Goal: Information Seeking & Learning: Find specific fact

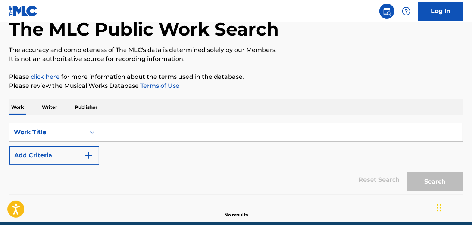
scroll to position [76, 0]
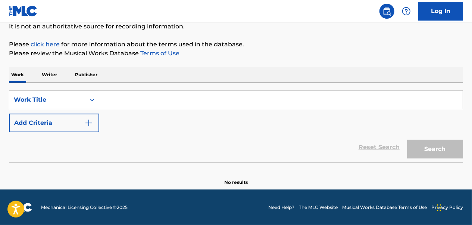
click at [140, 100] on input "Search Form" at bounding box center [281, 100] width 364 height 18
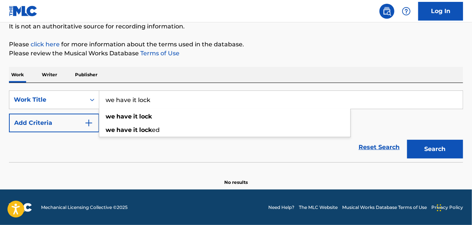
type input "we have it lock"
click at [407, 140] on button "Search" at bounding box center [435, 149] width 56 height 19
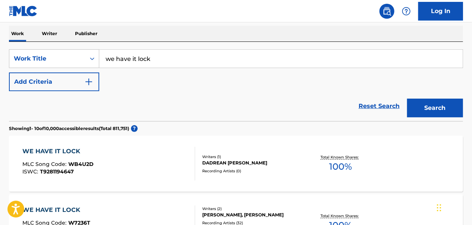
scroll to position [188, 0]
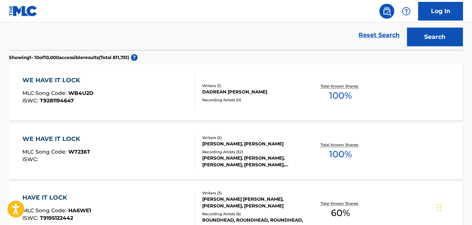
click at [145, 162] on div "WE HAVE IT LOCK MLC Song Code : W7236T ISWC :" at bounding box center [109, 151] width 172 height 34
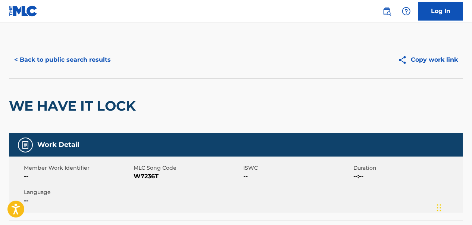
click at [107, 61] on button "< Back to public search results" at bounding box center [62, 59] width 107 height 19
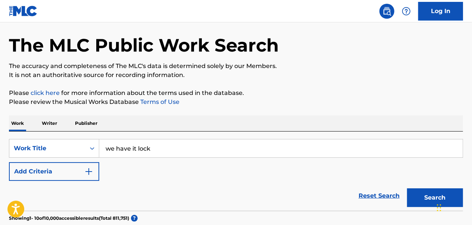
scroll to position [75, 0]
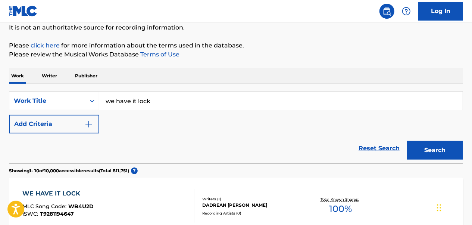
click at [52, 119] on button "Add Criteria" at bounding box center [54, 124] width 90 height 19
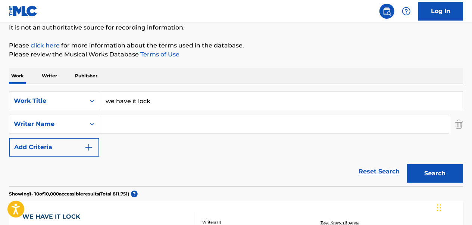
click at [138, 123] on input "Search Form" at bounding box center [274, 124] width 350 height 18
paste input "[PERSON_NAME]"
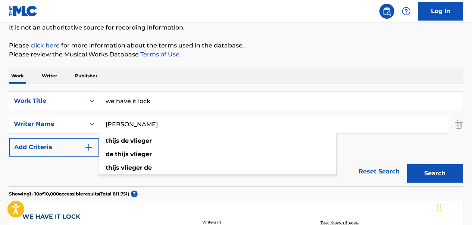
type input "[PERSON_NAME]"
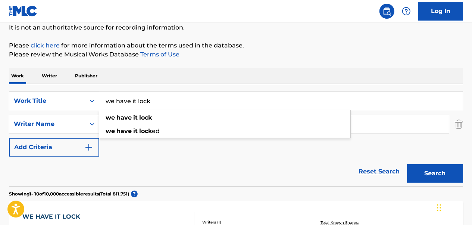
drag, startPoint x: 210, startPoint y: 97, endPoint x: 96, endPoint y: 105, distance: 114.1
click at [96, 105] on div "SearchWithCriteriacb85c918-d375-4fd6-ac02-fc7531f74582 Work Title we have it lo…" at bounding box center [236, 100] width 454 height 19
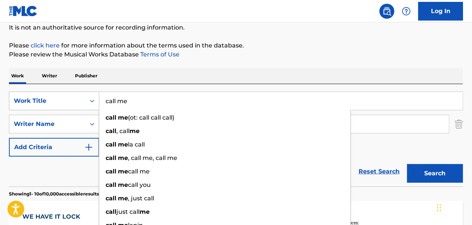
type input "call me"
click at [407, 164] on button "Search" at bounding box center [435, 173] width 56 height 19
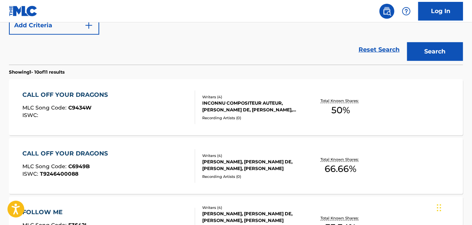
scroll to position [187, 0]
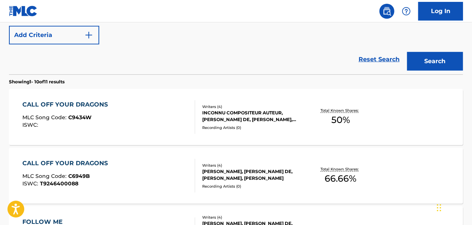
click at [123, 108] on div "CALL OFF YOUR DRAGONS MLC Song Code : C9434W ISWC :" at bounding box center [109, 117] width 172 height 34
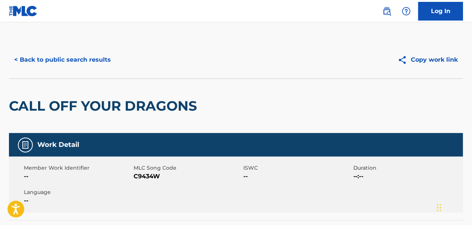
click at [85, 56] on button "< Back to public search results" at bounding box center [62, 59] width 107 height 19
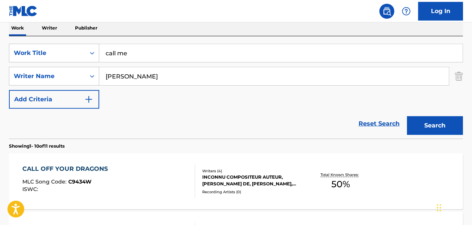
scroll to position [80, 0]
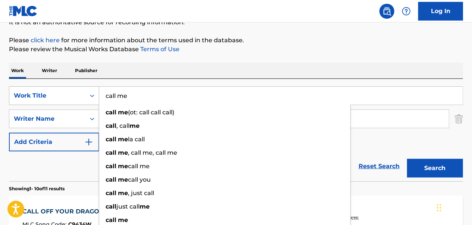
drag, startPoint x: 405, startPoint y: 93, endPoint x: 94, endPoint y: 93, distance: 310.6
click at [94, 93] on div "SearchWithCriteriacb85c918-d375-4fd6-ac02-fc7531f74582 Work Title call me call …" at bounding box center [236, 95] width 454 height 19
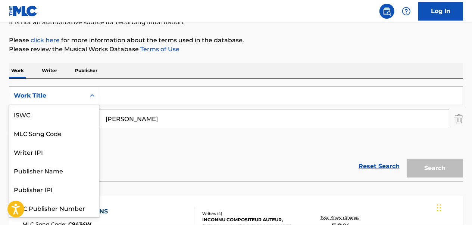
click at [77, 90] on div "Work Title" at bounding box center [47, 95] width 76 height 14
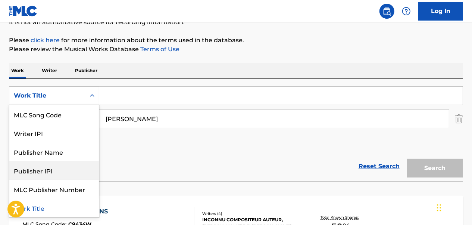
click at [190, 157] on div "Reset Search Search" at bounding box center [236, 166] width 454 height 30
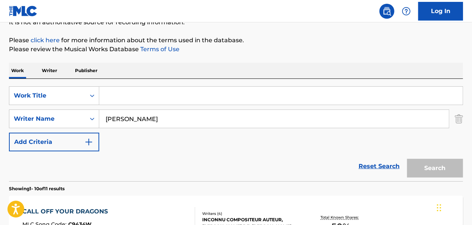
click at [461, 118] on img "Search Form" at bounding box center [459, 118] width 8 height 19
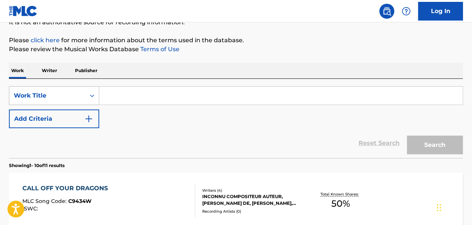
click at [86, 91] on div "Search Form" at bounding box center [91, 95] width 13 height 13
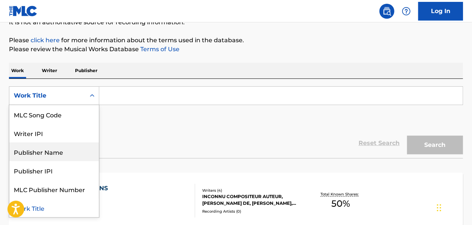
scroll to position [0, 0]
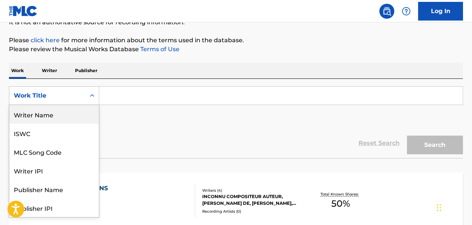
click at [74, 116] on div "Writer Name" at bounding box center [54, 114] width 90 height 19
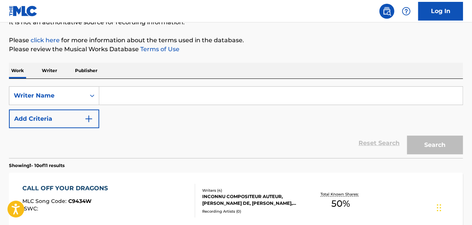
click at [146, 99] on input "Search Form" at bounding box center [281, 96] width 364 height 18
type input "v"
paste input "[PERSON_NAME]"
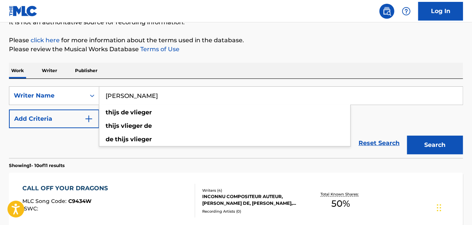
type input "[PERSON_NAME]"
click at [407, 135] on button "Search" at bounding box center [435, 144] width 56 height 19
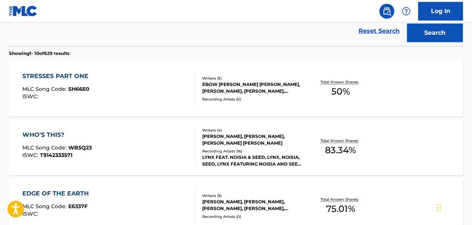
scroll to position [267, 0]
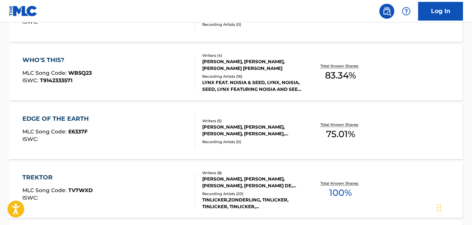
click at [158, 182] on div "TREKTOR MLC Song Code : TV7WXD ISWC :" at bounding box center [109, 190] width 172 height 34
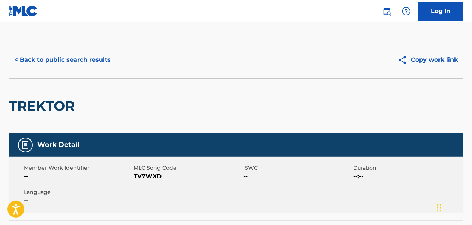
click at [78, 60] on button "< Back to public search results" at bounding box center [62, 59] width 107 height 19
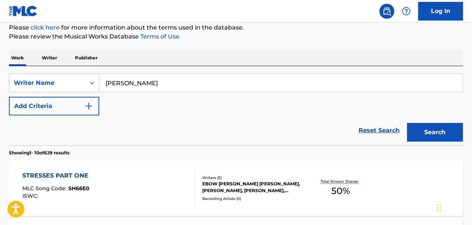
scroll to position [112, 0]
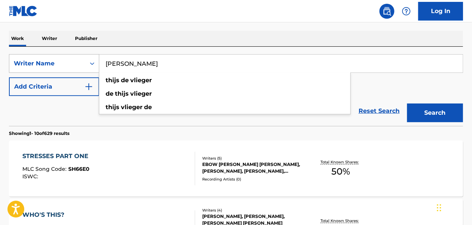
drag, startPoint x: 173, startPoint y: 66, endPoint x: 98, endPoint y: 71, distance: 75.2
click at [98, 71] on div "SearchWithCriteria7a420d25-2e9b-4609-9f13-9d41996343b1 Writer Name [PERSON_NAME…" at bounding box center [236, 63] width 454 height 19
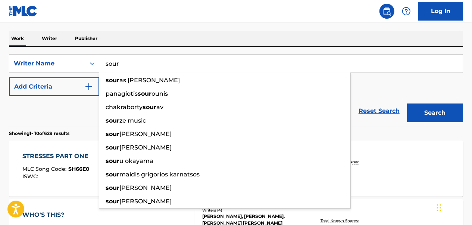
type input "sour"
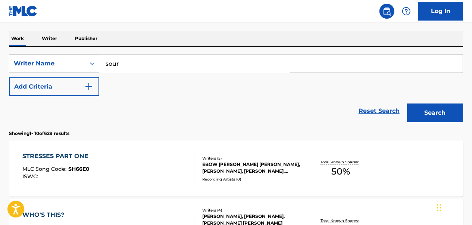
click at [79, 110] on div "Reset Search Search" at bounding box center [236, 111] width 454 height 30
click at [80, 71] on div "Writer Name" at bounding box center [54, 63] width 90 height 19
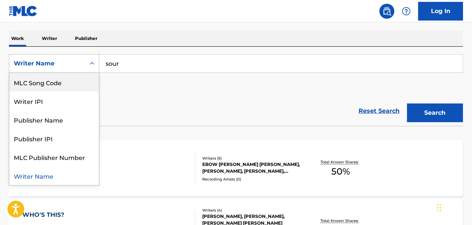
scroll to position [0, 0]
click at [57, 81] on div "Work Title" at bounding box center [54, 82] width 90 height 19
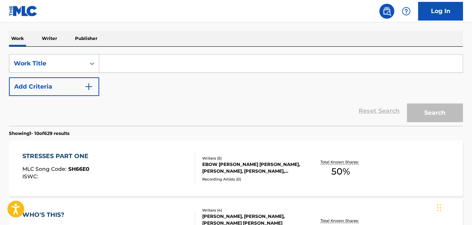
click at [138, 61] on input "Search Form" at bounding box center [281, 63] width 364 height 18
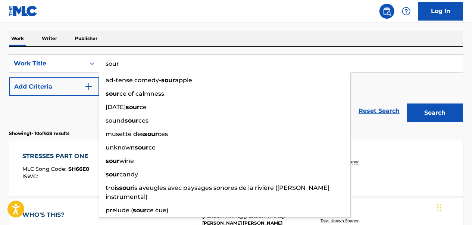
type input "sour"
click at [75, 112] on div "Reset Search Search" at bounding box center [236, 111] width 454 height 30
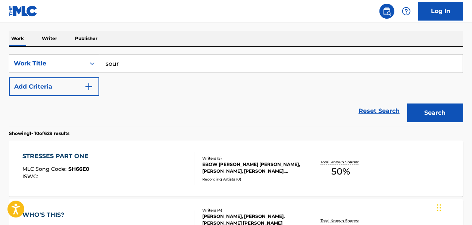
click at [87, 81] on button "Add Criteria" at bounding box center [54, 86] width 90 height 19
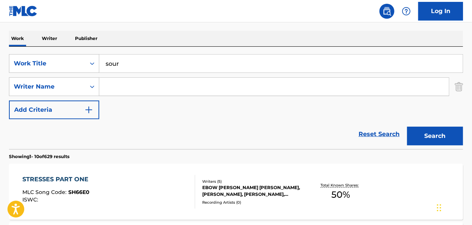
click at [140, 86] on input "Search Form" at bounding box center [274, 87] width 350 height 18
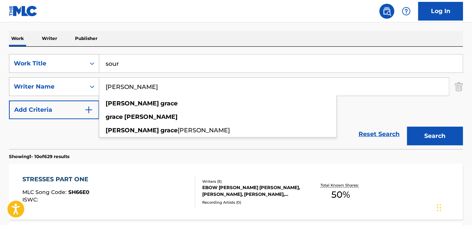
click at [407, 127] on button "Search" at bounding box center [435, 136] width 56 height 19
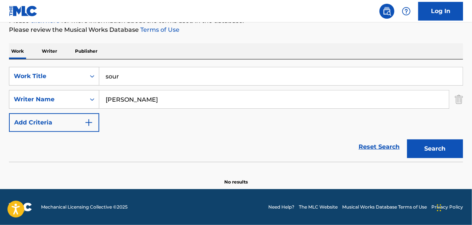
scroll to position [99, 0]
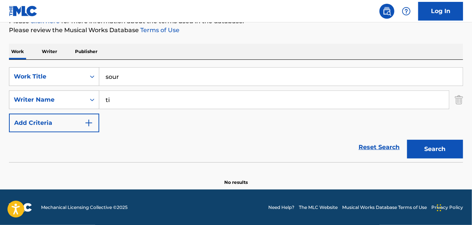
type input "t"
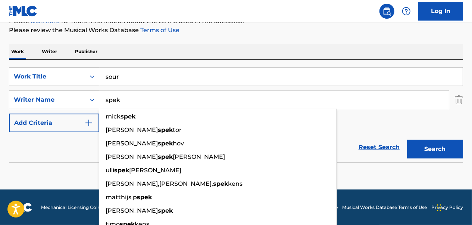
click at [407, 140] on button "Search" at bounding box center [435, 149] width 56 height 19
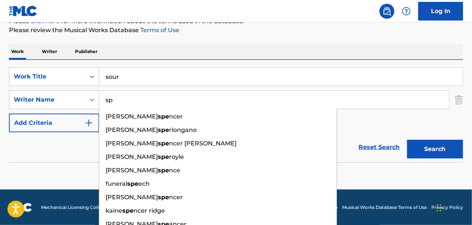
type input "s"
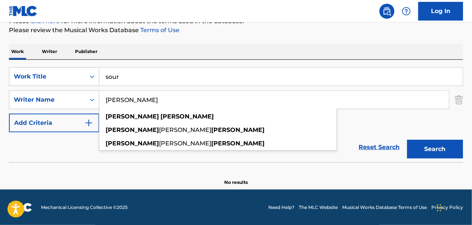
type input "[PERSON_NAME]"
click at [407, 140] on button "Search" at bounding box center [435, 149] width 56 height 19
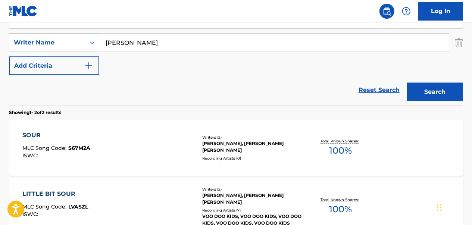
scroll to position [174, 0]
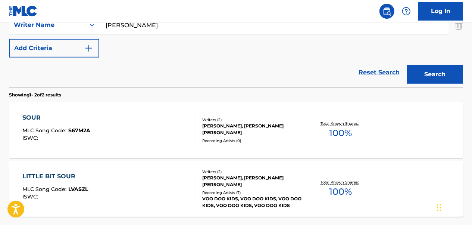
click at [147, 138] on div "SOUR MLC Song Code : S67M2A ISWC :" at bounding box center [109, 130] width 172 height 34
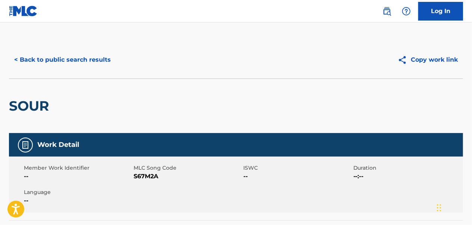
drag, startPoint x: 56, startPoint y: 52, endPoint x: 60, endPoint y: 53, distance: 4.6
click at [57, 52] on button "< Back to public search results" at bounding box center [62, 59] width 107 height 19
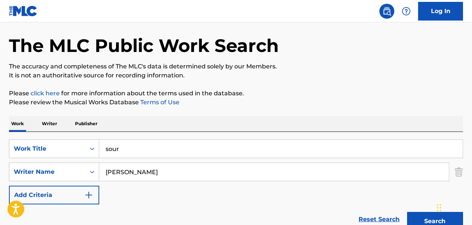
scroll to position [37, 0]
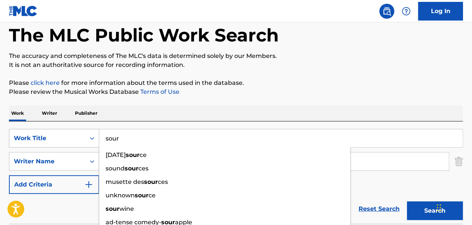
drag, startPoint x: 138, startPoint y: 140, endPoint x: 85, endPoint y: 132, distance: 53.5
click at [85, 132] on div "SearchWithCriteria7ccc93ad-aff4-45b1-86fa-530900e0a375 Work Title sour [DATE] s…" at bounding box center [236, 138] width 454 height 19
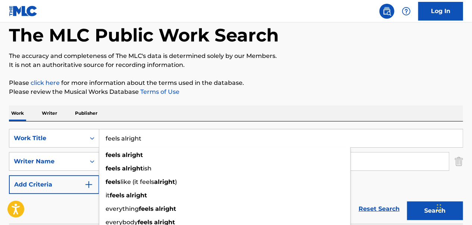
type input "feels alright"
click at [407, 201] on button "Search" at bounding box center [435, 210] width 56 height 19
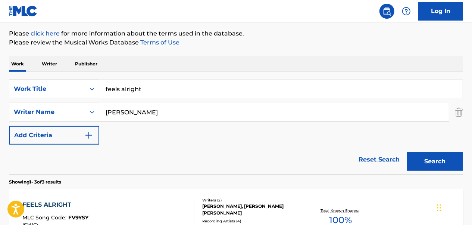
scroll to position [112, 0]
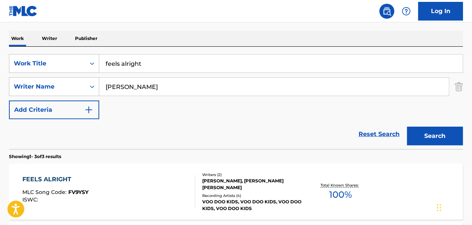
click at [134, 181] on div "FEELS ALRIGHT MLC Song Code : FV9YSY ISWC :" at bounding box center [109, 192] width 172 height 34
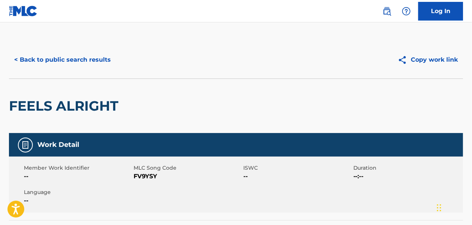
scroll to position [149, 0]
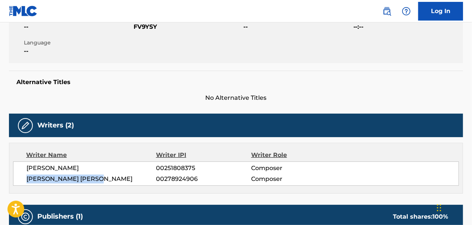
drag, startPoint x: 109, startPoint y: 181, endPoint x: 26, endPoint y: 183, distance: 82.9
click at [26, 183] on div "[PERSON_NAME] 00251808375 Composer [PERSON_NAME] [PERSON_NAME] 00278924906 Comp…" at bounding box center [236, 173] width 446 height 24
copy span "[PERSON_NAME] [PERSON_NAME]"
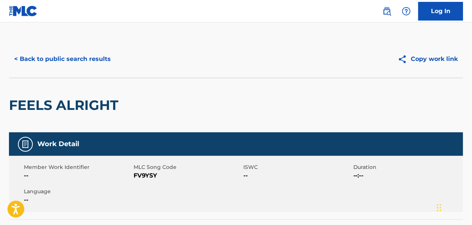
scroll to position [0, 0]
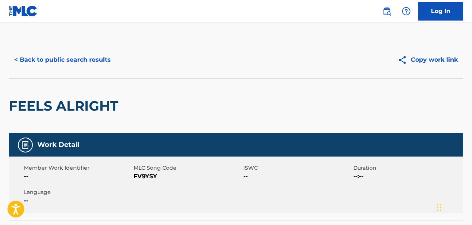
click at [90, 55] on button "< Back to public search results" at bounding box center [62, 59] width 107 height 19
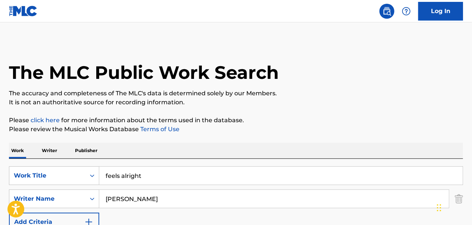
scroll to position [112, 0]
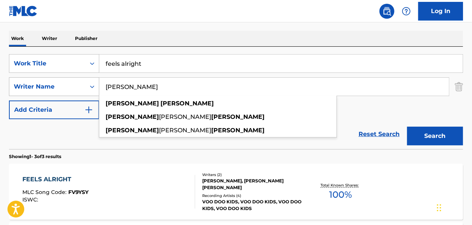
drag, startPoint x: 171, startPoint y: 81, endPoint x: 73, endPoint y: 90, distance: 98.1
click at [73, 90] on div "SearchWithCriteria54a66e81-c9f0-4478-8845-f13fb87e56f2 Writer Name [PERSON_NAME…" at bounding box center [236, 86] width 454 height 19
paste input "[PERSON_NAME] [PERSON_NAME]"
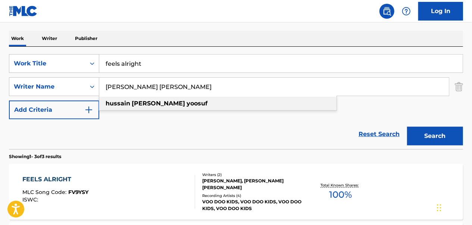
click at [187, 105] on strong "yoosuf" at bounding box center [197, 103] width 21 height 7
type input "[PERSON_NAME] [PERSON_NAME]"
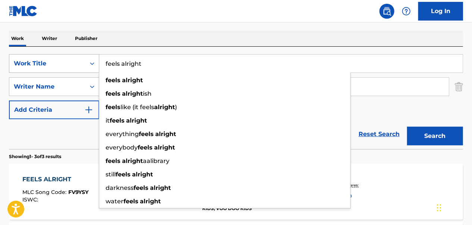
drag, startPoint x: 163, startPoint y: 64, endPoint x: 60, endPoint y: 59, distance: 103.2
click at [60, 59] on div "SearchWithCriteria7ccc93ad-aff4-45b1-86fa-530900e0a375 Work Title feels alright…" at bounding box center [236, 63] width 454 height 19
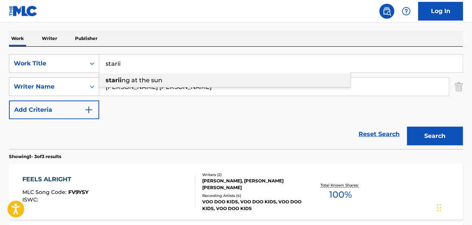
click at [267, 84] on div "starii ng at the sun" at bounding box center [224, 80] width 251 height 13
type input "stariing at the sun"
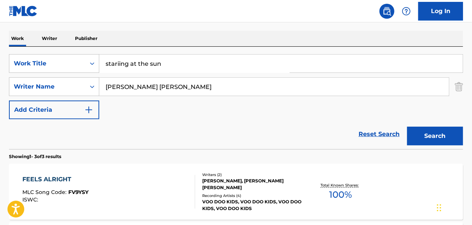
click at [436, 143] on button "Search" at bounding box center [435, 136] width 56 height 19
click at [150, 187] on div "STARING AT THE SUN MLC Song Code : SVDVE8 ISWC :" at bounding box center [109, 192] width 172 height 34
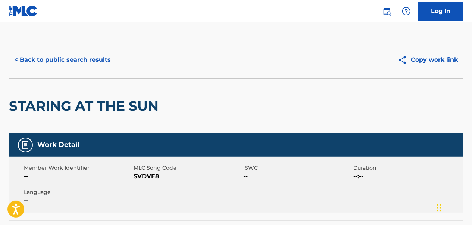
click at [78, 58] on button "< Back to public search results" at bounding box center [62, 59] width 107 height 19
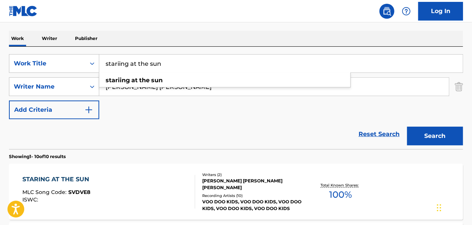
click at [99, 70] on input "stariing at the sun" at bounding box center [281, 63] width 364 height 18
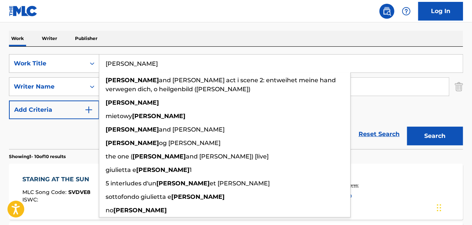
click at [407, 127] on button "Search" at bounding box center [435, 136] width 56 height 19
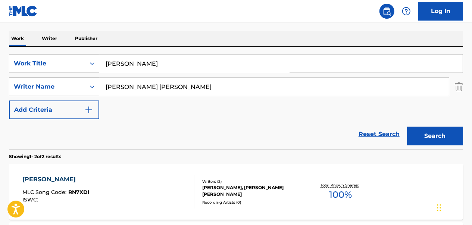
click at [380, 89] on input "[PERSON_NAME] [PERSON_NAME]" at bounding box center [274, 87] width 350 height 18
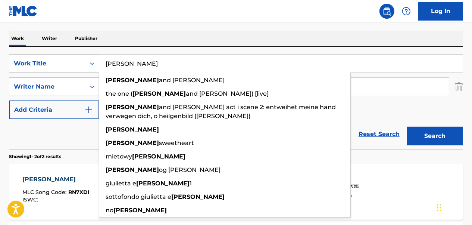
drag, startPoint x: 302, startPoint y: 64, endPoint x: 88, endPoint y: 66, distance: 213.9
click at [88, 66] on div "SearchWithCriteria7ccc93ad-aff4-45b1-86fa-530900e0a375 Work Title [PERSON_NAME]…" at bounding box center [236, 63] width 454 height 19
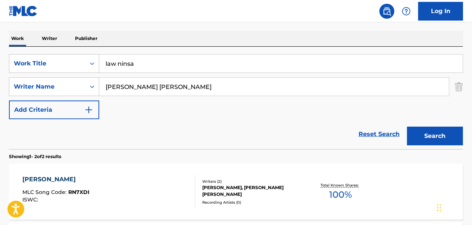
click at [460, 89] on img "Search Form" at bounding box center [459, 86] width 8 height 19
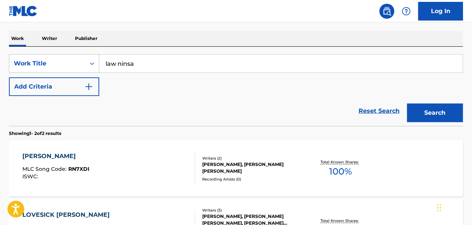
click at [439, 114] on button "Search" at bounding box center [435, 112] width 56 height 19
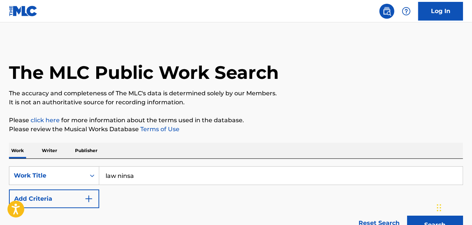
scroll to position [75, 0]
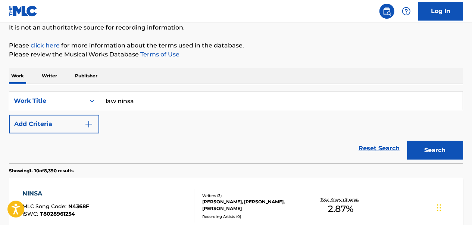
drag, startPoint x: 152, startPoint y: 97, endPoint x: 101, endPoint y: 102, distance: 50.6
click at [101, 102] on input "law ninsa" at bounding box center [281, 101] width 364 height 18
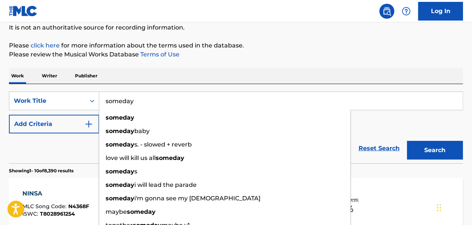
type input "someday"
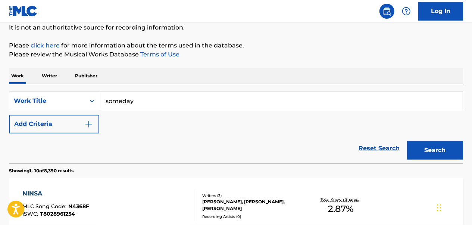
click at [384, 119] on div "SearchWithCriteria7ccc93ad-aff4-45b1-86fa-530900e0a375 Work Title someday Add C…" at bounding box center [236, 112] width 454 height 42
click at [67, 122] on button "Add Criteria" at bounding box center [54, 124] width 90 height 19
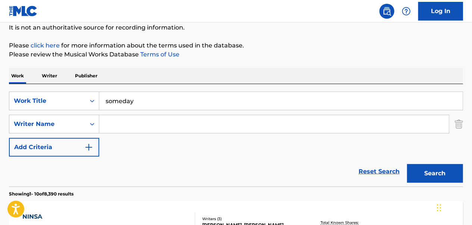
click at [141, 131] on input "Search Form" at bounding box center [274, 124] width 350 height 18
click at [407, 164] on button "Search" at bounding box center [435, 173] width 56 height 19
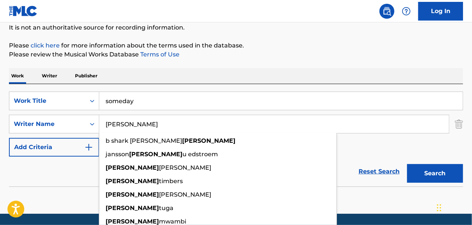
click at [407, 164] on button "Search" at bounding box center [435, 173] width 56 height 19
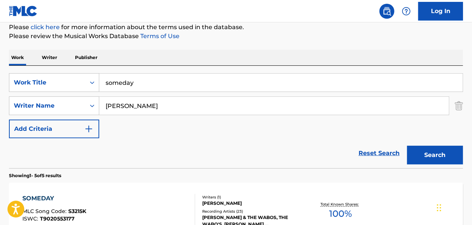
scroll to position [0, 0]
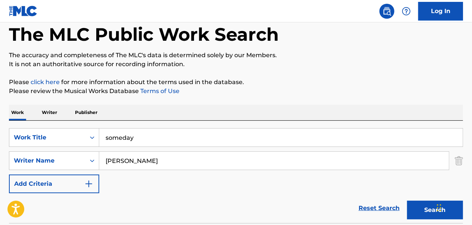
scroll to position [99, 0]
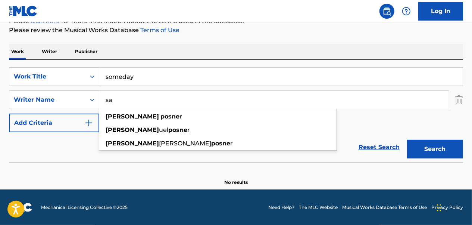
type input "s"
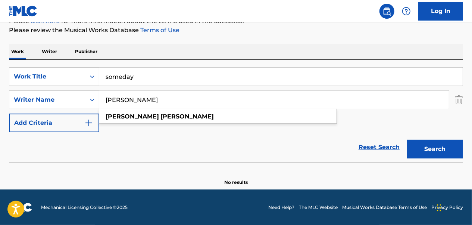
type input "[PERSON_NAME]"
click at [407, 140] on button "Search" at bounding box center [435, 149] width 56 height 19
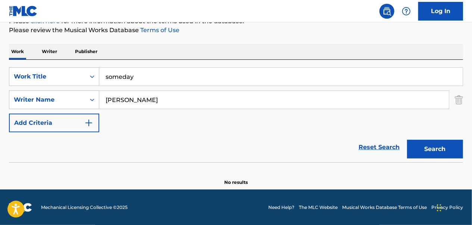
click at [457, 100] on img "Search Form" at bounding box center [459, 99] width 8 height 19
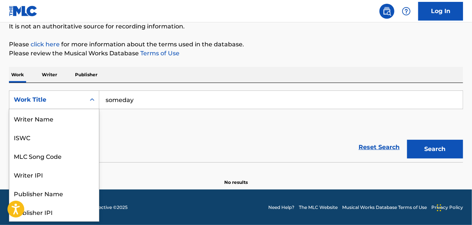
click at [80, 101] on div "Work Title" at bounding box center [47, 99] width 67 height 9
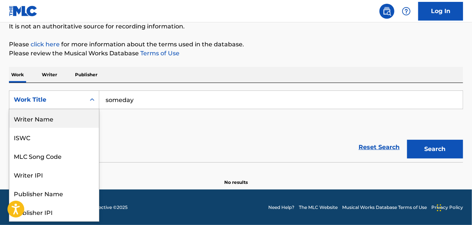
click at [59, 117] on div "Writer Name" at bounding box center [54, 118] width 90 height 19
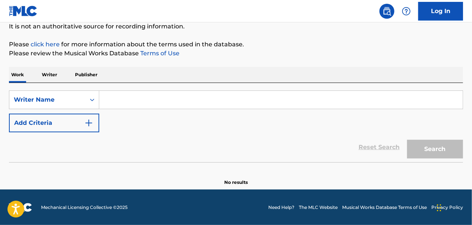
click at [150, 107] on input "Search Form" at bounding box center [281, 100] width 364 height 18
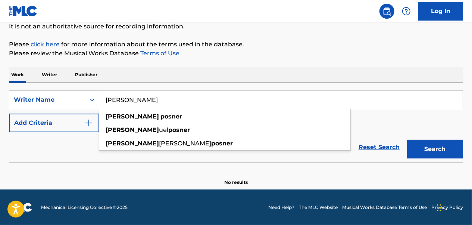
type input "[PERSON_NAME]"
click at [407, 140] on button "Search" at bounding box center [435, 149] width 56 height 19
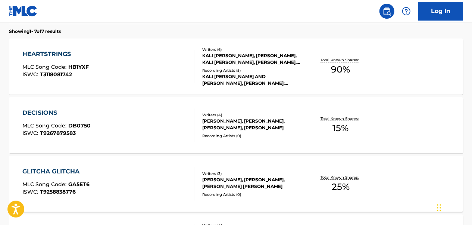
scroll to position [225, 0]
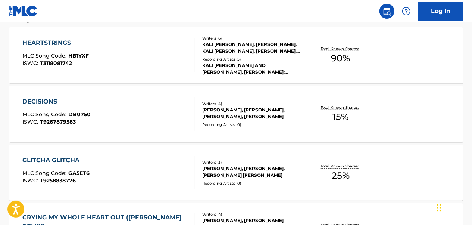
click at [164, 69] on div "HEARTSTRINGS MLC Song Code : HB1YXF ISWC : T3118081742" at bounding box center [109, 55] width 172 height 34
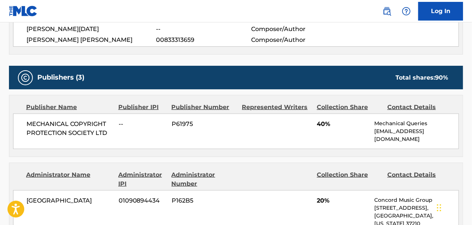
scroll to position [299, 0]
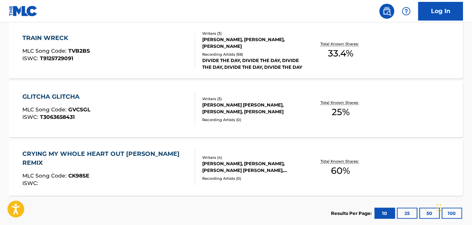
scroll to position [468, 0]
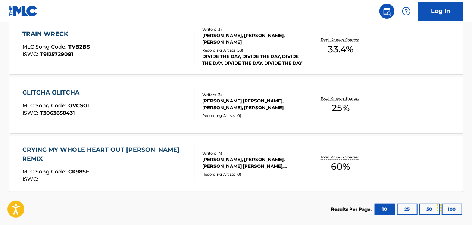
click at [174, 158] on div "CRYING MY WHOLE HEART OUT [PERSON_NAME] REMIX" at bounding box center [106, 154] width 166 height 18
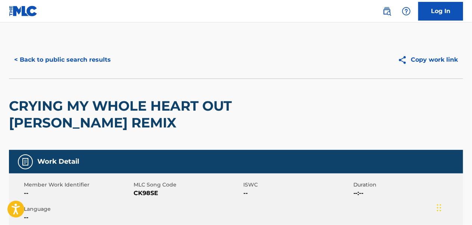
click at [66, 59] on button "< Back to public search results" at bounding box center [62, 59] width 107 height 19
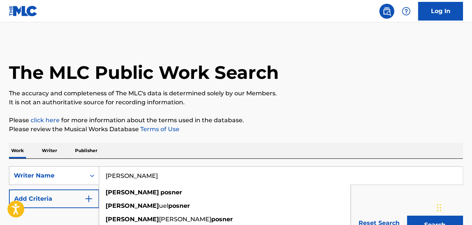
drag, startPoint x: 178, startPoint y: 172, endPoint x: 95, endPoint y: 177, distance: 83.0
click at [95, 177] on div "SearchWithCriteriab243dc33-524f-4f00-a3c9-29e275e38c98 Writer Name [PERSON_NAME…" at bounding box center [236, 175] width 454 height 19
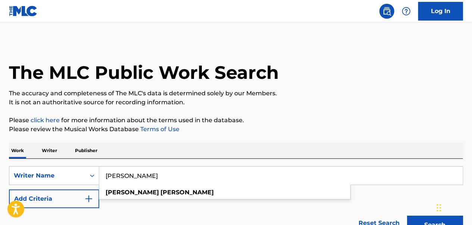
type input "[PERSON_NAME]"
click at [407, 215] on button "Search" at bounding box center [435, 224] width 56 height 19
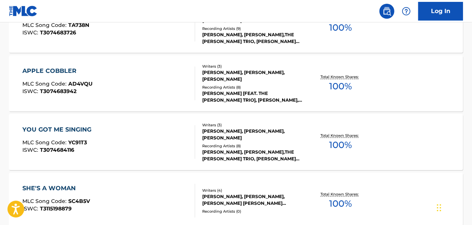
scroll to position [485, 0]
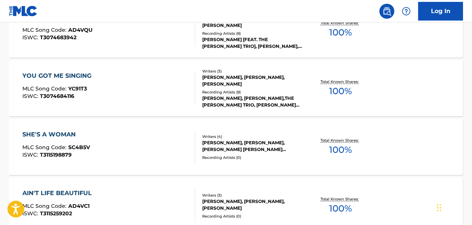
click at [286, 165] on div "SHE'S A WOMAN MLC Song Code : SC4B5V ISWC : T3115198879 Writers ( 4 ) [PERSON_N…" at bounding box center [236, 147] width 454 height 56
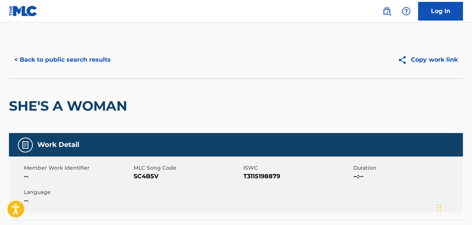
click at [99, 57] on button "< Back to public search results" at bounding box center [62, 59] width 107 height 19
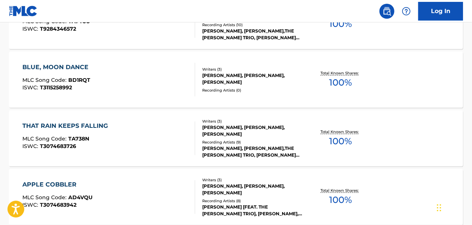
scroll to position [169, 0]
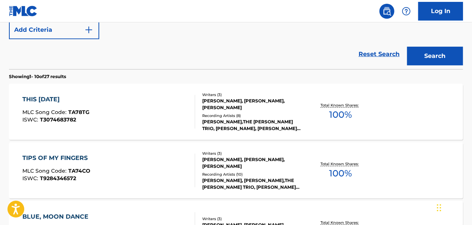
click at [227, 96] on div "Writers ( 3 )" at bounding box center [252, 95] width 101 height 6
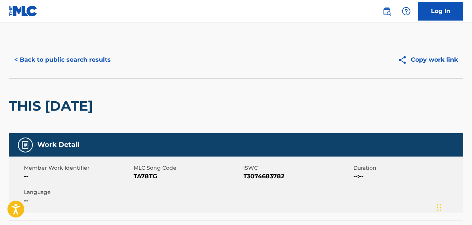
click at [97, 61] on button "< Back to public search results" at bounding box center [62, 59] width 107 height 19
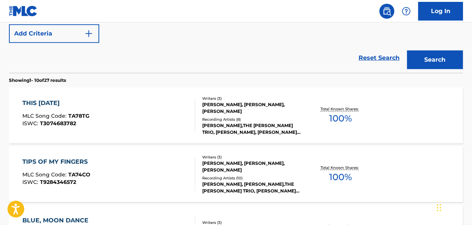
scroll to position [53, 0]
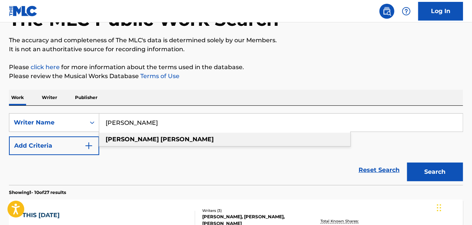
drag, startPoint x: 163, startPoint y: 121, endPoint x: 100, endPoint y: 133, distance: 63.9
click at [100, 131] on div "[PERSON_NAME] [PERSON_NAME]" at bounding box center [281, 122] width 364 height 18
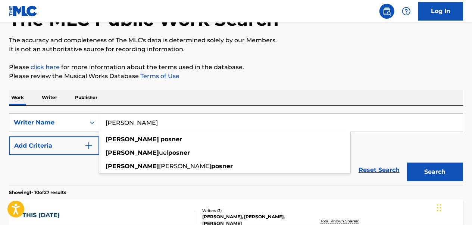
type input "[PERSON_NAME]"
click at [407, 162] on button "Search" at bounding box center [435, 171] width 56 height 19
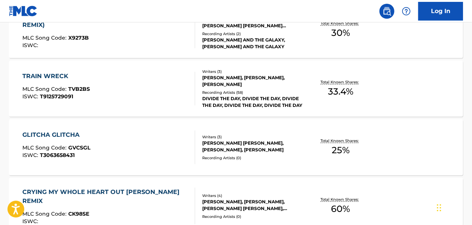
scroll to position [501, 0]
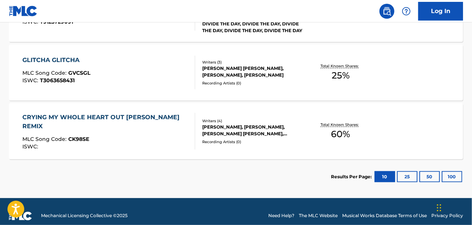
click at [113, 80] on div "GLITCHA GLITCHA MLC Song Code : GVCSGL ISWC : T3063658431" at bounding box center [109, 73] width 172 height 34
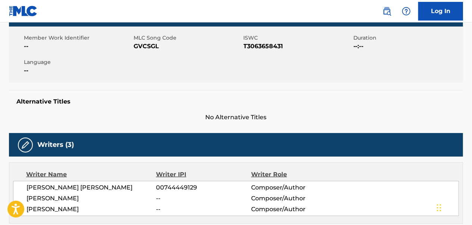
scroll to position [119, 0]
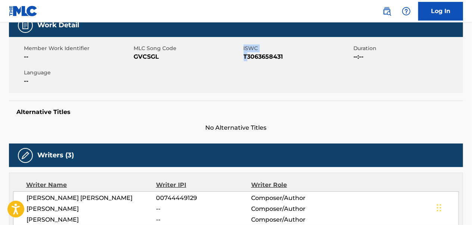
click at [246, 57] on div "Member Work Identifier -- MLC Song Code GVCSGL ISWC T3063658431 Duration --:-- …" at bounding box center [236, 65] width 454 height 56
drag, startPoint x: 246, startPoint y: 57, endPoint x: 256, endPoint y: 81, distance: 26.8
click at [256, 81] on div "Member Work Identifier -- MLC Song Code GVCSGL ISWC T3063658431 Duration --:-- …" at bounding box center [236, 65] width 454 height 56
drag, startPoint x: 283, startPoint y: 54, endPoint x: 243, endPoint y: 66, distance: 40.9
click at [243, 66] on div "Member Work Identifier -- MLC Song Code GVCSGL ISWC T3063658431 Duration --:-- …" at bounding box center [236, 65] width 454 height 56
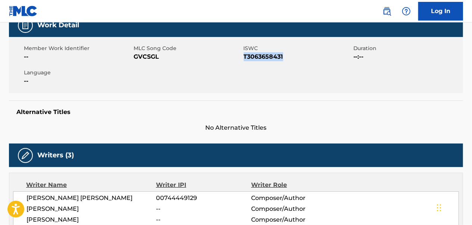
copy span "T3063658431"
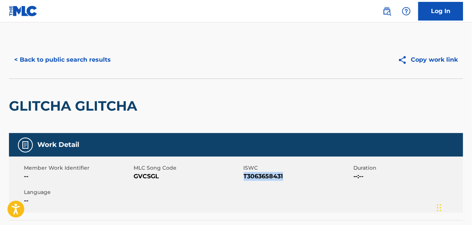
click at [61, 54] on button "< Back to public search results" at bounding box center [62, 59] width 107 height 19
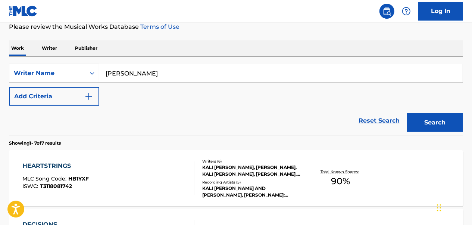
scroll to position [62, 0]
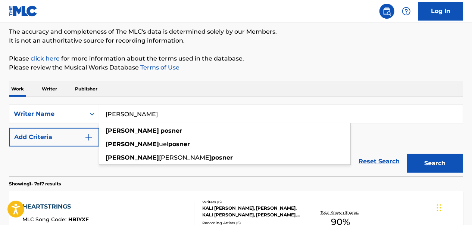
drag, startPoint x: 180, startPoint y: 107, endPoint x: 105, endPoint y: 114, distance: 76.1
click at [105, 114] on input "[PERSON_NAME]" at bounding box center [281, 114] width 364 height 18
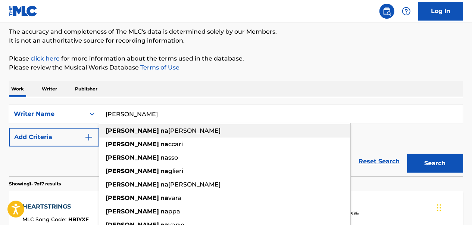
click at [168, 132] on span "[PERSON_NAME]" at bounding box center [194, 130] width 52 height 7
type input "[PERSON_NAME]"
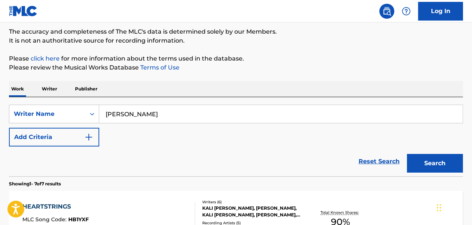
click at [430, 158] on button "Search" at bounding box center [435, 163] width 56 height 19
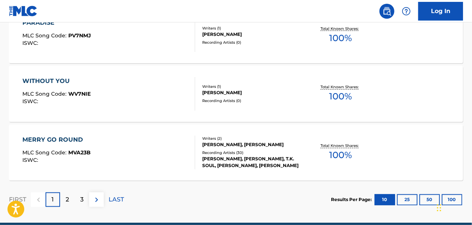
scroll to position [689, 0]
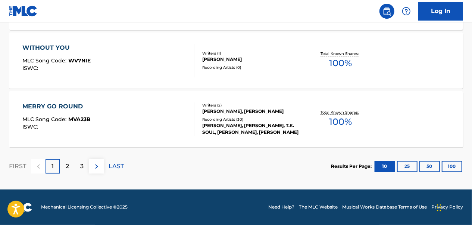
click at [64, 163] on div "2" at bounding box center [67, 166] width 15 height 15
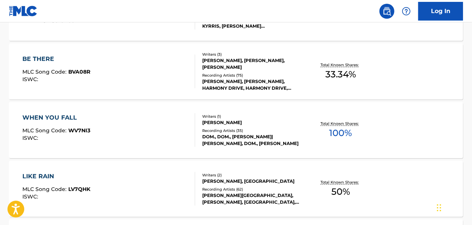
scroll to position [651, 0]
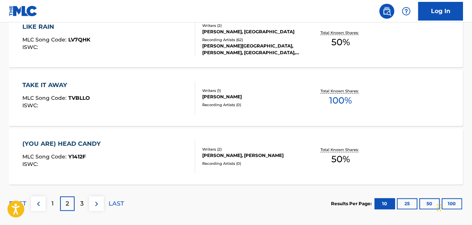
click at [82, 199] on p "3" at bounding box center [81, 203] width 3 height 9
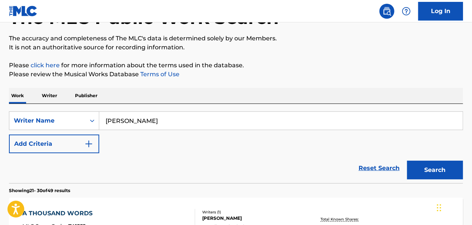
scroll to position [54, 0]
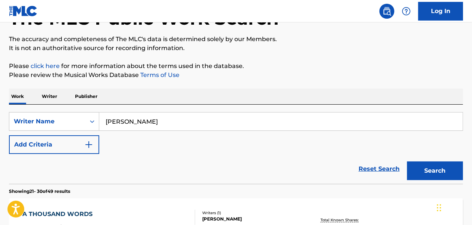
click at [84, 150] on button "Add Criteria" at bounding box center [54, 144] width 90 height 19
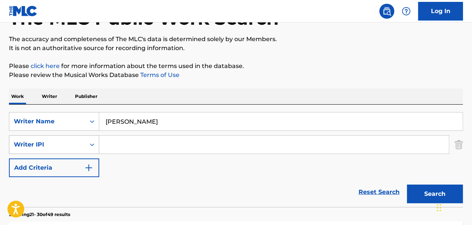
click at [88, 146] on icon "Search Form" at bounding box center [91, 144] width 7 height 7
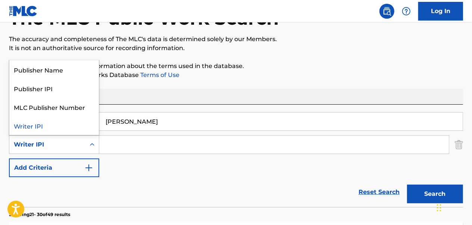
click at [131, 177] on div "Reset Search Search" at bounding box center [236, 192] width 454 height 30
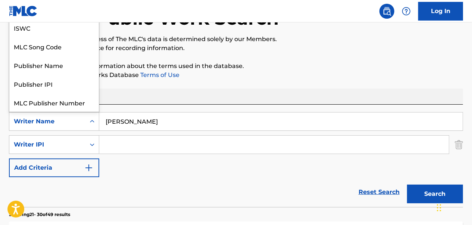
click at [91, 124] on icon "Search Form" at bounding box center [91, 121] width 7 height 7
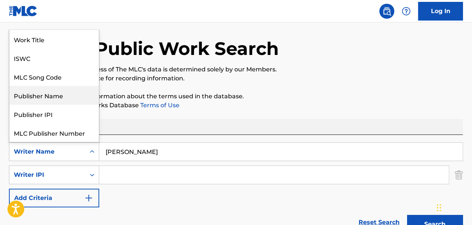
scroll to position [0, 0]
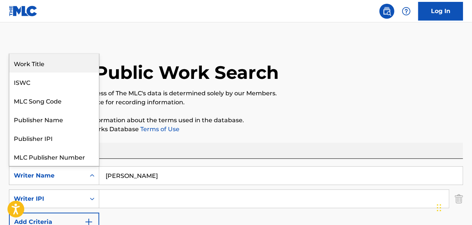
click at [68, 64] on div "Work Title" at bounding box center [54, 63] width 90 height 19
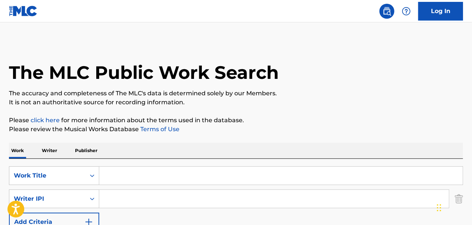
scroll to position [37, 0]
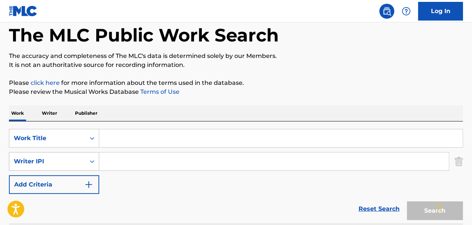
click at [82, 163] on div "Writer IPI" at bounding box center [47, 161] width 76 height 14
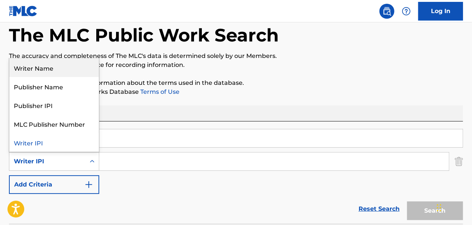
click at [63, 65] on div "Writer Name" at bounding box center [54, 67] width 90 height 19
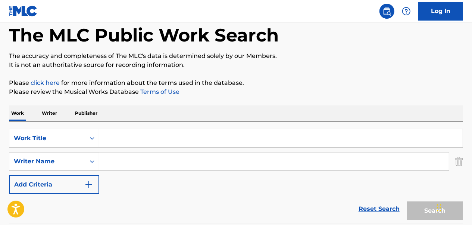
click at [127, 169] on input "Search Form" at bounding box center [274, 161] width 350 height 18
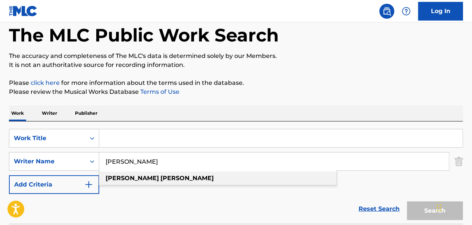
type input "[PERSON_NAME]"
click at [161, 175] on strong "[PERSON_NAME]" at bounding box center [187, 177] width 53 height 7
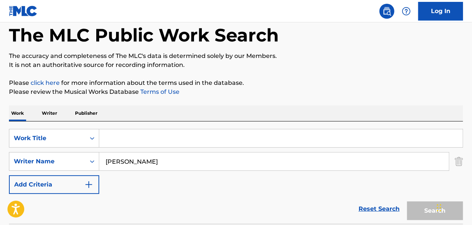
click at [140, 141] on input "Search Form" at bounding box center [281, 138] width 364 height 18
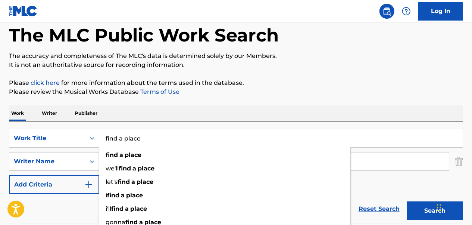
type input "find a place"
click at [407, 201] on button "Search" at bounding box center [435, 210] width 56 height 19
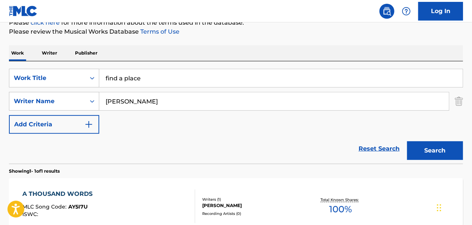
scroll to position [181, 0]
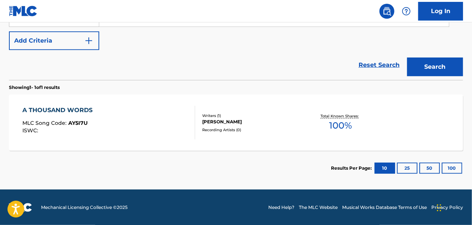
click at [174, 124] on div "A THOUSAND WORDS MLC Song Code : AY5I7U ISWC :" at bounding box center [109, 123] width 172 height 34
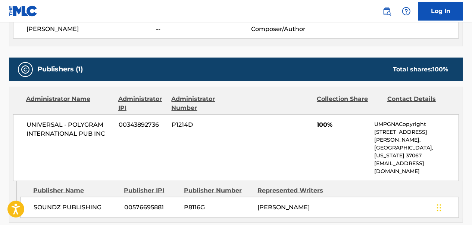
scroll to position [336, 0]
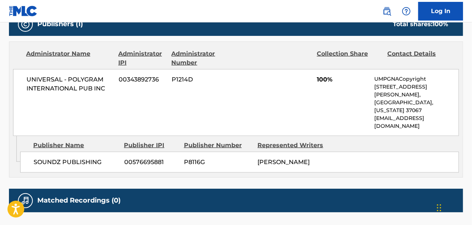
click at [176, 101] on div "UNIVERSAL - POLYGRAM INTERNATIONAL PUB INC 00343892736 P1214D 100% UMPGNACopyri…" at bounding box center [236, 102] width 446 height 67
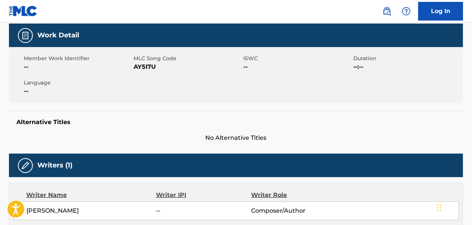
scroll to position [0, 0]
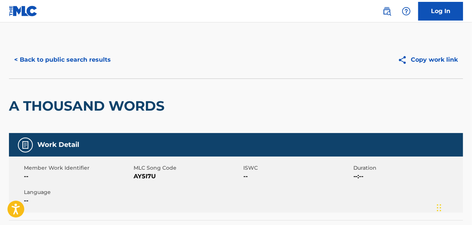
click at [73, 56] on button "< Back to public search results" at bounding box center [62, 59] width 107 height 19
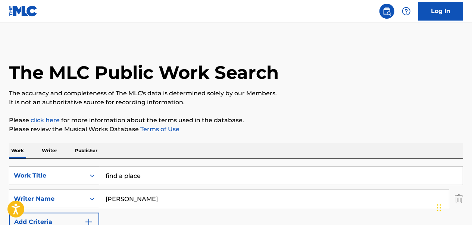
scroll to position [138, 0]
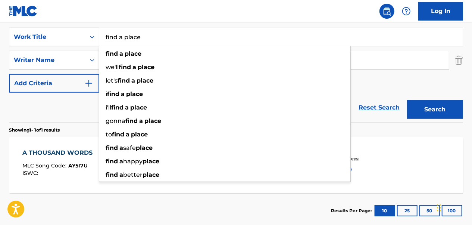
drag, startPoint x: 178, startPoint y: 40, endPoint x: 99, endPoint y: 35, distance: 78.9
click at [99, 35] on input "find a place" at bounding box center [281, 37] width 364 height 18
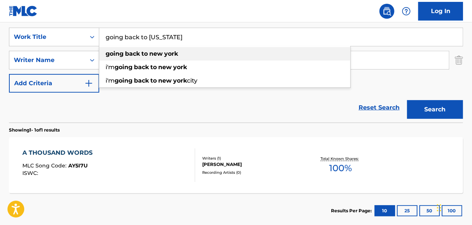
type input "going back to [US_STATE]"
click at [169, 52] on strong "york" at bounding box center [171, 53] width 14 height 7
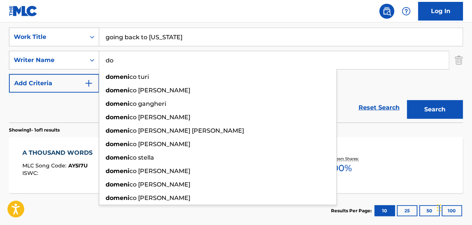
type input "d"
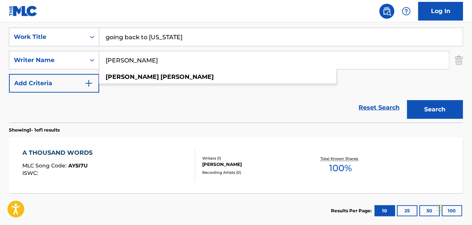
type input "[PERSON_NAME]"
click at [407, 100] on button "Search" at bounding box center [435, 109] width 56 height 19
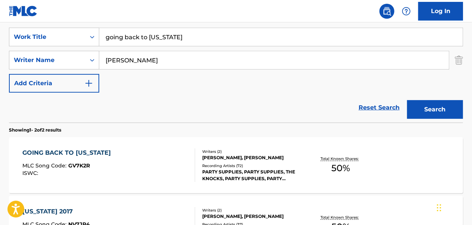
click at [135, 151] on div "GOING BACK TO [US_STATE] MLC Song Code : GV7K2R ISWC :" at bounding box center [109, 165] width 172 height 34
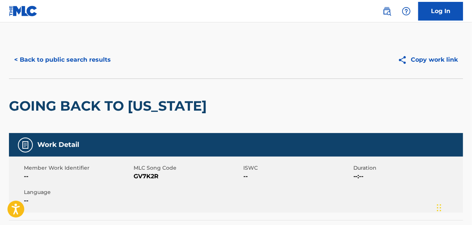
click at [85, 64] on button "< Back to public search results" at bounding box center [62, 59] width 107 height 19
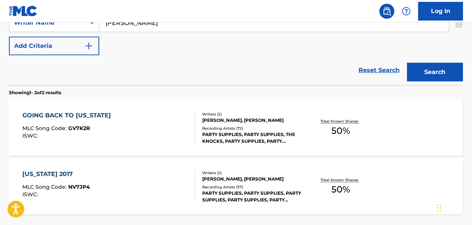
scroll to position [240, 0]
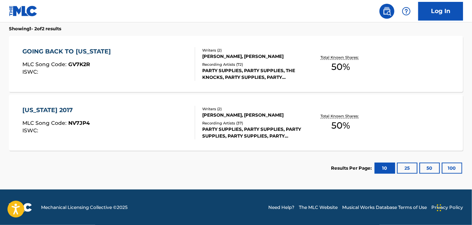
click at [137, 129] on div "[US_STATE] 2017 MLC Song Code : NV7JP4 ISWC :" at bounding box center [109, 123] width 172 height 34
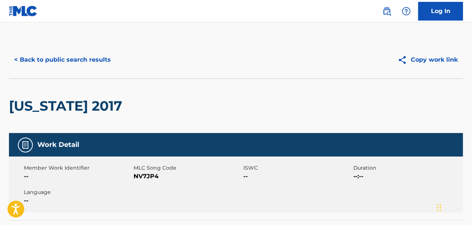
click at [86, 67] on button "< Back to public search results" at bounding box center [62, 59] width 107 height 19
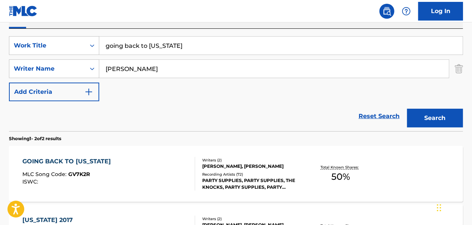
scroll to position [128, 0]
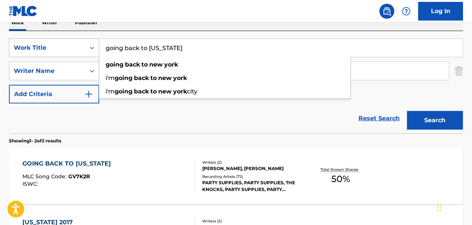
drag, startPoint x: 191, startPoint y: 51, endPoint x: 79, endPoint y: 51, distance: 112.0
click at [79, 51] on div "SearchWithCriteria58dce870-3e08-4672-aaac-5fcd93318a2e Work Title going back to…" at bounding box center [236, 47] width 454 height 19
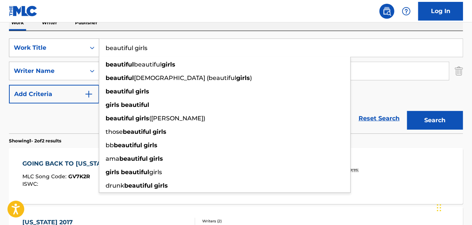
type input "beautiful girls"
click at [407, 111] on button "Search" at bounding box center [435, 120] width 56 height 19
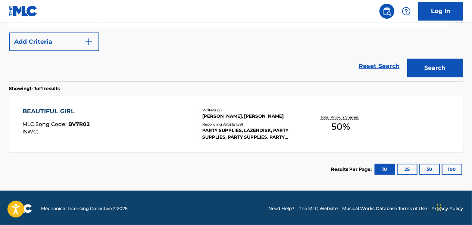
scroll to position [181, 0]
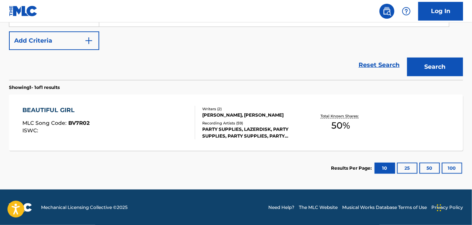
click at [165, 117] on div "BEAUTIFUL GIRL MLC Song Code : BV7R02 ISWC :" at bounding box center [109, 123] width 172 height 34
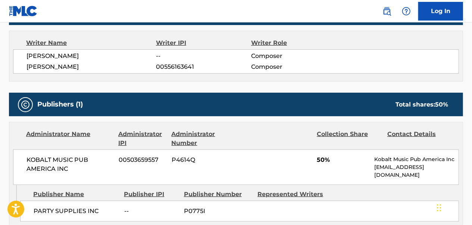
scroll to position [336, 0]
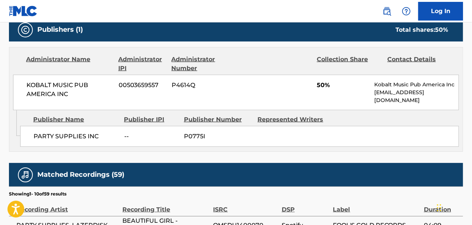
click at [275, 75] on div "KOBALT MUSIC PUB AMERICA INC 00503659557 P4614Q 50% Kobalt Music Pub America In…" at bounding box center [236, 92] width 446 height 35
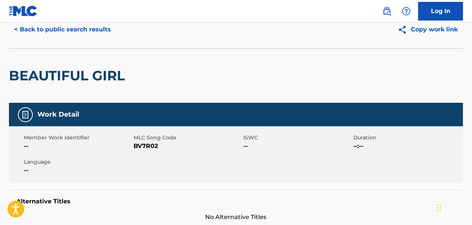
scroll to position [0, 0]
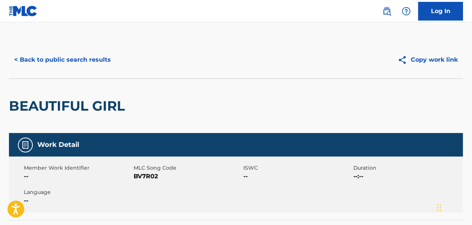
click at [87, 52] on button "< Back to public search results" at bounding box center [62, 59] width 107 height 19
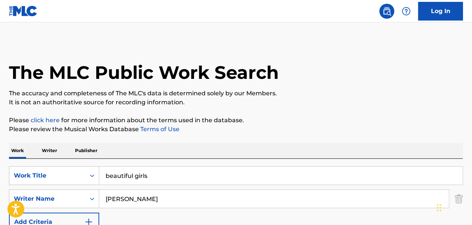
scroll to position [138, 0]
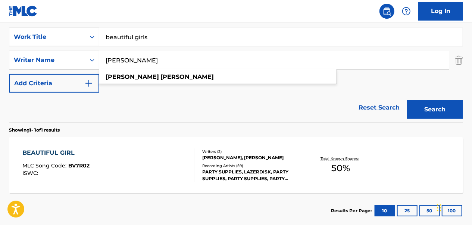
drag, startPoint x: 175, startPoint y: 65, endPoint x: 74, endPoint y: 57, distance: 102.2
click at [51, 58] on div "SearchWithCriteria9b63456c-e805-4c81-8e8f-d4e35eb7fdda Writer Name [PERSON_NAME…" at bounding box center [236, 60] width 454 height 19
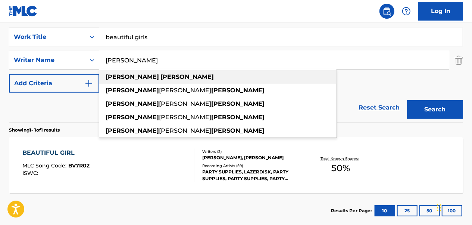
type input "[PERSON_NAME]"
click at [161, 78] on strong "[PERSON_NAME]" at bounding box center [187, 76] width 53 height 7
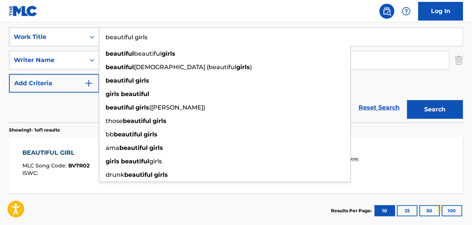
drag, startPoint x: 161, startPoint y: 38, endPoint x: 98, endPoint y: 39, distance: 62.3
click at [98, 39] on div "SearchWithCriteria58dce870-3e08-4672-aaac-5fcd93318a2e Work Title beautiful gir…" at bounding box center [236, 37] width 454 height 19
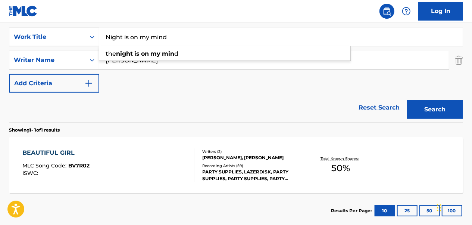
type input "Night is on my mind"
click at [407, 100] on button "Search" at bounding box center [435, 109] width 56 height 19
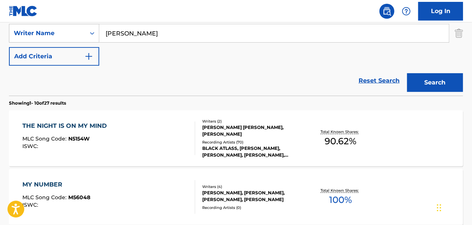
scroll to position [176, 0]
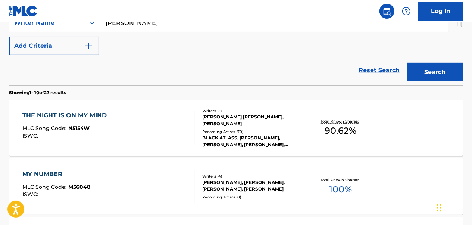
click at [135, 128] on div "THE NIGHT IS ON MY MIND MLC Song Code : N5154W ISWC :" at bounding box center [109, 128] width 172 height 34
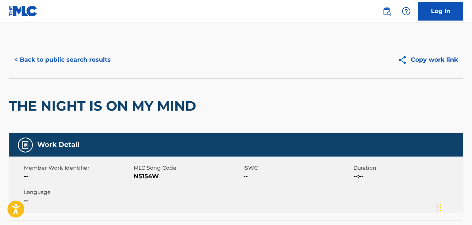
click at [72, 63] on button "< Back to public search results" at bounding box center [62, 59] width 107 height 19
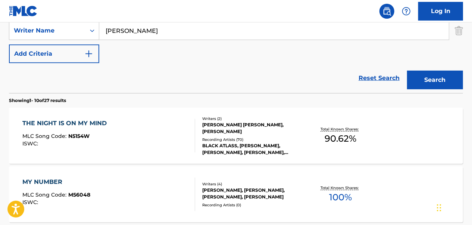
scroll to position [106, 0]
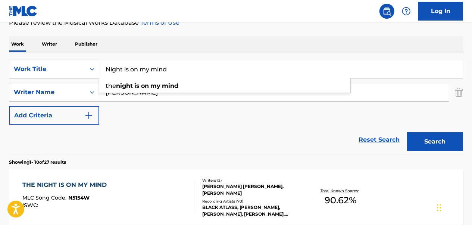
drag, startPoint x: 121, startPoint y: 67, endPoint x: 107, endPoint y: 70, distance: 14.6
click at [107, 70] on input "Night is on my mind" at bounding box center [281, 69] width 364 height 18
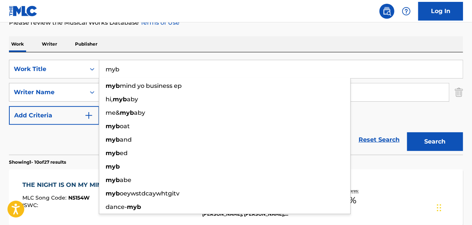
type input "myb"
click at [407, 132] on button "Search" at bounding box center [435, 141] width 56 height 19
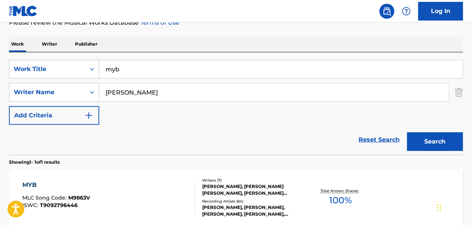
click at [168, 207] on div "MYB MLC Song Code : M9863V ISWC : T9092796446" at bounding box center [109, 197] width 172 height 34
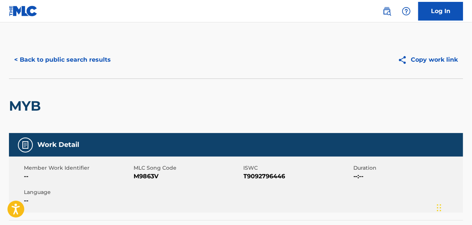
click at [71, 59] on button "< Back to public search results" at bounding box center [62, 59] width 107 height 19
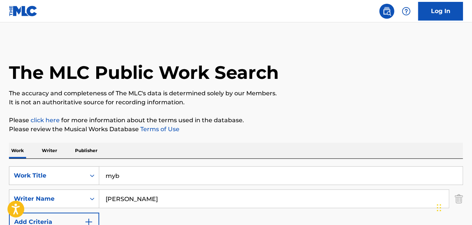
scroll to position [106, 0]
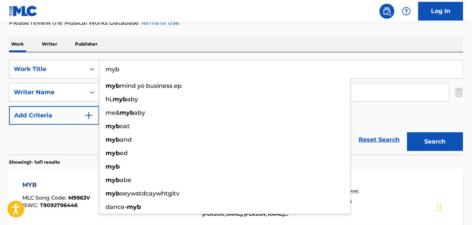
drag, startPoint x: 133, startPoint y: 68, endPoint x: 112, endPoint y: 69, distance: 20.6
click at [112, 69] on input "myb" at bounding box center [281, 69] width 364 height 18
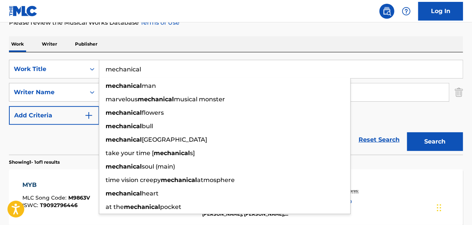
type input "mechanical"
click at [407, 132] on button "Search" at bounding box center [435, 141] width 56 height 19
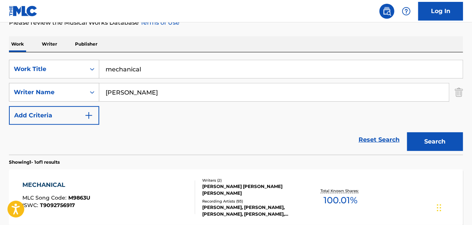
click at [133, 190] on div "MECHANICAL MLC Song Code : M9863U ISWC : T9092756917" at bounding box center [109, 197] width 172 height 34
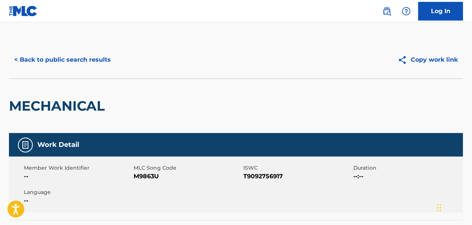
click at [84, 57] on button "< Back to public search results" at bounding box center [62, 59] width 107 height 19
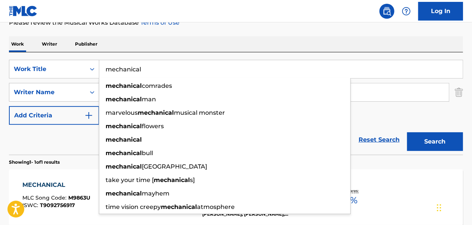
drag, startPoint x: 165, startPoint y: 70, endPoint x: 104, endPoint y: 72, distance: 60.9
click at [104, 72] on input "mechanical" at bounding box center [281, 69] width 364 height 18
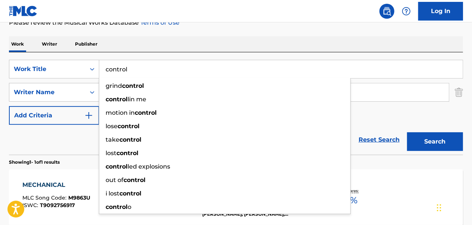
type input "control"
click at [407, 132] on button "Search" at bounding box center [435, 141] width 56 height 19
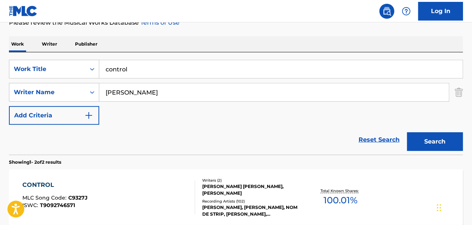
click at [141, 181] on div "CONTROL MLC Song Code : C9327J ISWC : T9092746571" at bounding box center [109, 197] width 172 height 34
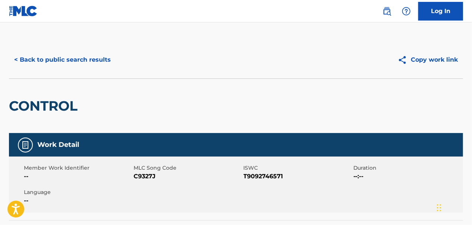
click at [77, 60] on button "< Back to public search results" at bounding box center [62, 59] width 107 height 19
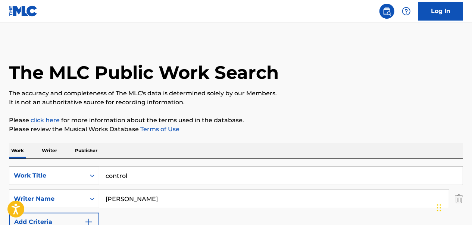
scroll to position [106, 0]
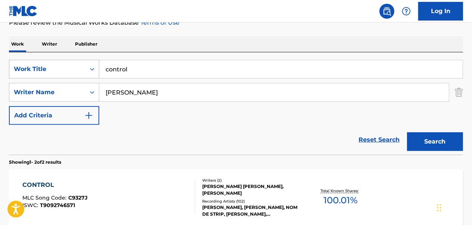
drag, startPoint x: 146, startPoint y: 68, endPoint x: 87, endPoint y: 72, distance: 59.4
click at [87, 72] on div "SearchWithCriteria58dce870-3e08-4672-aaac-5fcd93318a2e Work Title control" at bounding box center [236, 69] width 454 height 19
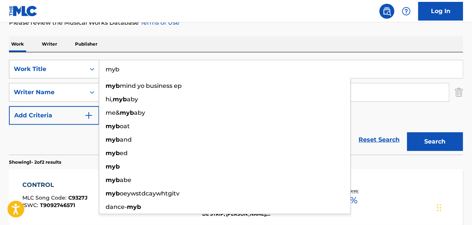
type input "myb"
click at [407, 132] on button "Search" at bounding box center [435, 141] width 56 height 19
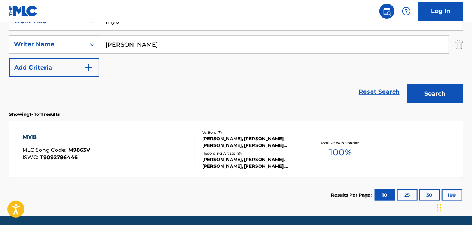
scroll to position [181, 0]
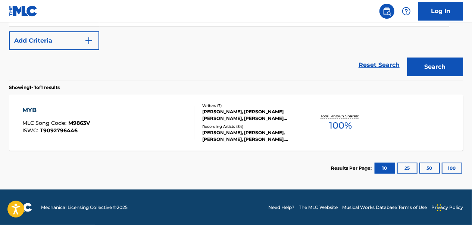
click at [27, 109] on div "MYB" at bounding box center [57, 110] width 68 height 9
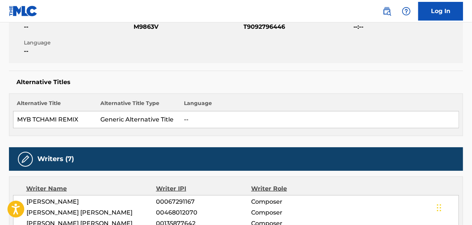
scroll to position [75, 0]
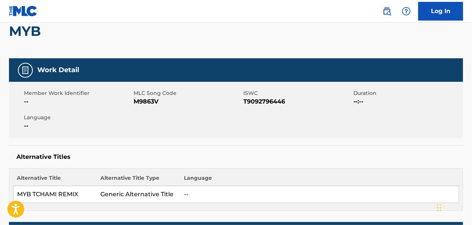
drag, startPoint x: 243, startPoint y: 100, endPoint x: 242, endPoint y: 106, distance: 5.6
click at [242, 106] on div "MLC Song Code M9863V" at bounding box center [189, 97] width 110 height 17
drag, startPoint x: 285, startPoint y: 103, endPoint x: 245, endPoint y: 105, distance: 40.3
click at [245, 105] on span "T9092796446" at bounding box center [298, 101] width 108 height 9
copy span "T9092796446"
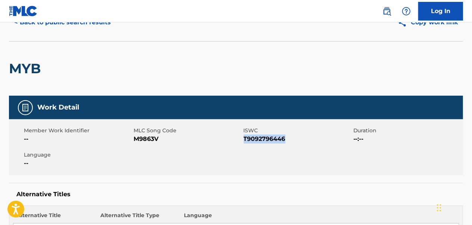
scroll to position [0, 0]
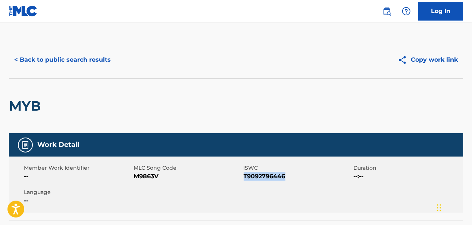
click at [48, 56] on button "< Back to public search results" at bounding box center [62, 59] width 107 height 19
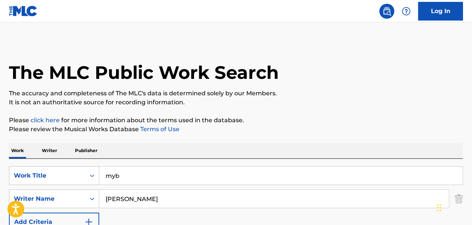
scroll to position [138, 0]
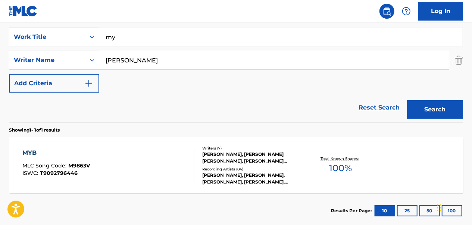
type input "m"
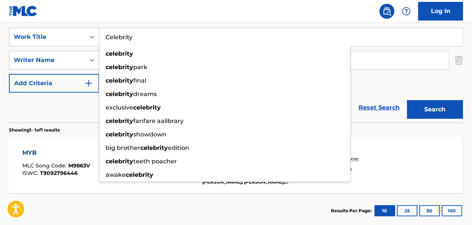
click at [177, 50] on div "celebrity" at bounding box center [224, 53] width 251 height 13
type input "celebrity"
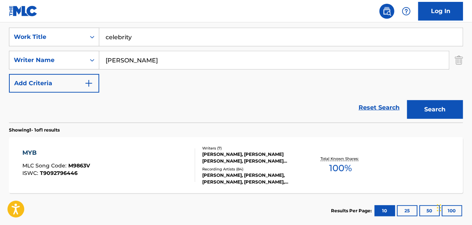
click at [179, 57] on input "[PERSON_NAME]" at bounding box center [274, 60] width 350 height 18
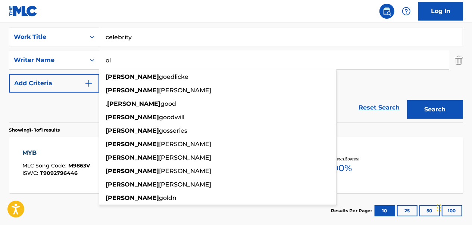
type input "o"
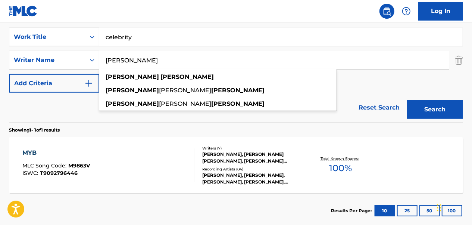
type input "[PERSON_NAME]"
click at [407, 100] on button "Search" at bounding box center [435, 109] width 56 height 19
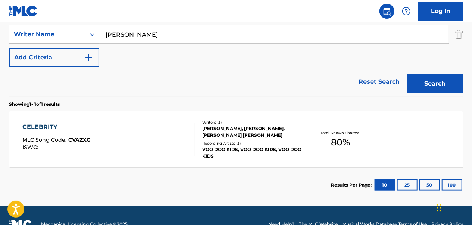
scroll to position [176, 0]
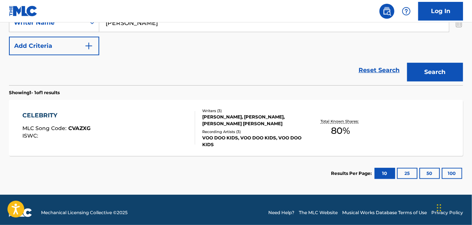
click at [141, 143] on div "CELEBRITY MLC Song Code : CVAZXG ISWC :" at bounding box center [109, 128] width 172 height 34
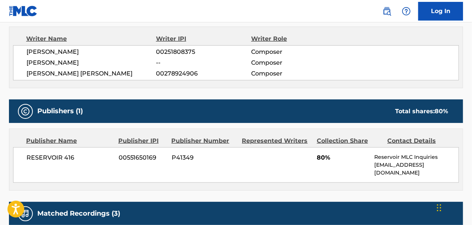
scroll to position [299, 0]
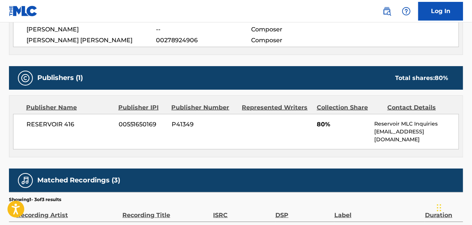
click at [253, 139] on div "RESERVOIR 416 00551650169 P41349 80% Reservoir MLC Inquiries [EMAIL_ADDRESS][DO…" at bounding box center [236, 131] width 446 height 35
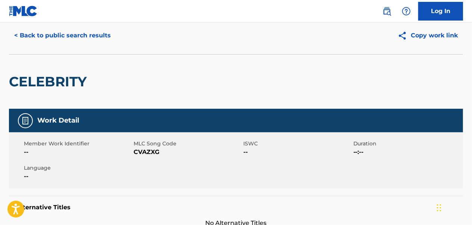
scroll to position [0, 0]
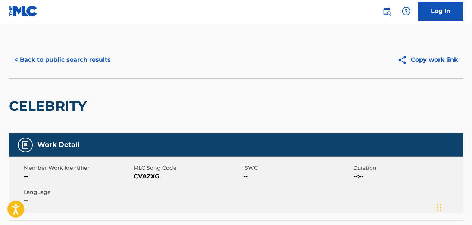
click at [89, 58] on button "< Back to public search results" at bounding box center [62, 59] width 107 height 19
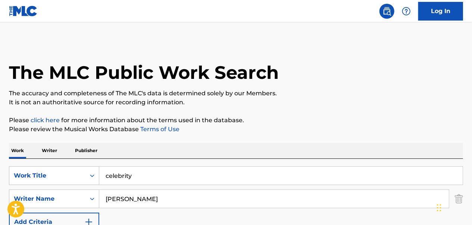
scroll to position [138, 0]
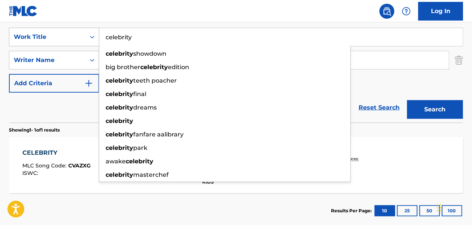
drag, startPoint x: 173, startPoint y: 40, endPoint x: 87, endPoint y: 39, distance: 85.9
click at [87, 39] on div "SearchWithCriteria58dce870-3e08-4672-aaac-5fcd93318a2e Work Title celebrity cel…" at bounding box center [236, 37] width 454 height 19
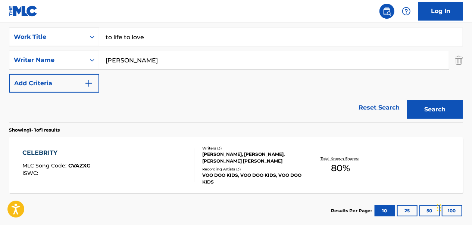
type input "to life to love"
click at [309, 58] on input "[PERSON_NAME]" at bounding box center [274, 60] width 350 height 18
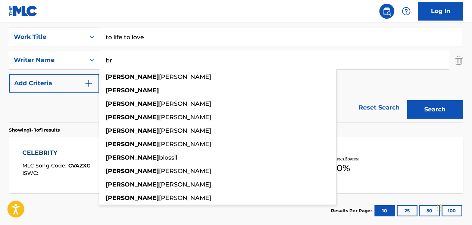
type input "b"
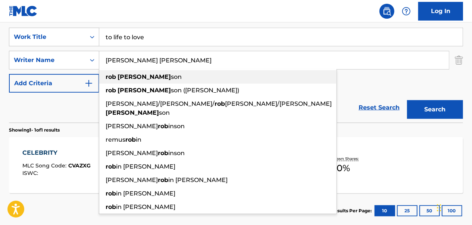
click at [161, 75] on div "[PERSON_NAME] [PERSON_NAME] son" at bounding box center [217, 76] width 237 height 13
type input "[PERSON_NAME]"
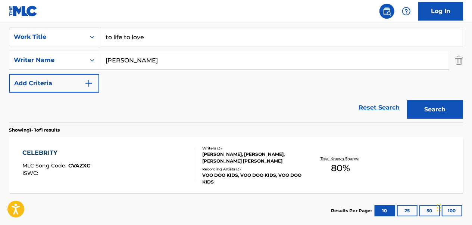
click at [424, 99] on div "Search" at bounding box center [434, 108] width 60 height 30
click at [427, 106] on button "Search" at bounding box center [435, 109] width 56 height 19
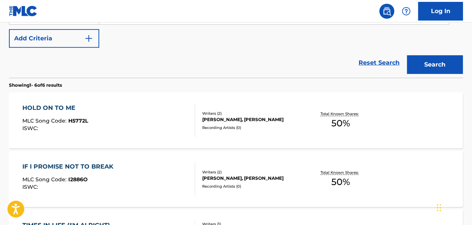
scroll to position [138, 0]
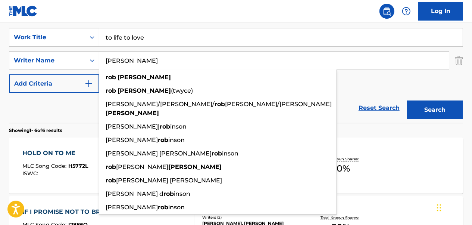
drag, startPoint x: 169, startPoint y: 60, endPoint x: 102, endPoint y: 61, distance: 67.2
click at [102, 61] on input "[PERSON_NAME]" at bounding box center [274, 61] width 350 height 18
click at [169, 34] on input "to life to love" at bounding box center [281, 37] width 364 height 18
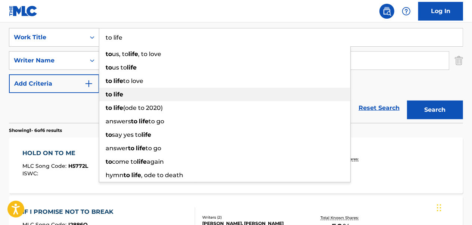
type input "to life"
click at [130, 93] on div "to life" at bounding box center [224, 94] width 251 height 13
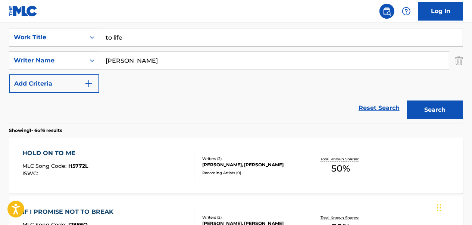
click at [429, 110] on button "Search" at bounding box center [435, 109] width 56 height 19
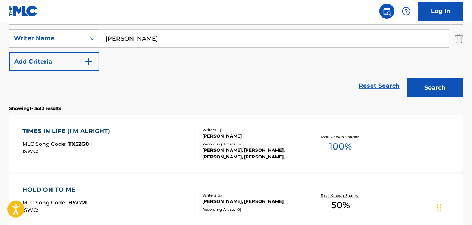
scroll to position [149, 0]
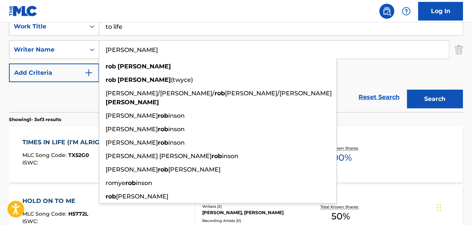
drag, startPoint x: 181, startPoint y: 55, endPoint x: 102, endPoint y: 50, distance: 79.7
click at [102, 50] on input "[PERSON_NAME]" at bounding box center [274, 50] width 350 height 18
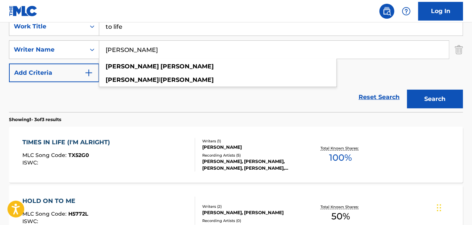
type input "[PERSON_NAME]"
click at [407, 90] on button "Search" at bounding box center [435, 99] width 56 height 19
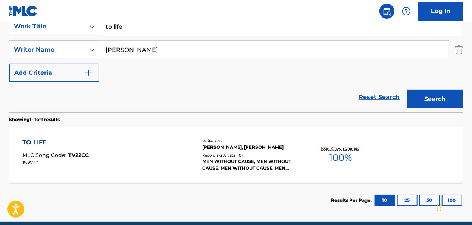
click at [134, 140] on div "TO LIFE MLC Song Code : TV22CC ISWC :" at bounding box center [109, 155] width 172 height 34
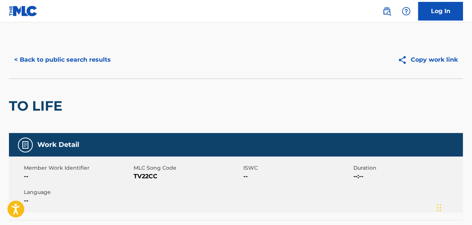
click at [88, 63] on button "< Back to public search results" at bounding box center [62, 59] width 107 height 19
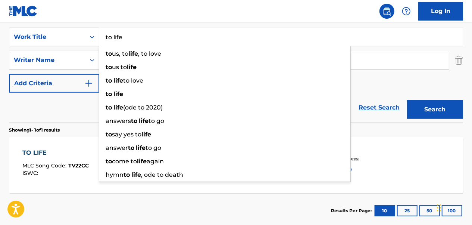
drag, startPoint x: 159, startPoint y: 41, endPoint x: 102, endPoint y: 44, distance: 57.2
click at [97, 45] on div "SearchWithCriteria58dce870-3e08-4672-aaac-5fcd93318a2e Work Title to life to us…" at bounding box center [236, 37] width 454 height 19
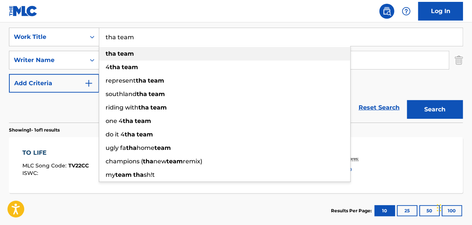
type input "tha team"
click at [137, 55] on div "tha team" at bounding box center [224, 53] width 251 height 13
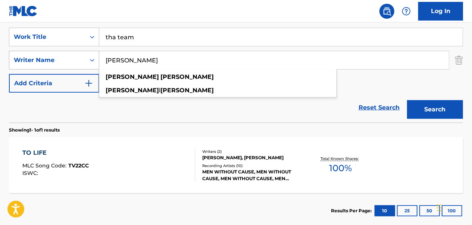
drag, startPoint x: 167, startPoint y: 61, endPoint x: 96, endPoint y: 66, distance: 70.7
click at [96, 66] on div "SearchWithCriteria9b63456c-e805-4c81-8e8f-d4e35eb7fdda Writer Name [PERSON_NAME…" at bounding box center [236, 60] width 454 height 19
paste input "[PERSON_NAME] [PERSON_NAME] Jr"
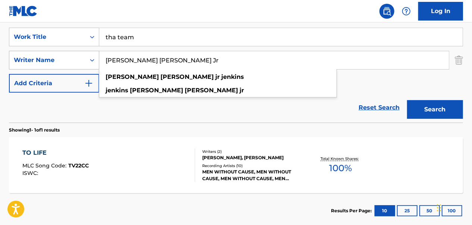
type input "[PERSON_NAME] [PERSON_NAME] Jr"
click at [407, 100] on button "Search" at bounding box center [435, 109] width 56 height 19
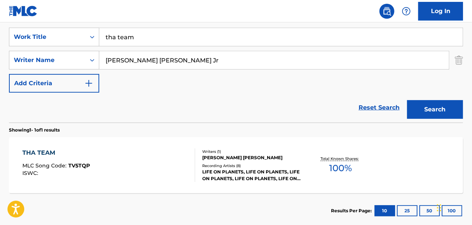
click at [124, 161] on div "THA TEAM MLC Song Code : TV5TQP ISWC :" at bounding box center [109, 165] width 172 height 34
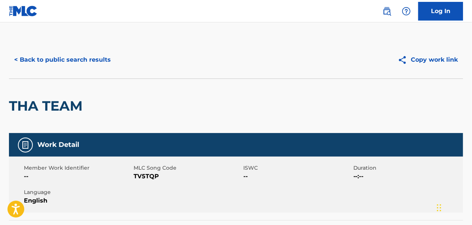
click at [59, 65] on button "< Back to public search results" at bounding box center [62, 59] width 107 height 19
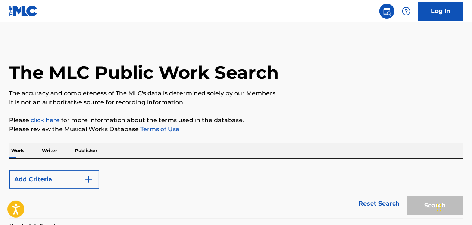
scroll to position [138, 0]
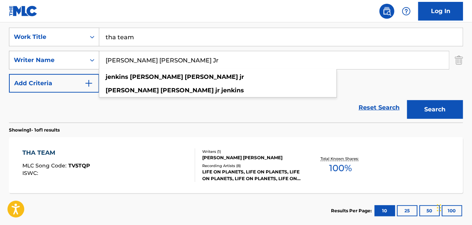
drag, startPoint x: 241, startPoint y: 59, endPoint x: 94, endPoint y: 65, distance: 147.6
click at [94, 65] on div "SearchWithCriteria9b63456c-e805-4c81-8e8f-d4e35eb7fdda Writer Name [PERSON_NAME…" at bounding box center [236, 60] width 454 height 19
click at [457, 58] on img "Search Form" at bounding box center [459, 60] width 8 height 19
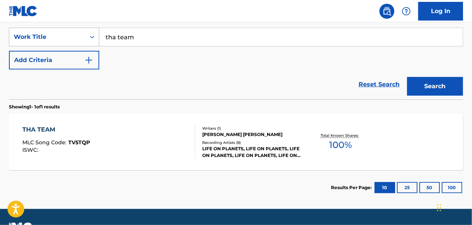
click at [63, 34] on div "Work Title" at bounding box center [47, 36] width 67 height 9
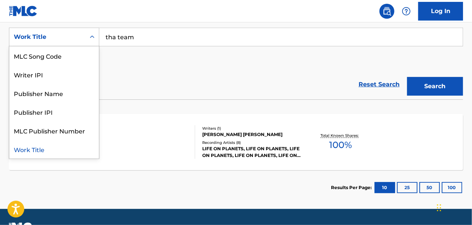
scroll to position [0, 0]
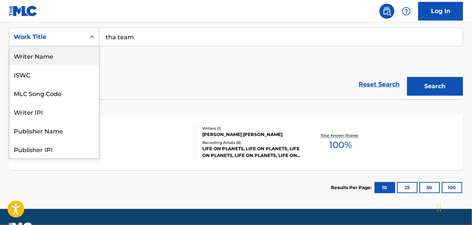
click at [65, 59] on div "Writer Name" at bounding box center [54, 55] width 90 height 19
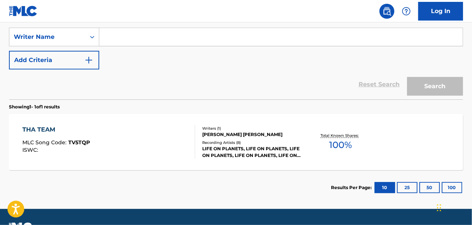
click at [137, 40] on input "Search Form" at bounding box center [281, 37] width 364 height 18
paste input "[PERSON_NAME] [PERSON_NAME] Jr"
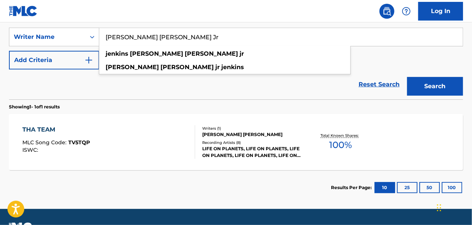
type input "[PERSON_NAME] [PERSON_NAME] Jr"
click at [407, 77] on button "Search" at bounding box center [435, 86] width 56 height 19
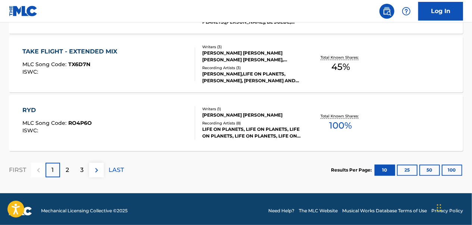
scroll to position [689, 0]
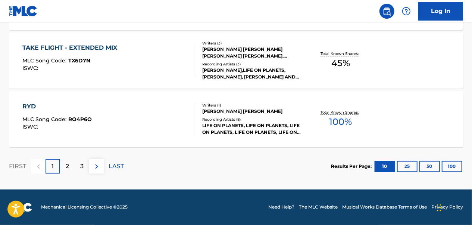
click at [65, 164] on div "2" at bounding box center [67, 166] width 15 height 15
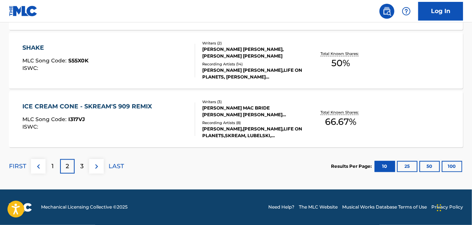
click at [81, 162] on p "3" at bounding box center [81, 166] width 3 height 9
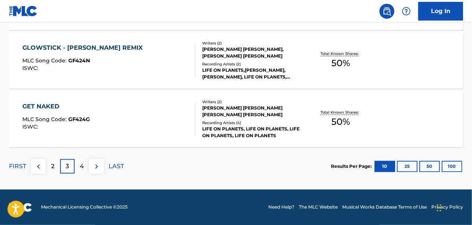
click at [82, 162] on p "4" at bounding box center [82, 166] width 4 height 9
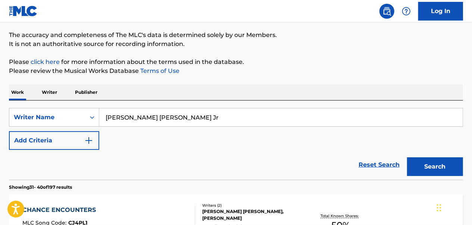
scroll to position [54, 0]
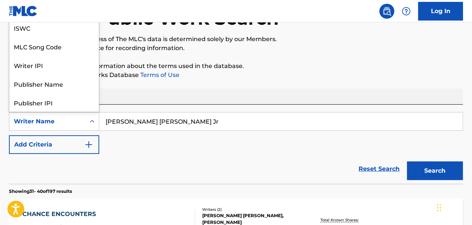
click at [93, 125] on div "Search Form" at bounding box center [91, 121] width 13 height 13
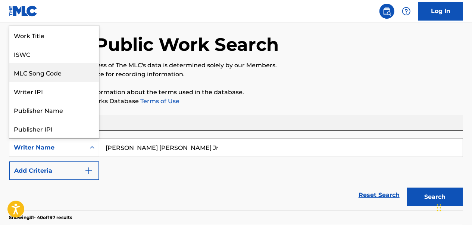
scroll to position [0, 0]
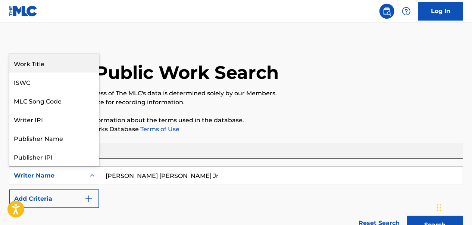
click at [68, 63] on div "Work Title" at bounding box center [54, 63] width 90 height 19
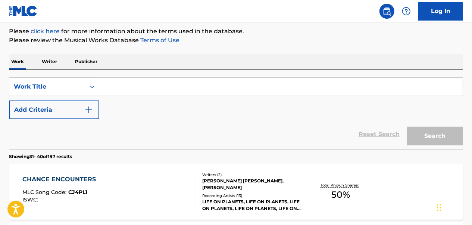
scroll to position [112, 0]
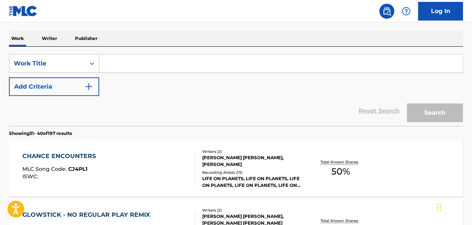
click at [88, 88] on img "Search Form" at bounding box center [88, 86] width 9 height 9
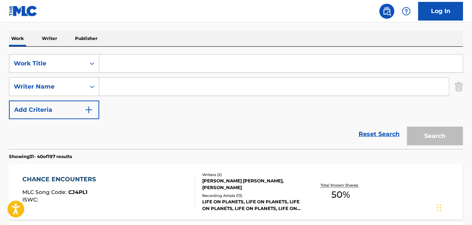
click at [173, 80] on input "Search Form" at bounding box center [274, 87] width 350 height 18
paste input "[PERSON_NAME] [PERSON_NAME] Jr"
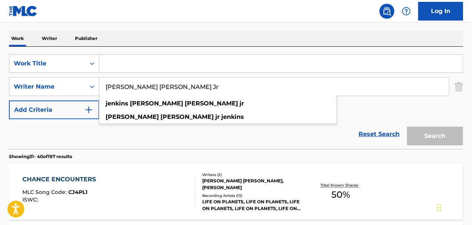
type input "[PERSON_NAME] [PERSON_NAME] Jr"
click at [155, 64] on input "Search Form" at bounding box center [281, 63] width 364 height 18
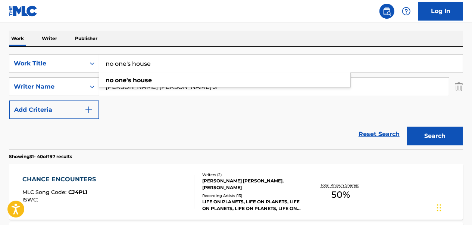
type input "no one's house"
click at [407, 127] on button "Search" at bounding box center [435, 136] width 56 height 19
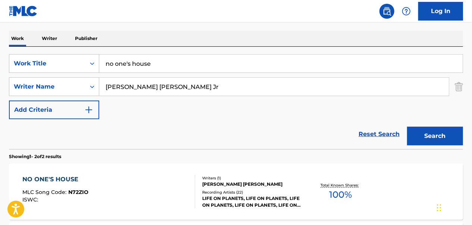
click at [149, 179] on div "NO ONE'S HOUSE MLC Song Code : N72ZIO ISWC :" at bounding box center [109, 192] width 172 height 34
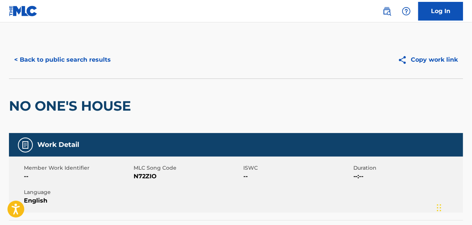
click at [80, 63] on button "< Back to public search results" at bounding box center [62, 59] width 107 height 19
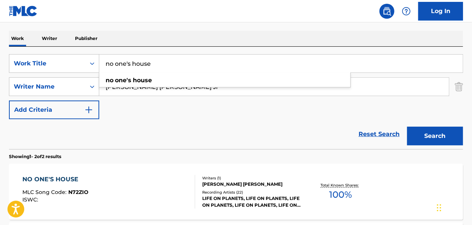
drag, startPoint x: 194, startPoint y: 67, endPoint x: 88, endPoint y: 73, distance: 106.2
click at [88, 73] on div "SearchWithCriteriaf9d658d7-1fe6-48e1-9970-2a8e4bb82031 Work Title no one's hous…" at bounding box center [236, 86] width 454 height 65
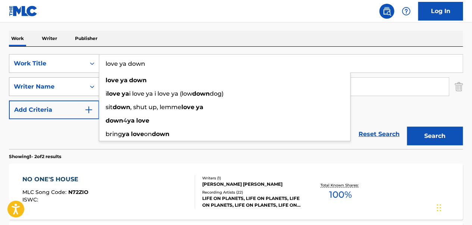
type input "love ya down"
click at [407, 127] on button "Search" at bounding box center [435, 136] width 56 height 19
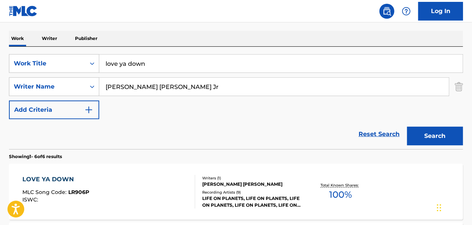
click at [122, 187] on div "LOVE YA DOWN MLC Song Code : LR906P ISWC :" at bounding box center [109, 192] width 172 height 34
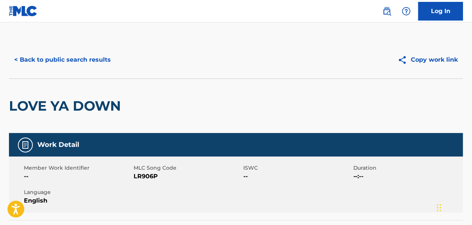
click at [72, 60] on button "< Back to public search results" at bounding box center [62, 59] width 107 height 19
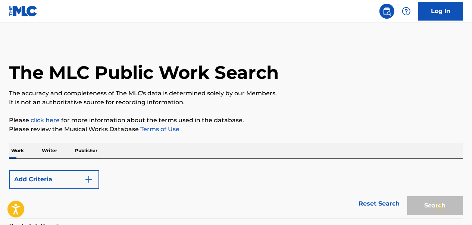
scroll to position [112, 0]
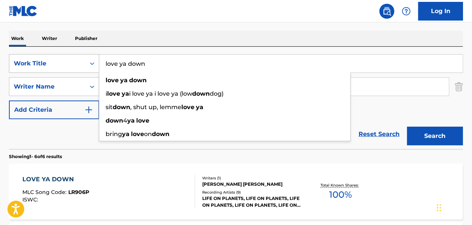
drag, startPoint x: 183, startPoint y: 64, endPoint x: 84, endPoint y: 63, distance: 99.3
click at [84, 63] on div "SearchWithCriteriaf9d658d7-1fe6-48e1-9970-2a8e4bb82031 Work Title love ya down …" at bounding box center [236, 63] width 454 height 19
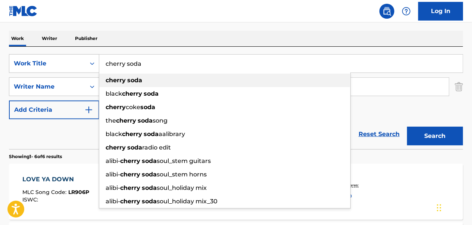
type input "cherry soda"
click at [175, 83] on div "cherry soda" at bounding box center [224, 80] width 251 height 13
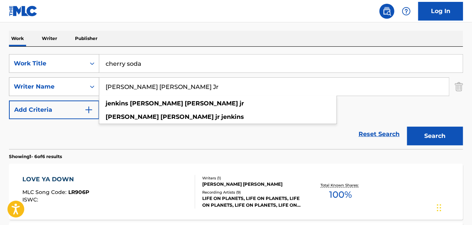
drag, startPoint x: 231, startPoint y: 86, endPoint x: 92, endPoint y: 93, distance: 139.4
click at [92, 93] on div "SearchWithCriteria54a66e81-c9f0-4478-8845-f13fb87e56f2 Writer Name [PERSON_NAME…" at bounding box center [236, 86] width 454 height 19
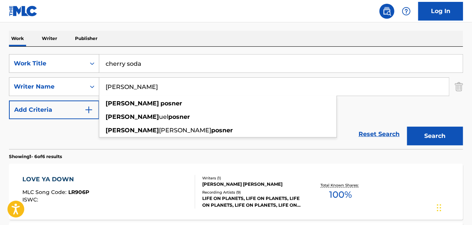
type input "[PERSON_NAME]"
click at [407, 127] on button "Search" at bounding box center [435, 136] width 56 height 19
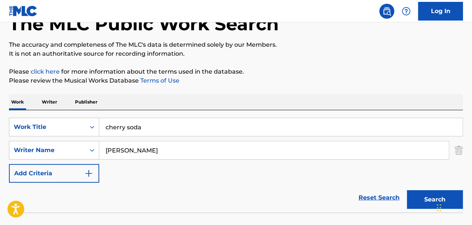
scroll to position [99, 0]
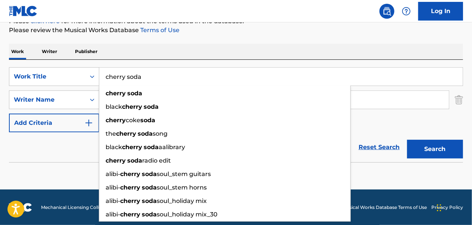
drag, startPoint x: 188, startPoint y: 74, endPoint x: 84, endPoint y: 87, distance: 104.5
click at [82, 86] on div "SearchWithCriteriaf9d658d7-1fe6-48e1-9970-2a8e4bb82031 Work Title cherry soda c…" at bounding box center [236, 99] width 454 height 65
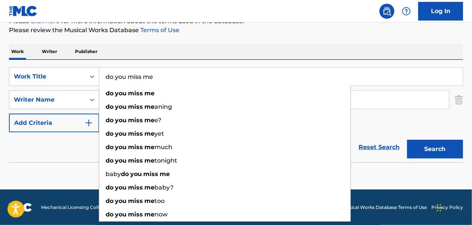
type input "do you miss me"
click at [126, 93] on strong "you" at bounding box center [121, 93] width 12 height 7
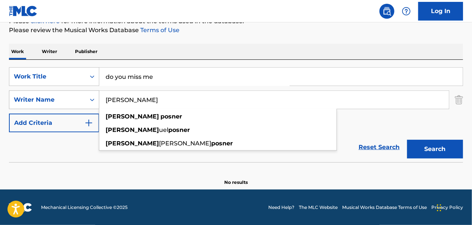
drag, startPoint x: 193, startPoint y: 101, endPoint x: 81, endPoint y: 98, distance: 111.7
click at [81, 98] on div "SearchWithCriteria54a66e81-c9f0-4478-8845-f13fb87e56f2 Writer Name [PERSON_NAME…" at bounding box center [236, 99] width 454 height 19
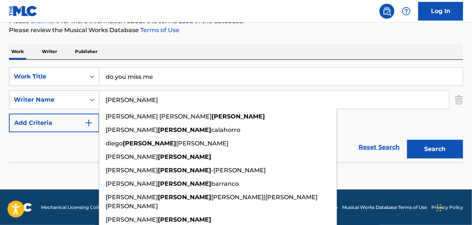
type input "[PERSON_NAME]"
click at [407, 140] on button "Search" at bounding box center [435, 149] width 56 height 19
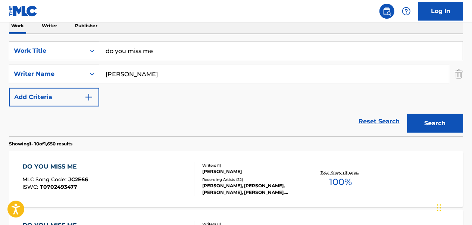
scroll to position [136, 0]
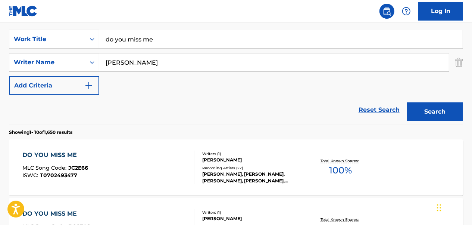
click at [133, 166] on div "DO YOU MISS ME MLC Song Code : JC2E66 ISWC : T0702493477" at bounding box center [109, 167] width 172 height 34
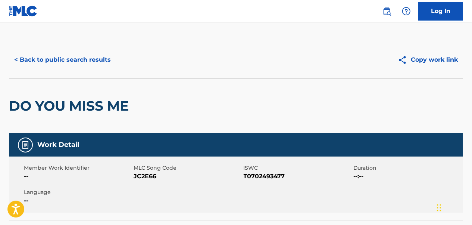
click at [73, 54] on button "< Back to public search results" at bounding box center [62, 59] width 107 height 19
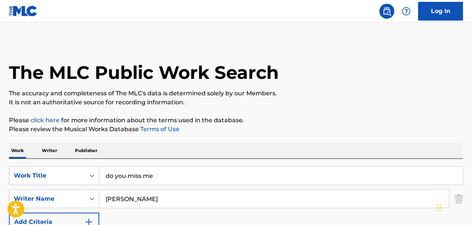
scroll to position [136, 0]
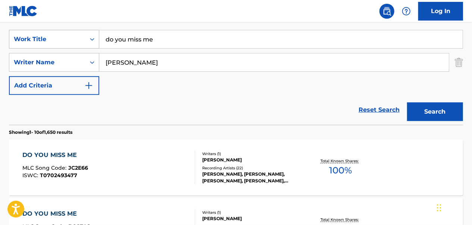
drag, startPoint x: 180, startPoint y: 40, endPoint x: 70, endPoint y: 44, distance: 109.8
click at [70, 44] on div "SearchWithCriteriaf9d658d7-1fe6-48e1-9970-2a8e4bb82031 Work Title do you miss me" at bounding box center [236, 39] width 454 height 19
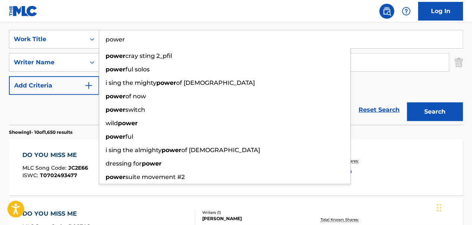
type input "power"
click at [407, 102] on button "Search" at bounding box center [435, 111] width 56 height 19
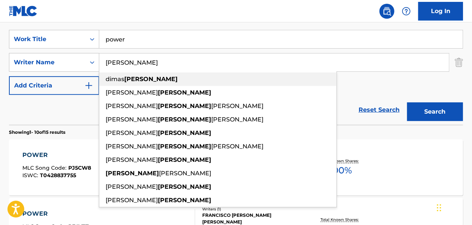
drag, startPoint x: 151, startPoint y: 63, endPoint x: 89, endPoint y: 74, distance: 63.0
click at [89, 74] on div "SearchWithCriteriaf9d658d7-1fe6-48e1-9970-2a8e4bb82031 Work Title power SearchW…" at bounding box center [236, 62] width 454 height 65
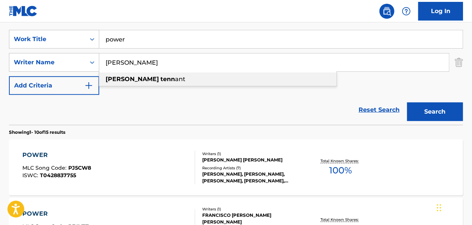
click at [156, 79] on div "[PERSON_NAME] ant" at bounding box center [217, 78] width 237 height 13
type input "[PERSON_NAME]"
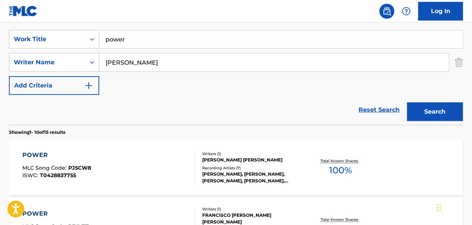
click at [431, 108] on button "Search" at bounding box center [435, 111] width 56 height 19
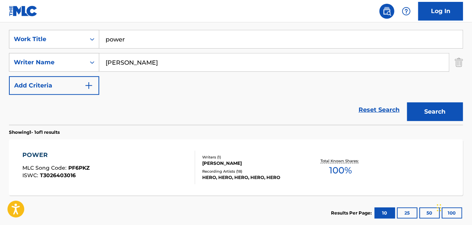
click at [135, 181] on div "POWER MLC Song Code : PF6PKZ ISWC : T3026403016" at bounding box center [109, 167] width 172 height 34
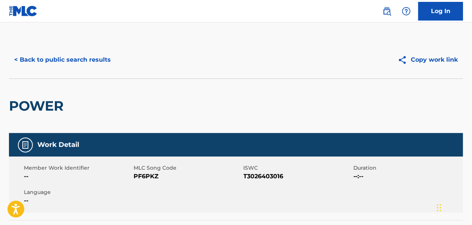
click at [85, 58] on button "< Back to public search results" at bounding box center [62, 59] width 107 height 19
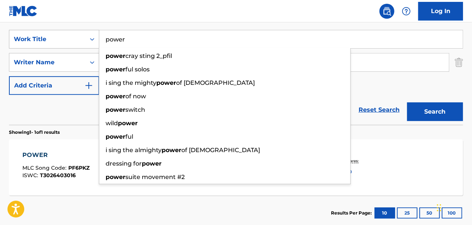
drag, startPoint x: 181, startPoint y: 41, endPoint x: 75, endPoint y: 40, distance: 106.0
click at [75, 40] on div "SearchWithCriteriaf9d658d7-1fe6-48e1-9970-2a8e4bb82031 Work Title power power c…" at bounding box center [236, 39] width 454 height 19
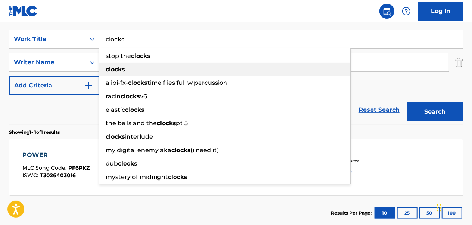
type input "clocks"
click at [154, 68] on div "clocks" at bounding box center [224, 69] width 251 height 13
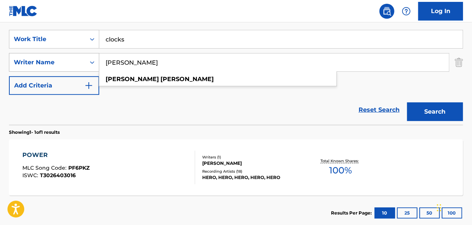
drag, startPoint x: 175, startPoint y: 64, endPoint x: 90, endPoint y: 65, distance: 85.5
click at [90, 65] on div "SearchWithCriteria54a66e81-c9f0-4478-8845-f13fb87e56f2 Writer Name [PERSON_NAME…" at bounding box center [236, 62] width 454 height 19
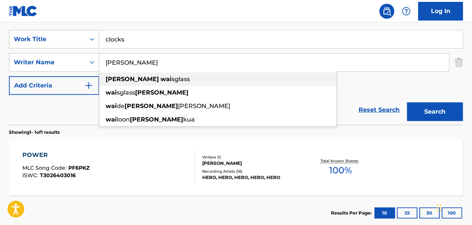
click at [172, 78] on span "sglass" at bounding box center [181, 78] width 18 height 7
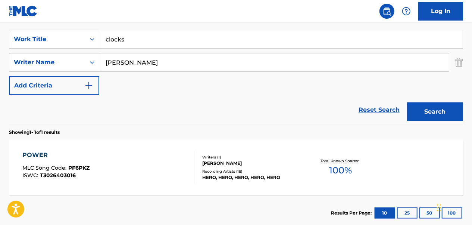
type input "[PERSON_NAME]"
click at [430, 108] on button "Search" at bounding box center [435, 111] width 56 height 19
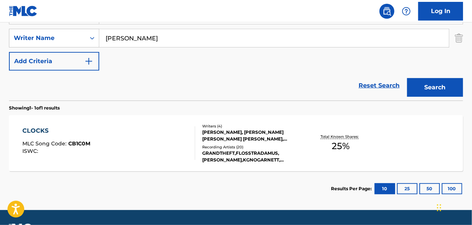
scroll to position [181, 0]
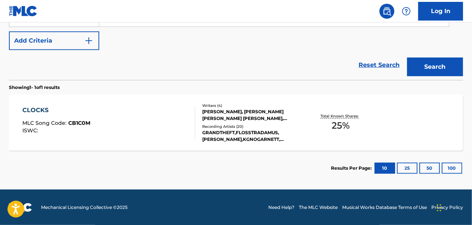
click at [49, 108] on div "CLOCKS" at bounding box center [57, 110] width 68 height 9
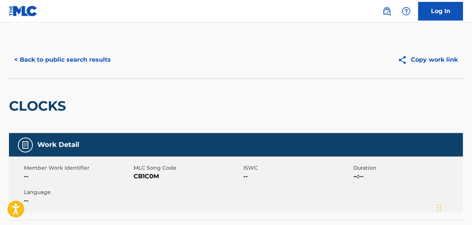
click at [83, 57] on button "< Back to public search results" at bounding box center [62, 59] width 107 height 19
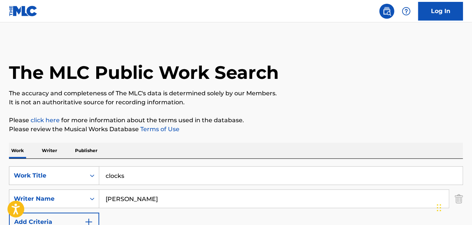
scroll to position [138, 0]
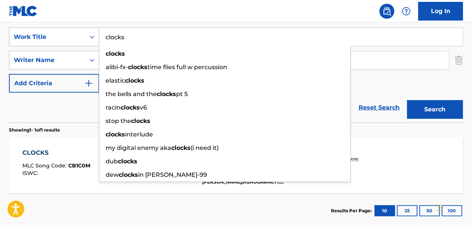
drag, startPoint x: 115, startPoint y: 38, endPoint x: 86, endPoint y: 40, distance: 29.2
click at [83, 38] on div "SearchWithCriteriaf9d658d7-1fe6-48e1-9970-2a8e4bb82031 Work Title clocks clocks…" at bounding box center [236, 37] width 454 height 19
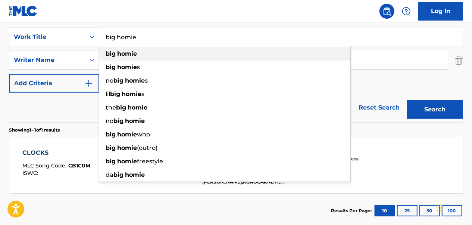
type input "big homie"
click at [120, 54] on strong "homie" at bounding box center [127, 53] width 20 height 7
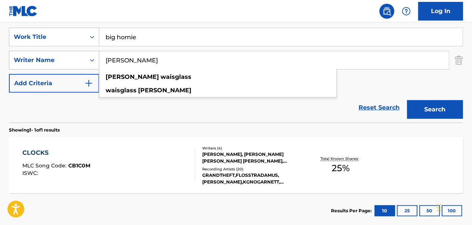
drag, startPoint x: 166, startPoint y: 61, endPoint x: 89, endPoint y: 66, distance: 77.4
click at [89, 66] on div "SearchWithCriteria54a66e81-c9f0-4478-8845-f13fb87e56f2 Writer Name [PERSON_NAME…" at bounding box center [236, 60] width 454 height 19
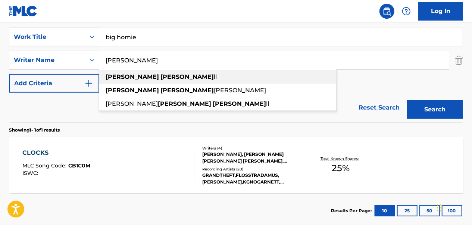
click at [173, 75] on div "[PERSON_NAME] ll" at bounding box center [217, 76] width 237 height 13
type input "[PERSON_NAME]"
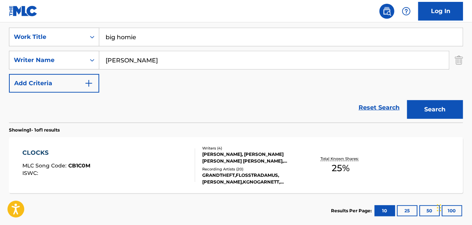
click at [430, 108] on button "Search" at bounding box center [435, 109] width 56 height 19
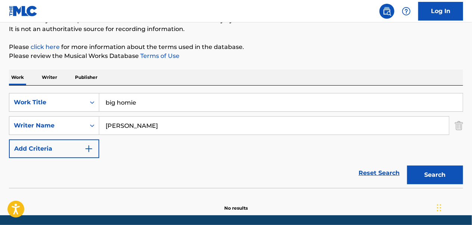
scroll to position [62, 0]
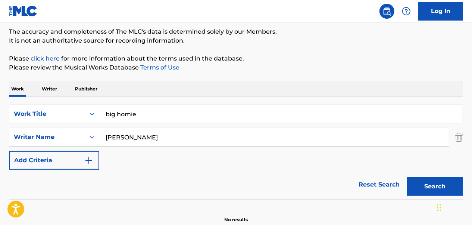
click at [462, 133] on img "Search Form" at bounding box center [459, 137] width 8 height 19
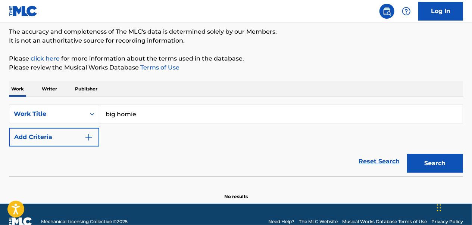
click at [83, 112] on div "Work Title" at bounding box center [47, 114] width 76 height 14
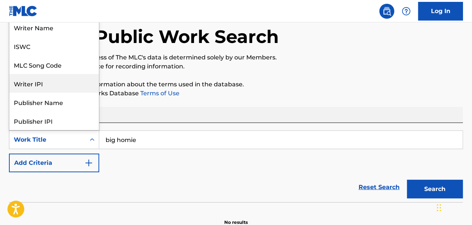
scroll to position [24, 0]
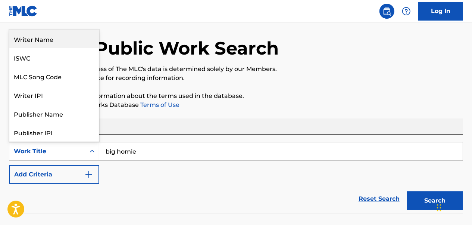
click at [60, 41] on div "Writer Name" at bounding box center [54, 38] width 90 height 19
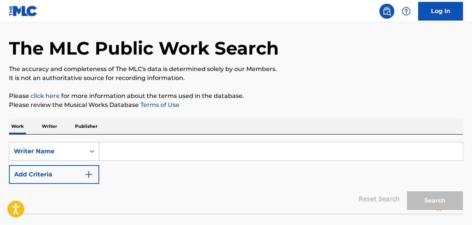
click at [170, 153] on input "Search Form" at bounding box center [281, 151] width 364 height 18
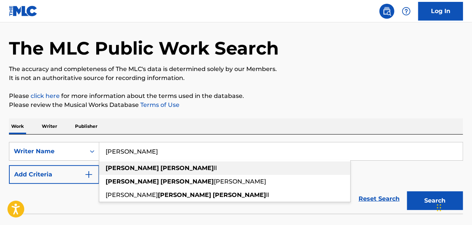
click at [161, 167] on strong "[PERSON_NAME]" at bounding box center [187, 167] width 53 height 7
type input "[PERSON_NAME]"
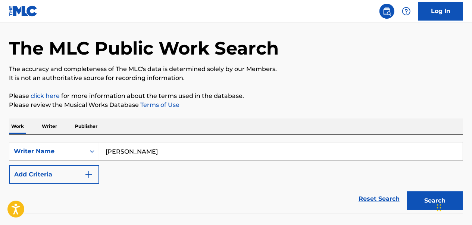
click at [415, 204] on button "Search" at bounding box center [435, 200] width 56 height 19
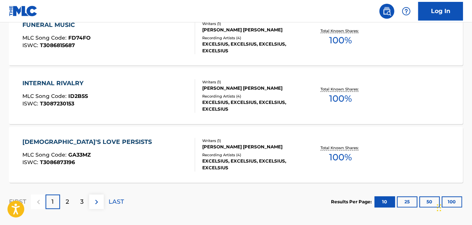
scroll to position [689, 0]
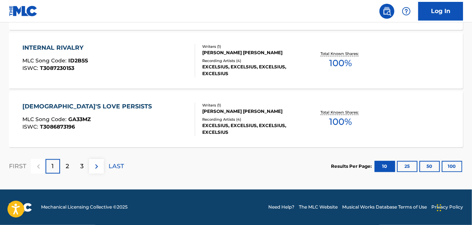
click at [66, 167] on p "2" at bounding box center [67, 166] width 3 height 9
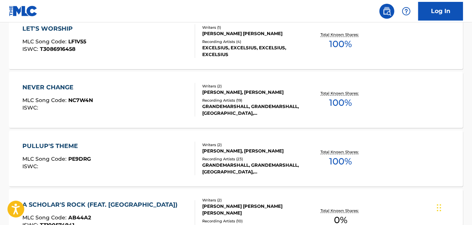
scroll to position [390, 0]
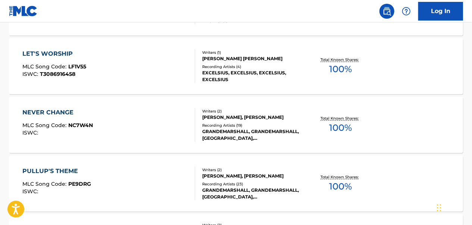
click at [253, 172] on div "[PERSON_NAME], [PERSON_NAME]" at bounding box center [252, 175] width 101 height 7
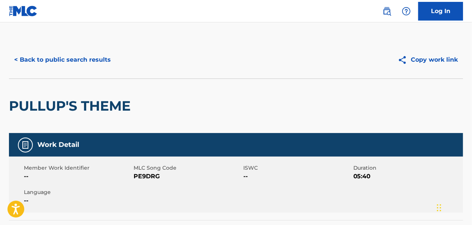
click at [94, 63] on button "< Back to public search results" at bounding box center [62, 59] width 107 height 19
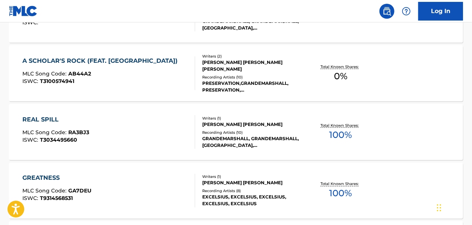
scroll to position [689, 0]
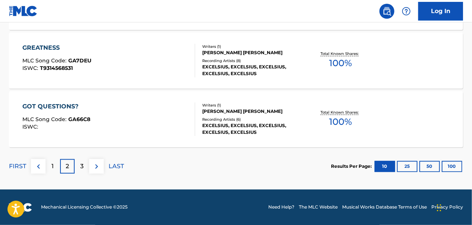
click at [84, 164] on div "3" at bounding box center [82, 166] width 15 height 15
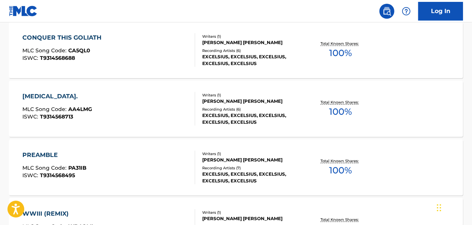
scroll to position [630, 0]
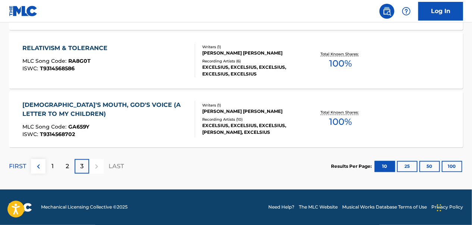
click at [58, 164] on div "1" at bounding box center [53, 166] width 15 height 15
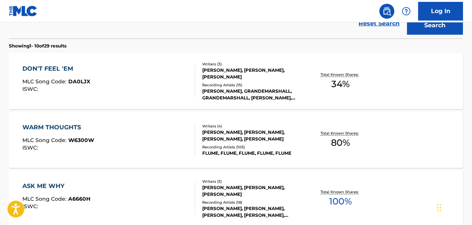
scroll to position [182, 0]
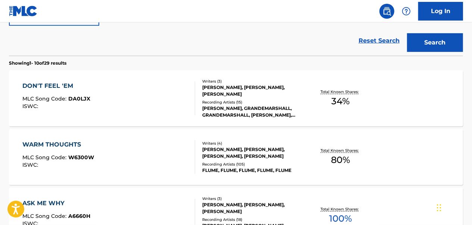
click at [133, 102] on div "DON'T FEEL 'EM MLC Song Code : DA0LJX ISWC :" at bounding box center [109, 98] width 172 height 34
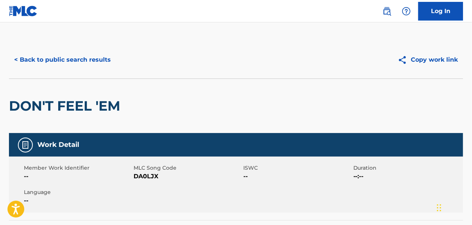
click at [81, 64] on button "< Back to public search results" at bounding box center [62, 59] width 107 height 19
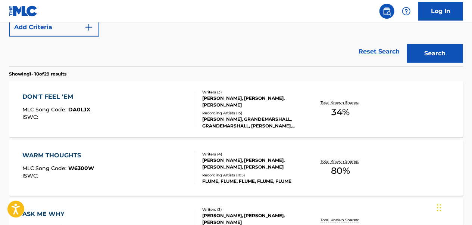
scroll to position [91, 0]
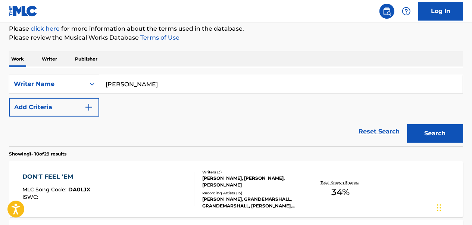
click at [87, 81] on div "Search Form" at bounding box center [91, 83] width 13 height 13
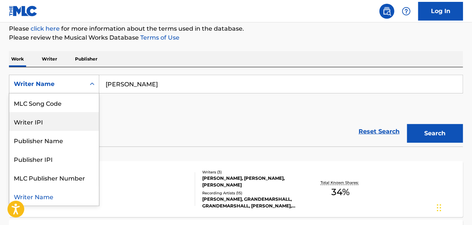
scroll to position [0, 0]
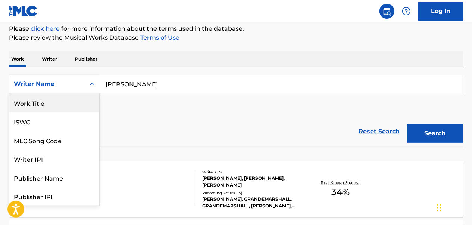
click at [63, 105] on div "Work Title" at bounding box center [54, 102] width 90 height 19
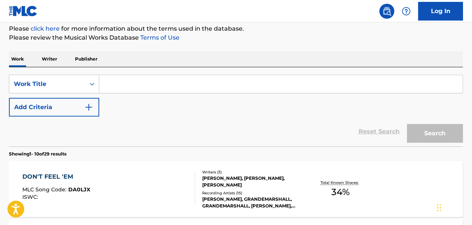
click at [84, 105] on button "Add Criteria" at bounding box center [54, 107] width 90 height 19
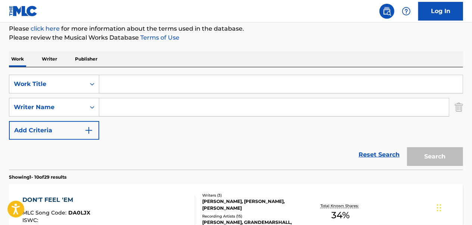
click at [129, 88] on input "Search Form" at bounding box center [281, 84] width 364 height 18
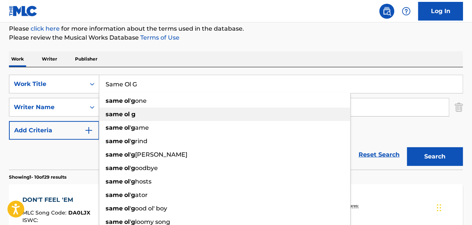
click at [123, 115] on span "Search Form" at bounding box center [123, 113] width 1 height 7
type input "same ol g"
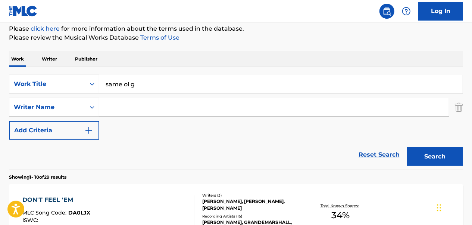
click at [145, 113] on input "Search Form" at bounding box center [274, 107] width 350 height 18
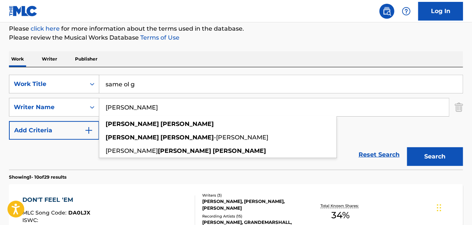
type input "[PERSON_NAME]"
click at [407, 147] on button "Search" at bounding box center [435, 156] width 56 height 19
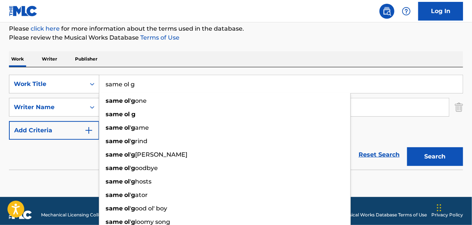
drag, startPoint x: 130, startPoint y: 80, endPoint x: 100, endPoint y: 84, distance: 30.2
click at [100, 84] on input "same ol g" at bounding box center [281, 84] width 364 height 18
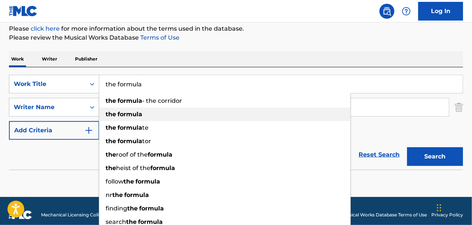
drag, startPoint x: 138, startPoint y: 113, endPoint x: 159, endPoint y: 110, distance: 21.1
click at [139, 113] on strong "formula" at bounding box center [130, 113] width 25 height 7
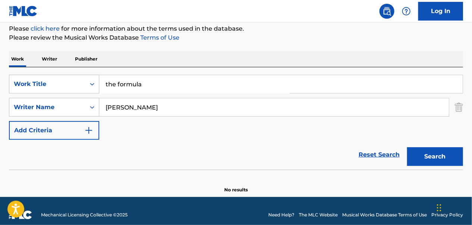
click at [436, 152] on button "Search" at bounding box center [435, 156] width 56 height 19
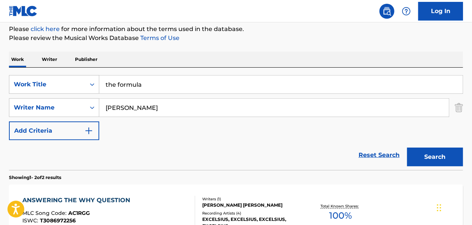
scroll to position [90, 0]
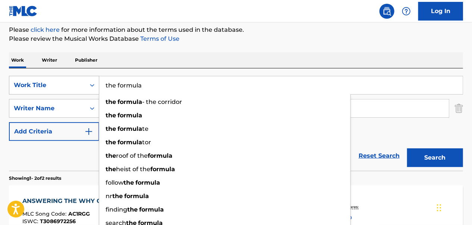
drag, startPoint x: 169, startPoint y: 84, endPoint x: 90, endPoint y: 87, distance: 79.2
click at [85, 85] on div "SearchWithCriteria1cc7234f-b49b-4ef6-b993-63702d45a36b Work Title the formula t…" at bounding box center [236, 85] width 454 height 19
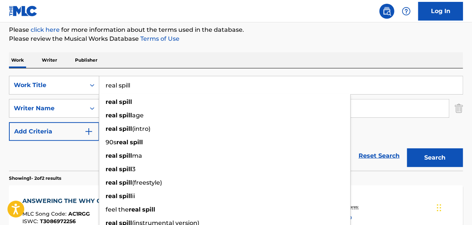
type input "real spill"
click at [407, 148] on button "Search" at bounding box center [435, 157] width 56 height 19
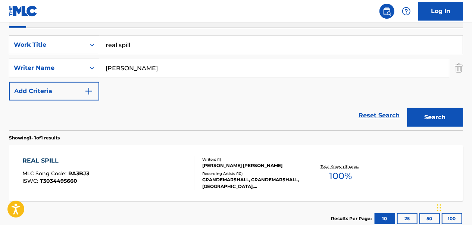
scroll to position [165, 0]
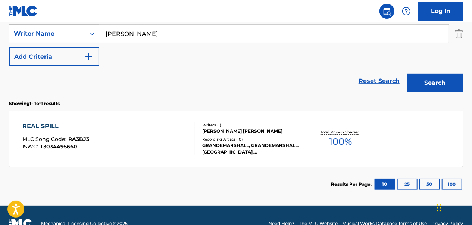
click at [114, 136] on div "REAL SPILL MLC Song Code : RA3BJ3 ISWC : T3034495660" at bounding box center [109, 139] width 172 height 34
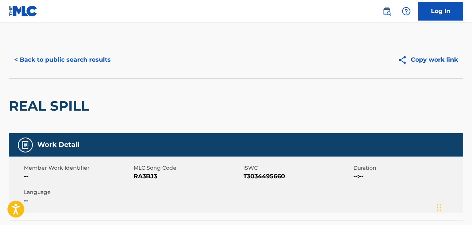
click at [87, 60] on button "< Back to public search results" at bounding box center [62, 59] width 107 height 19
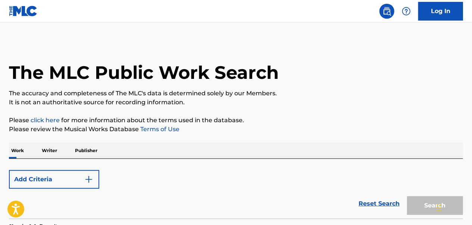
scroll to position [138, 0]
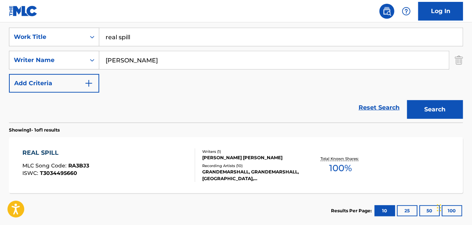
click at [200, 59] on input "[PERSON_NAME]" at bounding box center [274, 60] width 350 height 18
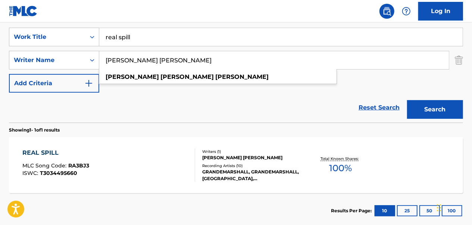
type input "[PERSON_NAME] [PERSON_NAME]"
click at [407, 100] on button "Search" at bounding box center [435, 109] width 56 height 19
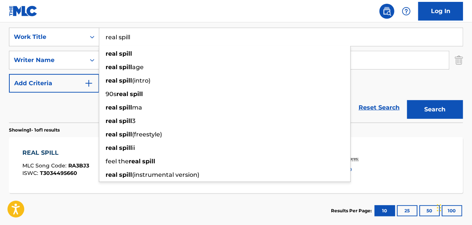
drag, startPoint x: 178, startPoint y: 36, endPoint x: 106, endPoint y: 42, distance: 72.7
click at [106, 42] on input "real spill" at bounding box center [281, 37] width 364 height 18
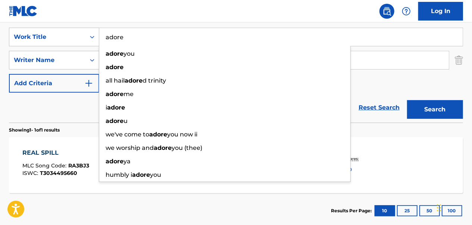
click at [407, 100] on button "Search" at bounding box center [435, 109] width 56 height 19
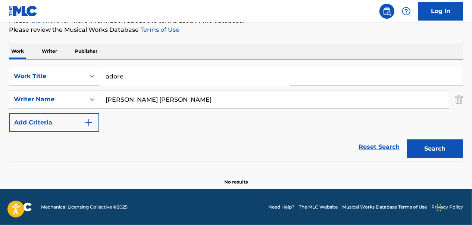
scroll to position [99, 0]
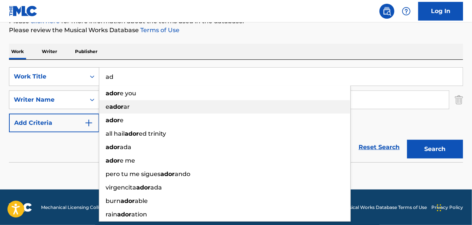
type input "a"
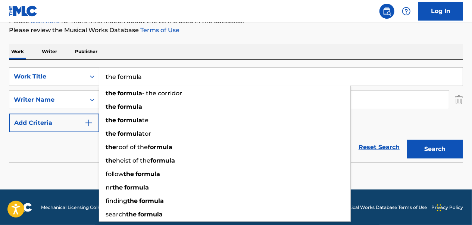
click at [407, 140] on button "Search" at bounding box center [435, 149] width 56 height 19
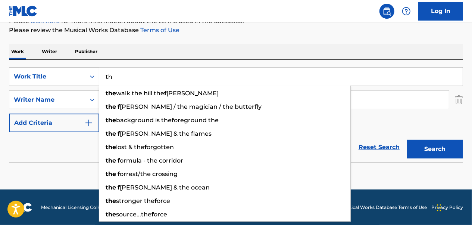
type input "t"
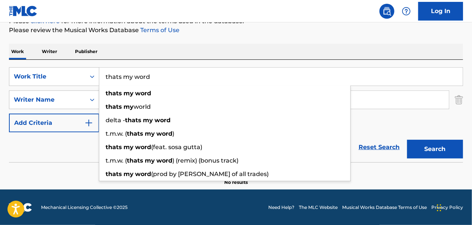
click at [407, 140] on button "Search" at bounding box center [435, 149] width 56 height 19
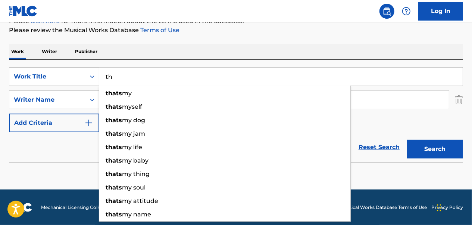
type input "t"
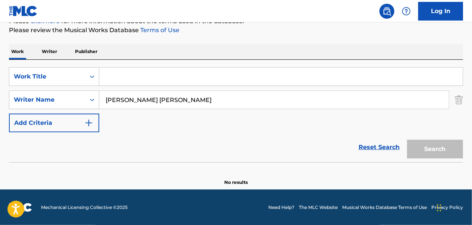
click at [233, 75] on input "Search Form" at bounding box center [281, 77] width 364 height 18
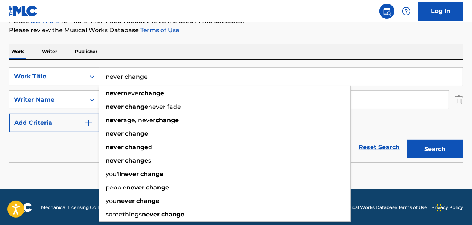
type input "never change"
click at [407, 140] on button "Search" at bounding box center [435, 149] width 56 height 19
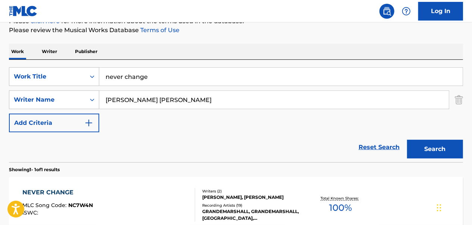
click at [133, 204] on div "NEVER CHANGE MLC Song Code : NC7W4N ISWC :" at bounding box center [109, 205] width 172 height 34
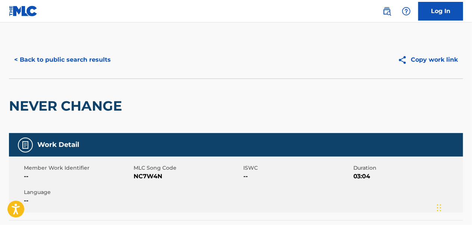
click at [46, 54] on button "< Back to public search results" at bounding box center [62, 59] width 107 height 19
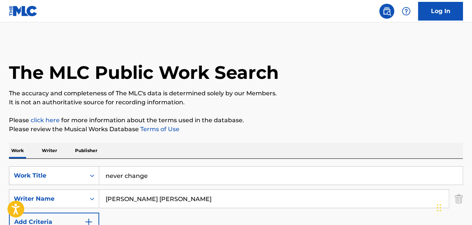
scroll to position [99, 0]
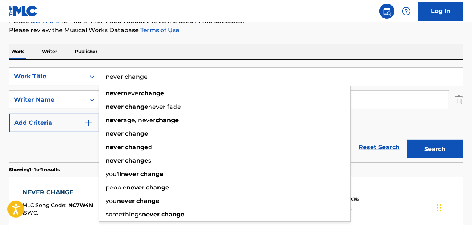
drag, startPoint x: 176, startPoint y: 81, endPoint x: 104, endPoint y: 75, distance: 72.7
click at [104, 75] on input "never change" at bounding box center [281, 77] width 364 height 18
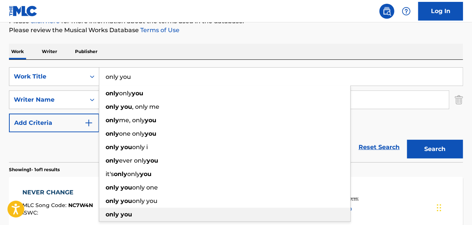
type input "only you"
click at [166, 212] on div "only you" at bounding box center [224, 214] width 251 height 13
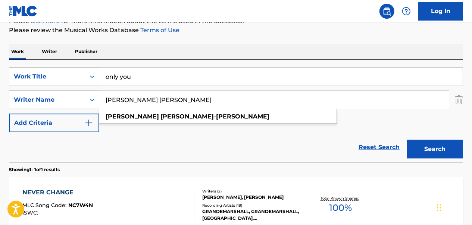
drag, startPoint x: 219, startPoint y: 100, endPoint x: 76, endPoint y: 108, distance: 142.8
click at [76, 107] on div "SearchWithCriteria54a66e81-c9f0-4478-8845-f13fb87e56f2 Writer Name [PERSON_NAME…" at bounding box center [236, 99] width 454 height 19
type input "R"
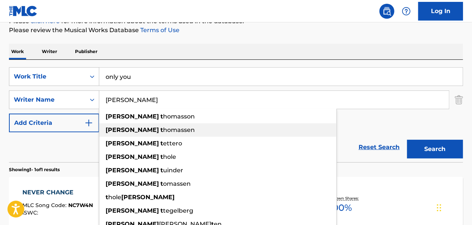
click at [163, 128] on span "homassen" at bounding box center [179, 129] width 32 height 7
type input "[PERSON_NAME]"
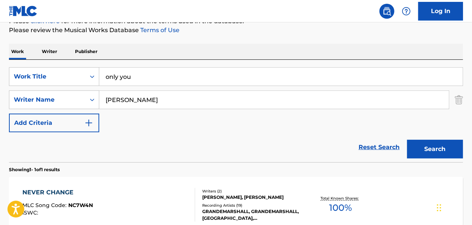
click at [426, 150] on button "Search" at bounding box center [435, 149] width 56 height 19
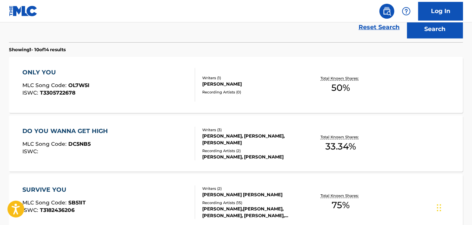
scroll to position [211, 0]
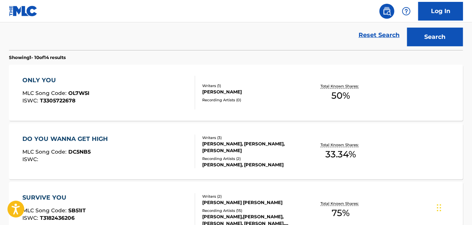
click at [141, 95] on div "ONLY YOU MLC Song Code : OL7W5I ISWC : T3305722678" at bounding box center [109, 93] width 172 height 34
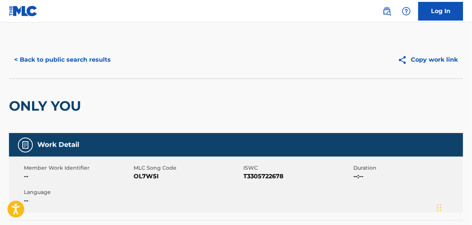
click at [81, 59] on button "< Back to public search results" at bounding box center [62, 59] width 107 height 19
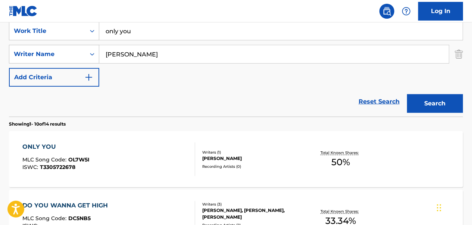
scroll to position [67, 0]
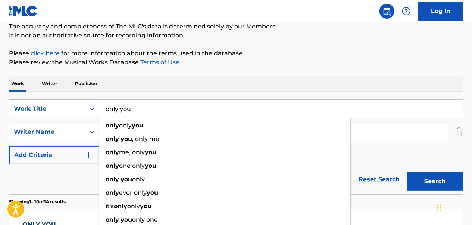
drag, startPoint x: 174, startPoint y: 110, endPoint x: 82, endPoint y: 108, distance: 91.1
click at [82, 108] on div "SearchWithCriteria1cc7234f-b49b-4ef6-b993-63702d45a36b Work Title only you only…" at bounding box center [236, 108] width 454 height 19
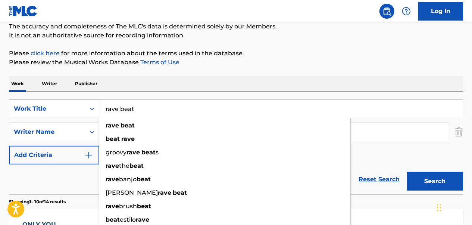
type input "rave beat"
click at [407, 172] on button "Search" at bounding box center [435, 181] width 56 height 19
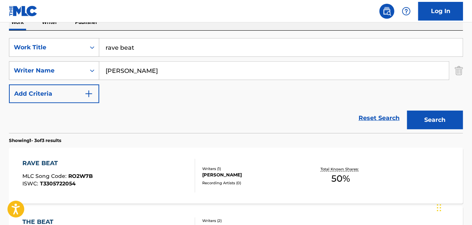
scroll to position [179, 0]
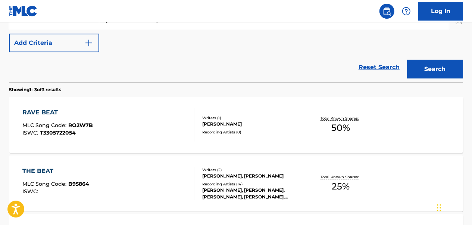
click at [172, 122] on div "RAVE BEAT MLC Song Code : RO2W7B ISWC : T3305722054" at bounding box center [109, 125] width 172 height 34
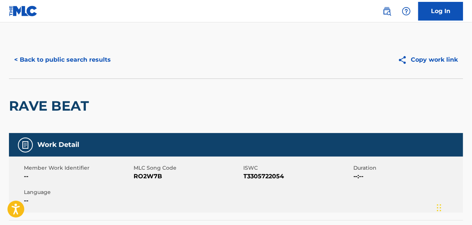
click at [76, 63] on button "< Back to public search results" at bounding box center [62, 59] width 107 height 19
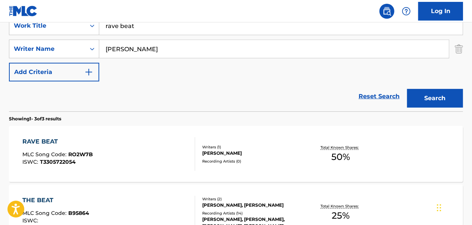
scroll to position [72, 0]
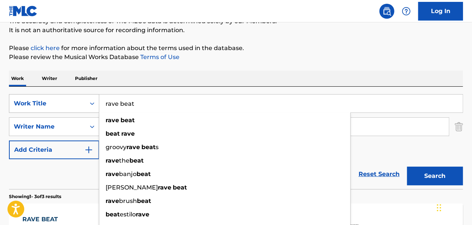
drag, startPoint x: 149, startPoint y: 99, endPoint x: 93, endPoint y: 105, distance: 56.7
click at [93, 105] on div "SearchWithCriteria1cc7234f-b49b-4ef6-b993-63702d45a36b Work Title rave beat rav…" at bounding box center [236, 103] width 454 height 19
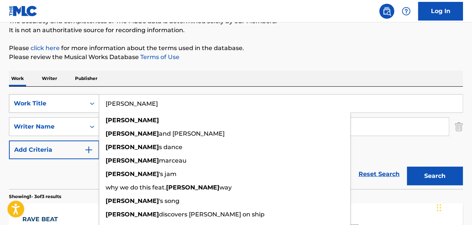
type input "[PERSON_NAME]"
click at [407, 166] on button "Search" at bounding box center [435, 175] width 56 height 19
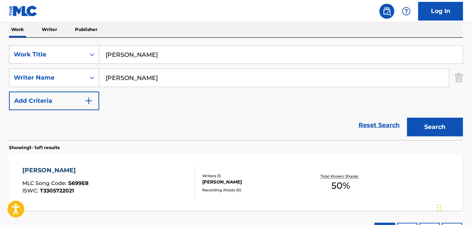
scroll to position [147, 0]
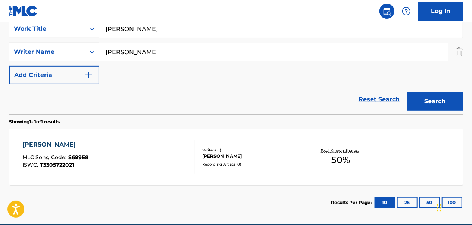
click at [90, 156] on div "[PERSON_NAME] MLC Song Code : S699E8 ISWC : T3305722021" at bounding box center [109, 157] width 172 height 34
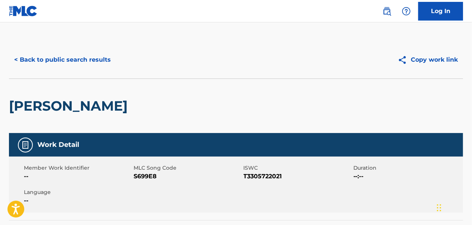
click at [74, 60] on button "< Back to public search results" at bounding box center [62, 59] width 107 height 19
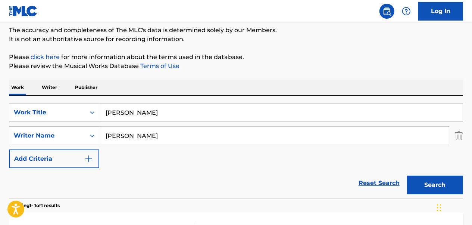
scroll to position [112, 0]
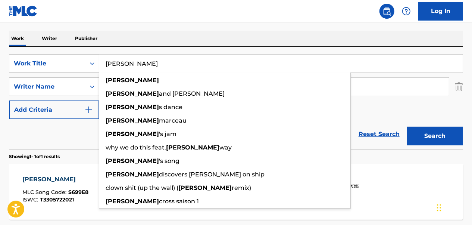
drag, startPoint x: 140, startPoint y: 64, endPoint x: 97, endPoint y: 65, distance: 42.6
click at [97, 65] on div "SearchWithCriteria1cc7234f-b49b-4ef6-b993-63702d45a36b Work Title [PERSON_NAME]…" at bounding box center [236, 63] width 454 height 19
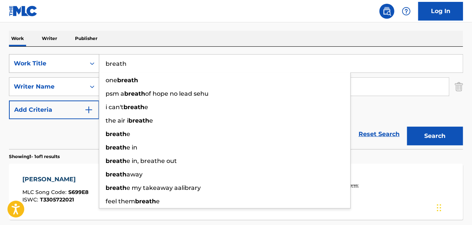
click at [407, 127] on button "Search" at bounding box center [435, 136] width 56 height 19
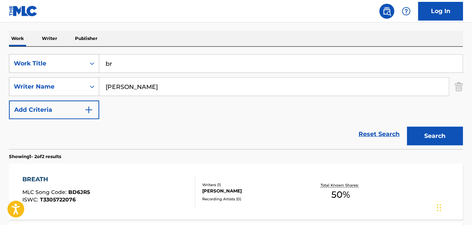
type input "b"
type input "frankenstein 1984"
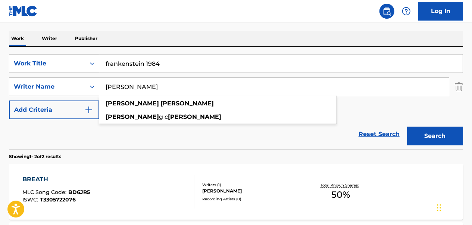
drag, startPoint x: 186, startPoint y: 87, endPoint x: 99, endPoint y: 79, distance: 86.6
click at [99, 79] on input "[PERSON_NAME]" at bounding box center [274, 87] width 350 height 18
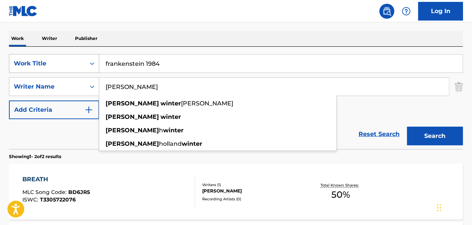
type input "[PERSON_NAME]"
click at [407, 127] on button "Search" at bounding box center [435, 136] width 56 height 19
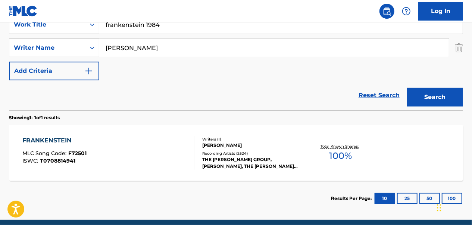
scroll to position [181, 0]
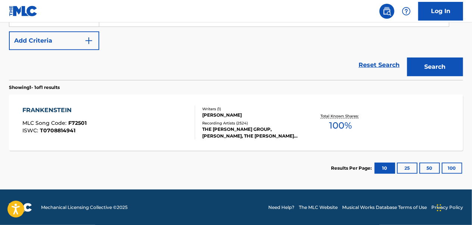
click at [131, 124] on div "FRANKENSTEIN MLC Song Code : F72501 ISWC : T0708814941" at bounding box center [109, 123] width 172 height 34
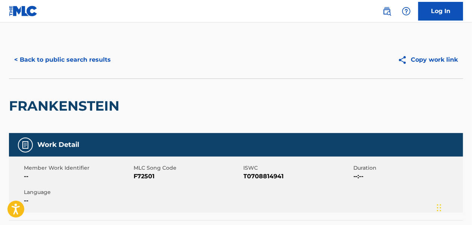
click at [91, 57] on button "< Back to public search results" at bounding box center [62, 59] width 107 height 19
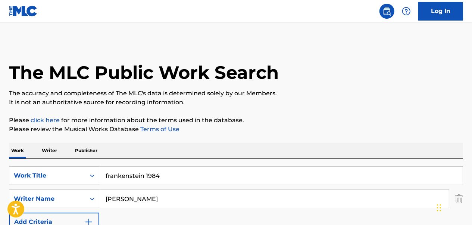
scroll to position [138, 0]
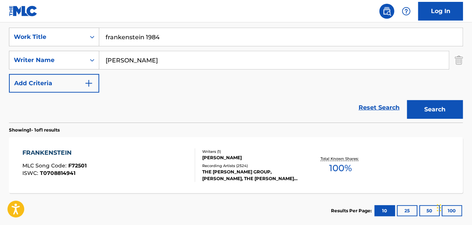
drag, startPoint x: 211, startPoint y: 39, endPoint x: 114, endPoint y: 34, distance: 97.5
click at [114, 34] on input "frankenstein 1984" at bounding box center [281, 37] width 364 height 18
type input "f"
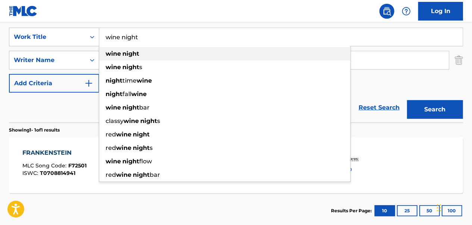
type input "wine night"
click at [179, 52] on div "wine night" at bounding box center [224, 53] width 251 height 13
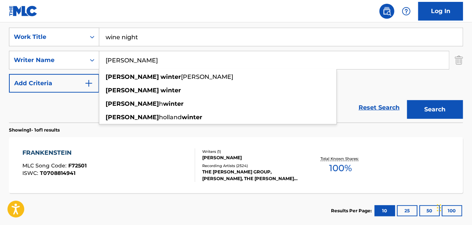
drag, startPoint x: 184, startPoint y: 64, endPoint x: 100, endPoint y: 69, distance: 84.5
click at [100, 69] on div "[PERSON_NAME] [PERSON_NAME] [PERSON_NAME] [PERSON_NAME] [PERSON_NAME] [PERSON_N…" at bounding box center [274, 60] width 350 height 18
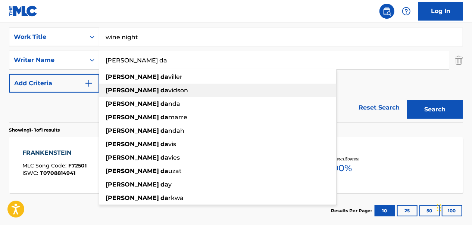
click at [158, 92] on div "[PERSON_NAME]" at bounding box center [217, 90] width 237 height 13
type input "[PERSON_NAME]"
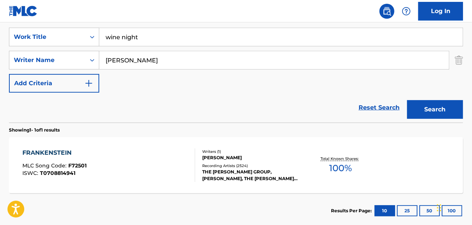
click at [442, 114] on button "Search" at bounding box center [435, 109] width 56 height 19
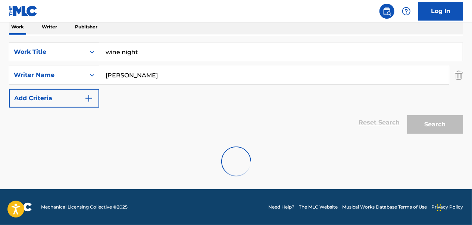
scroll to position [99, 0]
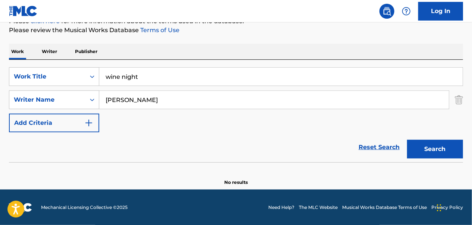
click at [457, 103] on img "Search Form" at bounding box center [459, 99] width 8 height 19
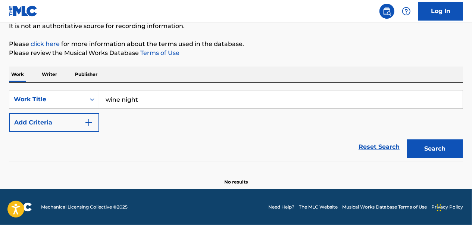
scroll to position [76, 0]
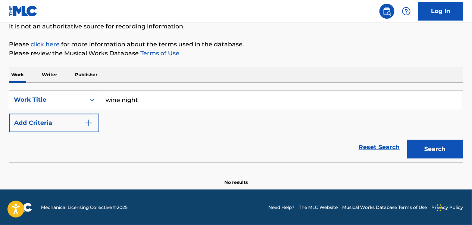
click at [443, 143] on button "Search" at bounding box center [435, 149] width 56 height 19
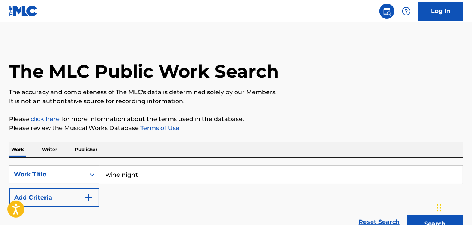
scroll to position [113, 0]
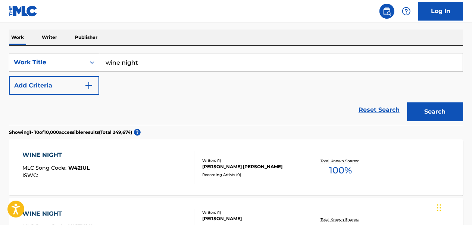
click at [90, 62] on icon "Search Form" at bounding box center [91, 62] width 7 height 7
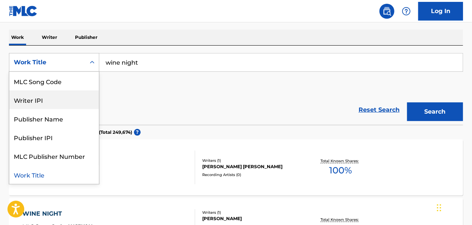
scroll to position [0, 0]
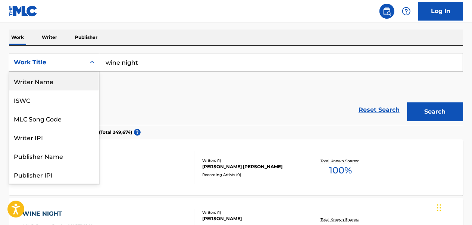
click at [61, 84] on div "Writer Name" at bounding box center [54, 81] width 90 height 19
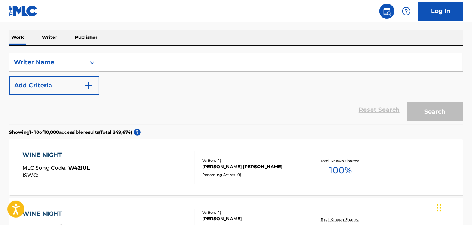
click at [186, 61] on input "Search Form" at bounding box center [281, 62] width 364 height 18
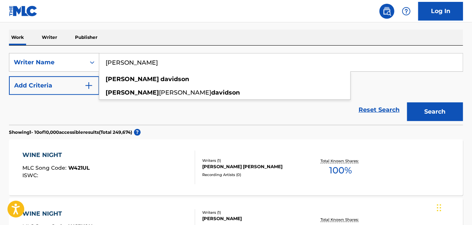
type input "[PERSON_NAME]"
click at [407, 102] on button "Search" at bounding box center [435, 111] width 56 height 19
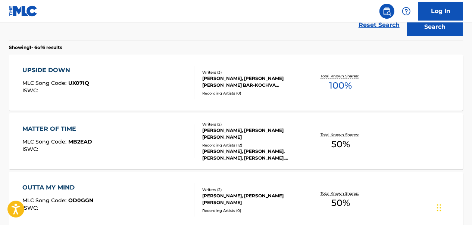
scroll to position [262, 0]
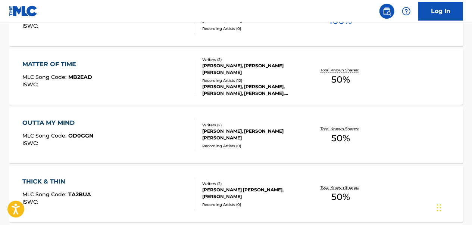
click at [125, 95] on div "MATTER OF TIME MLC Song Code : MB2EAD ISWC : Writers ( 2 ) [PERSON_NAME], [PERS…" at bounding box center [236, 77] width 454 height 56
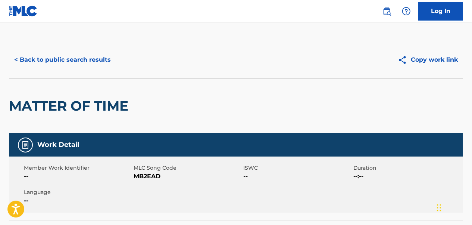
click at [84, 60] on button "< Back to public search results" at bounding box center [62, 59] width 107 height 19
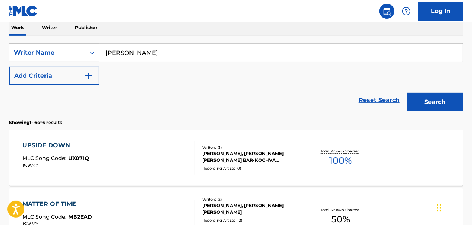
scroll to position [112, 0]
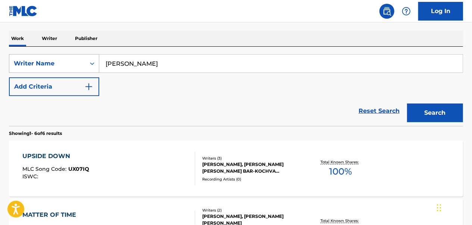
click at [86, 66] on div "Search Form" at bounding box center [91, 63] width 13 height 13
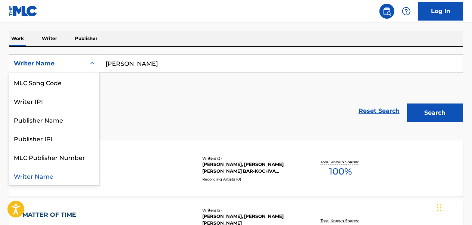
scroll to position [0, 0]
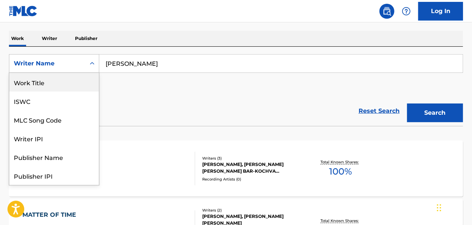
drag, startPoint x: 54, startPoint y: 78, endPoint x: 60, endPoint y: 78, distance: 6.0
click at [54, 78] on div "Work Title" at bounding box center [54, 82] width 90 height 19
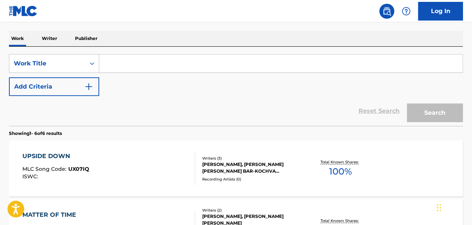
click at [78, 82] on button "Add Criteria" at bounding box center [54, 86] width 90 height 19
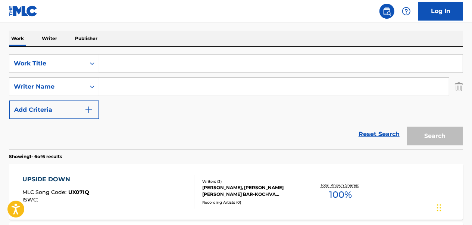
click at [142, 66] on input "Search Form" at bounding box center [281, 63] width 364 height 18
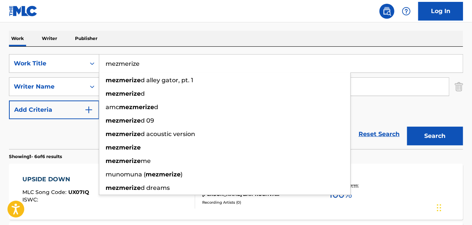
click at [407, 127] on button "Search" at bounding box center [435, 136] width 56 height 19
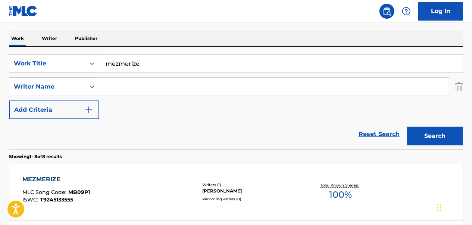
click at [152, 88] on input "Search Form" at bounding box center [274, 87] width 350 height 18
click at [118, 64] on input "mezmerize" at bounding box center [281, 63] width 364 height 18
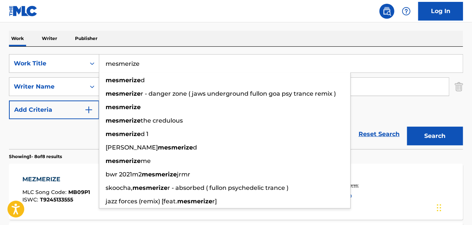
type input "mesmerize"
click at [78, 139] on div "Reset Search Search" at bounding box center [236, 134] width 454 height 30
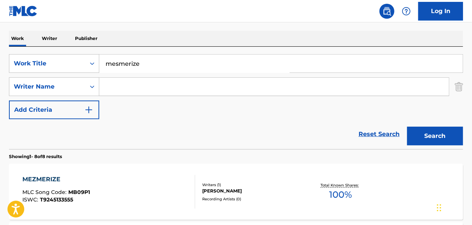
click at [163, 80] on input "Search Form" at bounding box center [274, 87] width 350 height 18
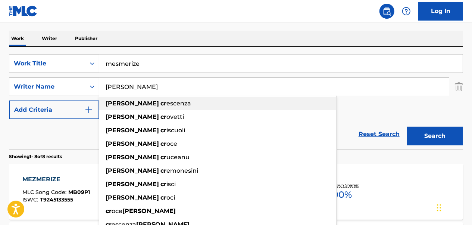
click at [167, 106] on div "[PERSON_NAME] escenza" at bounding box center [217, 103] width 237 height 13
type input "[PERSON_NAME]"
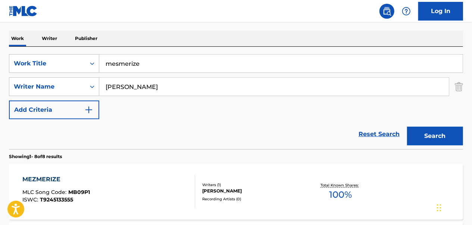
click at [433, 127] on button "Search" at bounding box center [435, 136] width 56 height 19
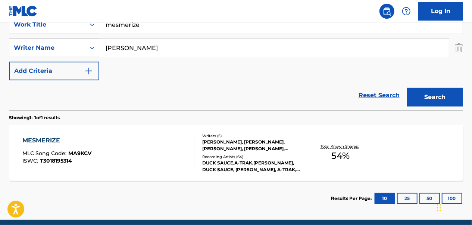
scroll to position [181, 0]
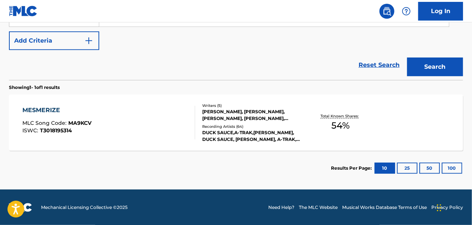
click at [140, 128] on div "MESMERIZE MLC Song Code : MA9KCV ISWC : T3018195314" at bounding box center [109, 123] width 172 height 34
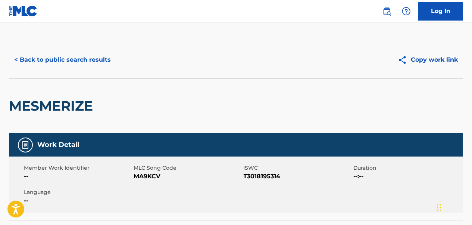
click at [90, 64] on button "< Back to public search results" at bounding box center [62, 59] width 107 height 19
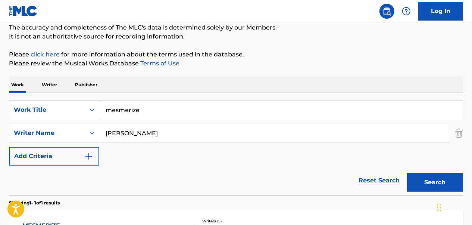
scroll to position [64, 0]
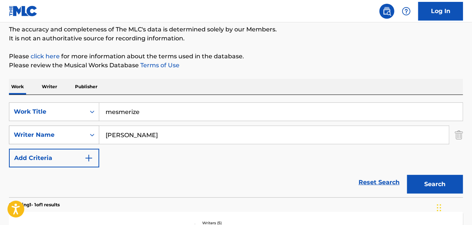
drag, startPoint x: 125, startPoint y: 116, endPoint x: 82, endPoint y: 127, distance: 44.3
click at [82, 127] on div "SearchWithCriteriaeab82454-377b-40df-85ae-bb6c1bed923d Work Title mesmerize Sea…" at bounding box center [236, 134] width 454 height 65
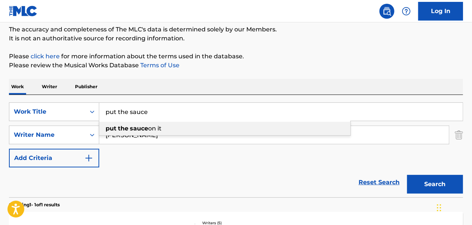
click at [149, 126] on span "on it" at bounding box center [154, 128] width 13 height 7
type input "put the sauce on it"
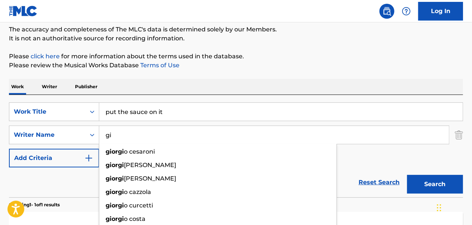
type input "g"
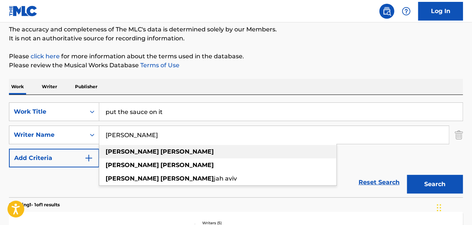
type input "[PERSON_NAME]"
click at [155, 155] on div "[PERSON_NAME]" at bounding box center [217, 151] width 237 height 13
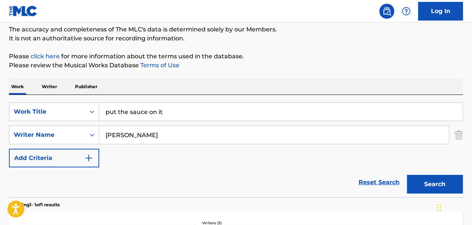
click at [435, 184] on button "Search" at bounding box center [435, 184] width 56 height 19
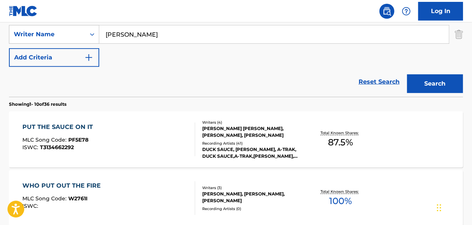
scroll to position [176, 0]
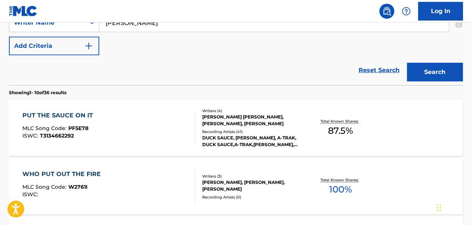
click at [156, 122] on div "PUT THE SAUCE ON IT MLC Song Code : PF5E78 ISWC : T3134662292" at bounding box center [109, 128] width 172 height 34
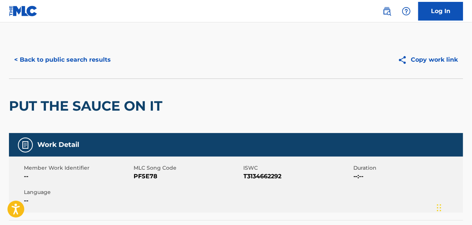
click at [53, 57] on button "< Back to public search results" at bounding box center [62, 59] width 107 height 19
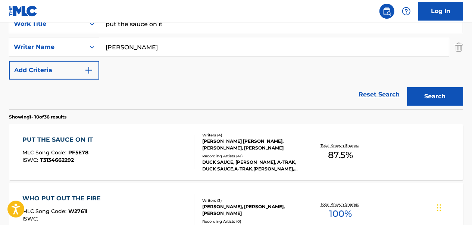
scroll to position [69, 0]
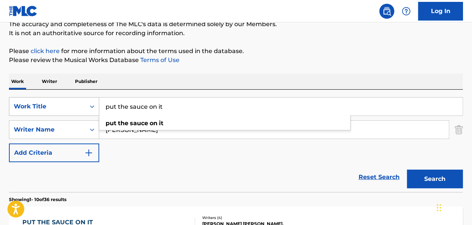
drag, startPoint x: 195, startPoint y: 101, endPoint x: 81, endPoint y: 107, distance: 114.4
click at [81, 107] on div "SearchWithCriteriaeab82454-377b-40df-85ae-bb6c1bed923d Work Title put the sauce…" at bounding box center [236, 106] width 454 height 19
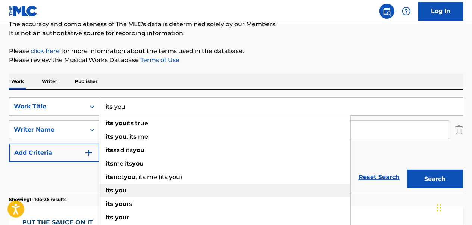
type input "its you"
click at [144, 191] on div "its you" at bounding box center [224, 190] width 251 height 13
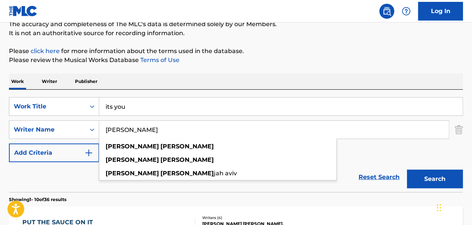
drag, startPoint x: 159, startPoint y: 128, endPoint x: 104, endPoint y: 124, distance: 55.1
click at [104, 124] on input "[PERSON_NAME]" at bounding box center [274, 130] width 350 height 18
type input "v"
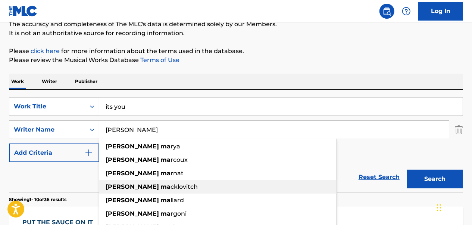
click at [164, 188] on div "[PERSON_NAME]" at bounding box center [217, 186] width 237 height 13
type input "[PERSON_NAME]"
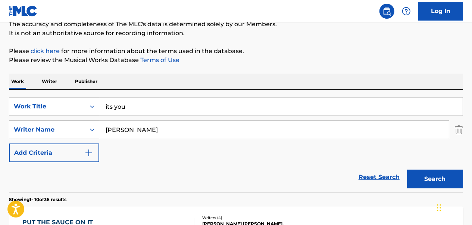
click at [434, 178] on button "Search" at bounding box center [435, 178] width 56 height 19
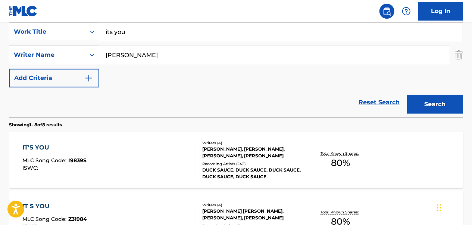
scroll to position [181, 0]
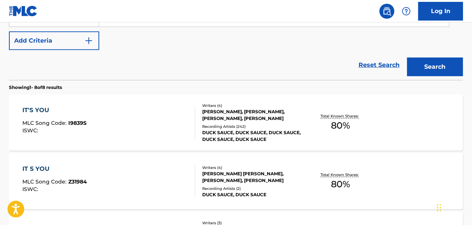
click at [112, 131] on div "IT'S YOU MLC Song Code : I9839S ISWC :" at bounding box center [109, 123] width 172 height 34
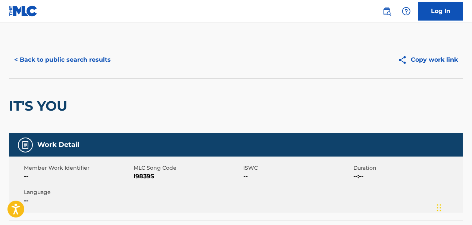
click at [55, 62] on button "< Back to public search results" at bounding box center [62, 59] width 107 height 19
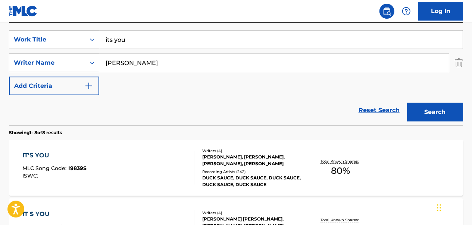
scroll to position [112, 0]
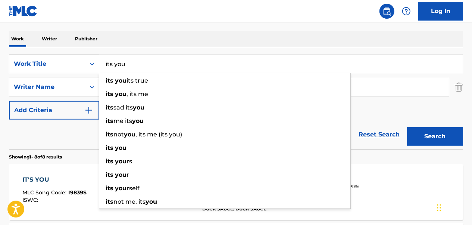
drag, startPoint x: 137, startPoint y: 63, endPoint x: 99, endPoint y: 65, distance: 38.9
click at [99, 65] on div "SearchWithCriteriaeab82454-377b-40df-85ae-bb6c1bed923d Work Title its you its y…" at bounding box center [236, 63] width 454 height 19
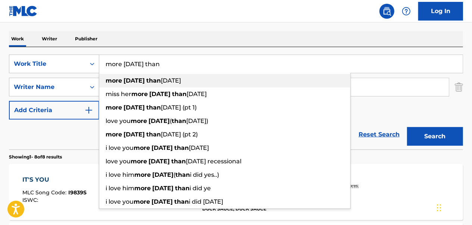
click at [165, 79] on span "[DATE]" at bounding box center [171, 80] width 20 height 7
type input "more [DATE] than [DATE]"
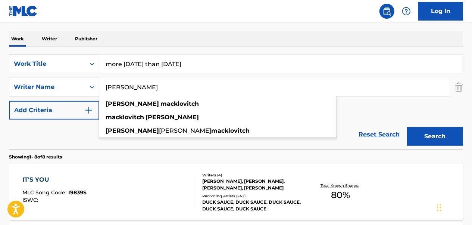
drag, startPoint x: 166, startPoint y: 89, endPoint x: 99, endPoint y: 92, distance: 66.5
click at [99, 92] on input "[PERSON_NAME]" at bounding box center [274, 87] width 350 height 18
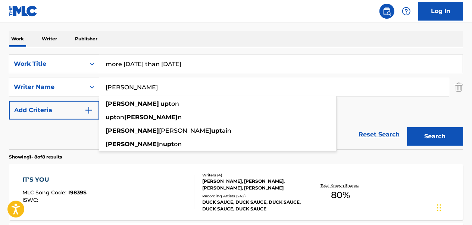
click at [118, 110] on div "[PERSON_NAME] on" at bounding box center [217, 103] width 237 height 13
type input "[PERSON_NAME]"
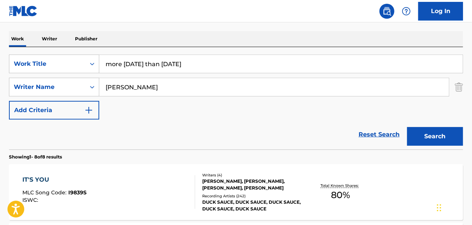
click at [427, 134] on button "Search" at bounding box center [435, 136] width 56 height 19
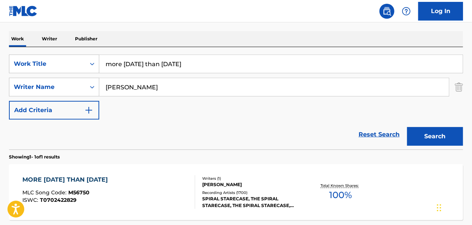
click at [112, 187] on div "MORE [DATE] THAN [DATE] MLC Song Code : M56750 ISWC : T0702422829" at bounding box center [67, 192] width 89 height 34
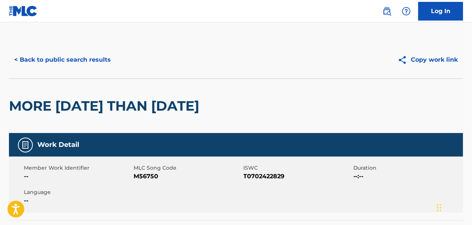
click at [90, 53] on button "< Back to public search results" at bounding box center [62, 59] width 107 height 19
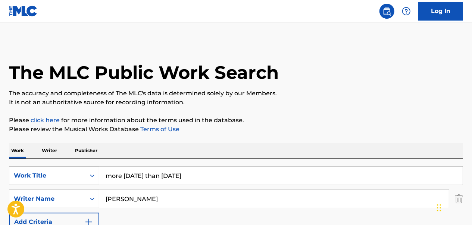
scroll to position [112, 0]
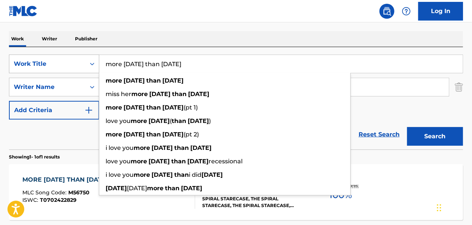
drag, startPoint x: 205, startPoint y: 65, endPoint x: 72, endPoint y: 63, distance: 133.6
click at [67, 66] on div "SearchWithCriteriaeab82454-377b-40df-85ae-bb6c1bed923d Work Title more [DATE] t…" at bounding box center [236, 63] width 454 height 19
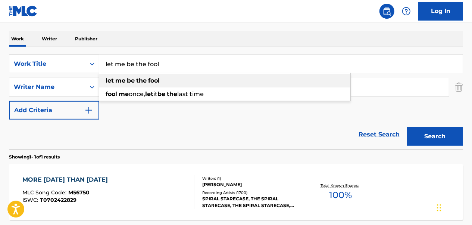
type input "let me be the fool"
click at [249, 80] on div "let me be the fool" at bounding box center [224, 80] width 251 height 13
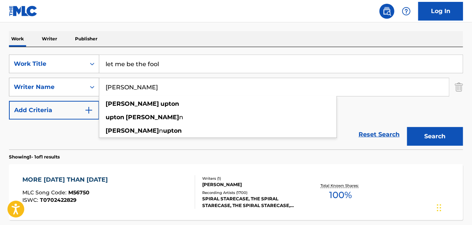
drag, startPoint x: 220, startPoint y: 87, endPoint x: 87, endPoint y: 92, distance: 133.0
click at [87, 92] on div "SearchWithCriteria54a66e81-c9f0-4478-8845-f13fb87e56f2 Writer Name [PERSON_NAME…" at bounding box center [236, 87] width 454 height 19
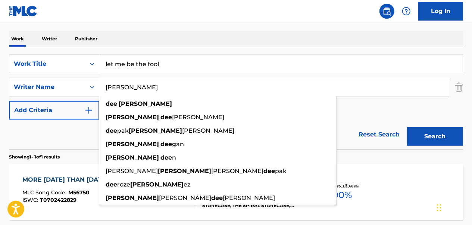
click at [407, 127] on button "Search" at bounding box center [435, 136] width 56 height 19
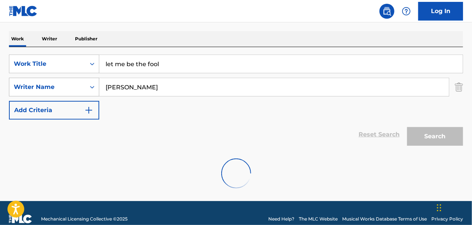
scroll to position [99, 0]
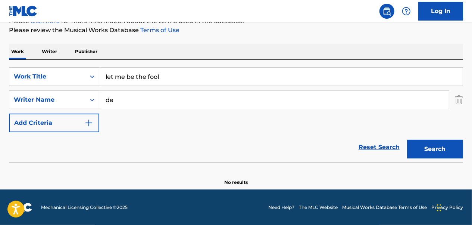
type input "d"
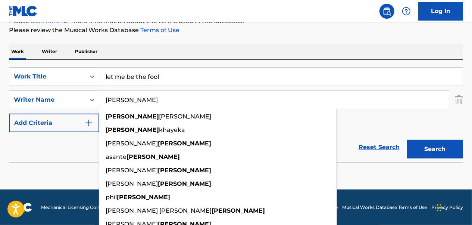
type input "[PERSON_NAME]"
click at [407, 140] on button "Search" at bounding box center [435, 149] width 56 height 19
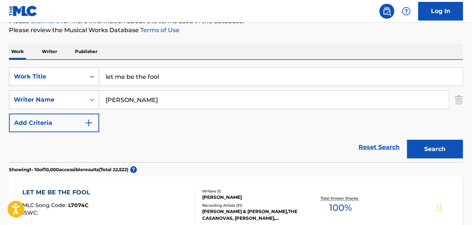
click at [137, 191] on div "LET ME BE THE FOOL MLC Song Code : L7074C ISWC :" at bounding box center [109, 205] width 172 height 34
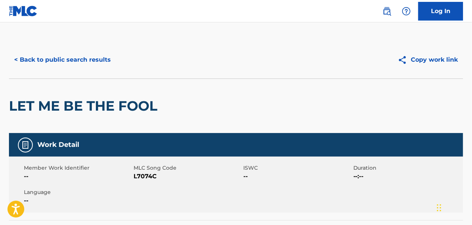
click at [77, 61] on button "< Back to public search results" at bounding box center [62, 59] width 107 height 19
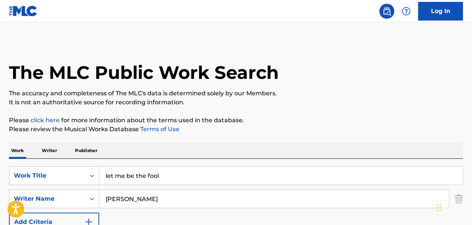
scroll to position [99, 0]
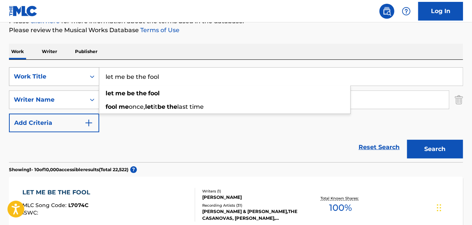
drag, startPoint x: 225, startPoint y: 78, endPoint x: 82, endPoint y: 82, distance: 143.8
click at [82, 82] on div "SearchWithCriteriaeab82454-377b-40df-85ae-bb6c1bed923d Work Title let me be the…" at bounding box center [236, 76] width 454 height 19
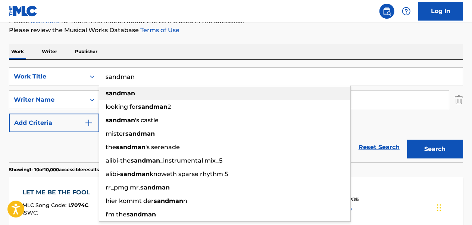
type input "sandman"
click at [215, 96] on div "sandman" at bounding box center [224, 93] width 251 height 13
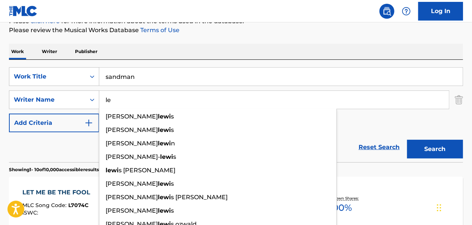
type input "l"
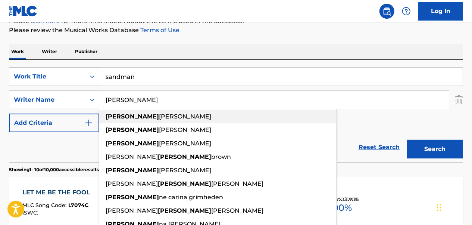
click at [205, 117] on div "[PERSON_NAME]" at bounding box center [217, 116] width 237 height 13
type input "[PERSON_NAME]"
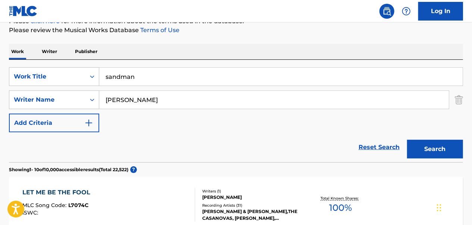
click at [441, 152] on button "Search" at bounding box center [435, 149] width 56 height 19
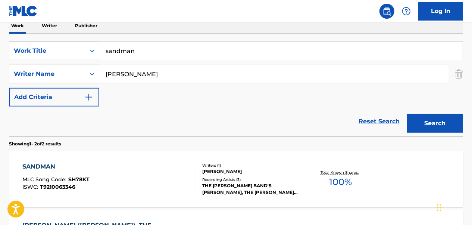
scroll to position [136, 0]
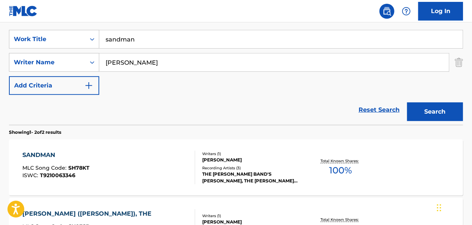
click at [142, 159] on div "SANDMAN MLC Song Code : SH78KT ISWC : T9210063346" at bounding box center [109, 167] width 172 height 34
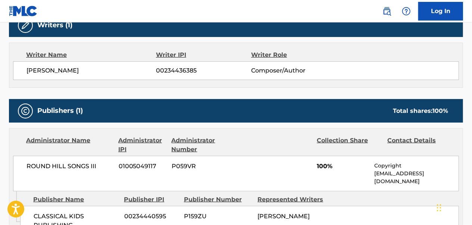
scroll to position [261, 0]
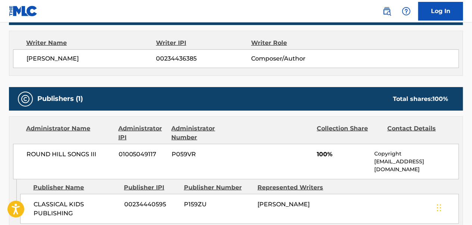
click at [248, 90] on div "Publishers (1) Total shares: 100 %" at bounding box center [236, 99] width 454 height 24
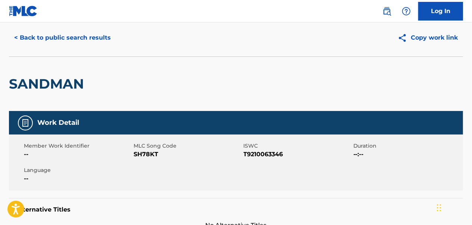
scroll to position [0, 0]
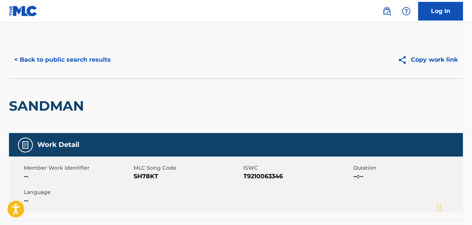
click at [97, 57] on button "< Back to public search results" at bounding box center [62, 59] width 107 height 19
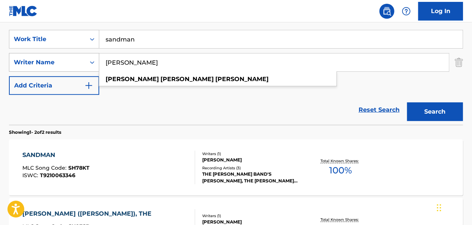
drag, startPoint x: 195, startPoint y: 64, endPoint x: 90, endPoint y: 64, distance: 105.3
click at [90, 64] on div "SearchWithCriteria54a66e81-c9f0-4478-8845-f13fb87e56f2 Writer Name [PERSON_NAME…" at bounding box center [236, 62] width 454 height 19
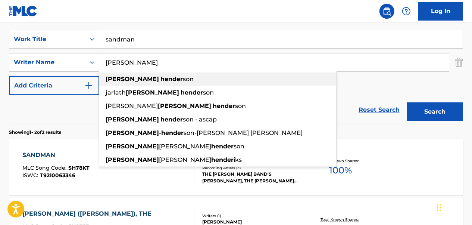
click at [196, 79] on div "[PERSON_NAME] son" at bounding box center [217, 78] width 237 height 13
type input "[PERSON_NAME]"
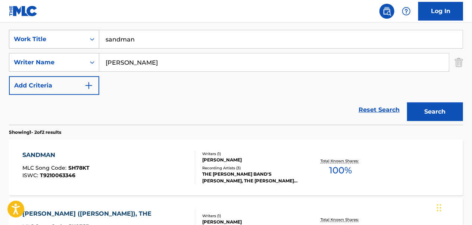
drag, startPoint x: 144, startPoint y: 36, endPoint x: 85, endPoint y: 35, distance: 59.0
click at [85, 35] on div "SearchWithCriteriaeab82454-377b-40df-85ae-bb6c1bed923d Work Title sandman" at bounding box center [236, 39] width 454 height 19
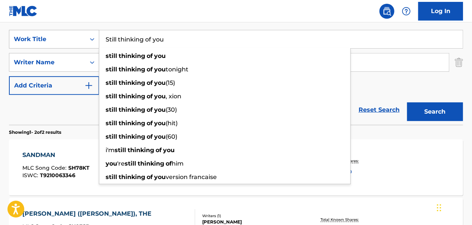
type input "Still thinking of you"
click at [407, 102] on button "Search" at bounding box center [435, 111] width 56 height 19
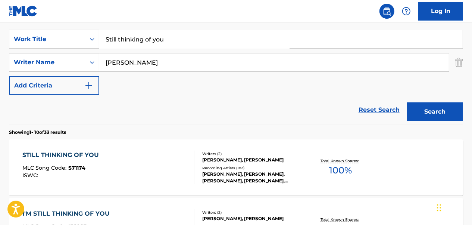
click at [125, 162] on div "STILL THINKING OF YOU MLC Song Code : S71174 ISWC :" at bounding box center [109, 167] width 172 height 34
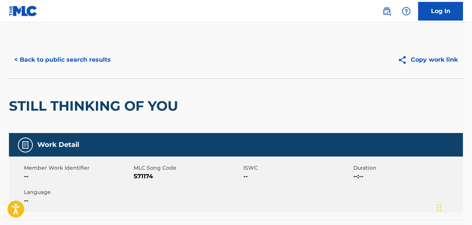
click at [72, 60] on button "< Back to public search results" at bounding box center [62, 59] width 107 height 19
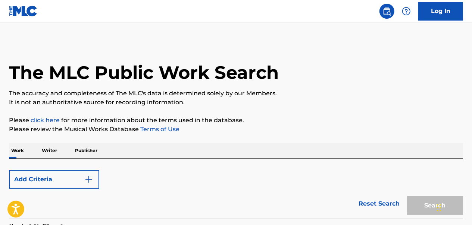
scroll to position [136, 0]
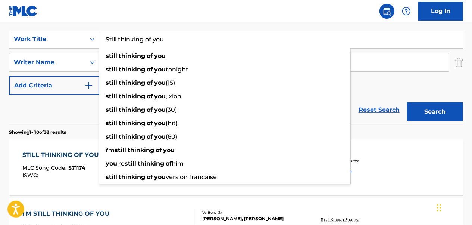
drag, startPoint x: 193, startPoint y: 42, endPoint x: 70, endPoint y: 50, distance: 123.1
click at [70, 50] on div "SearchWithCriteriaeab82454-377b-40df-85ae-bb6c1bed923d Work Title Still thinkin…" at bounding box center [236, 62] width 454 height 65
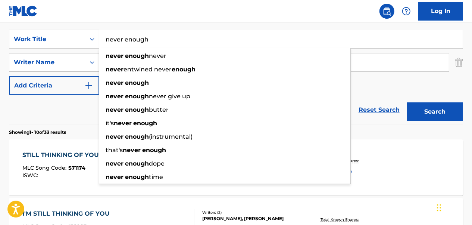
click at [407, 102] on button "Search" at bounding box center [435, 111] width 56 height 19
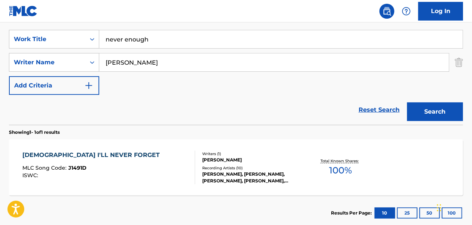
click at [457, 59] on img "Search Form" at bounding box center [459, 62] width 8 height 19
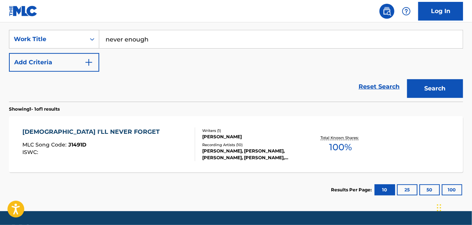
click at [446, 90] on button "Search" at bounding box center [435, 88] width 56 height 19
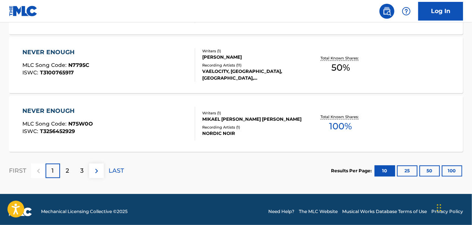
scroll to position [689, 0]
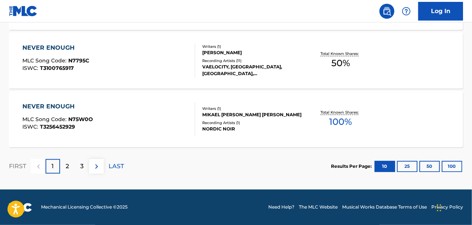
click at [63, 166] on div "2" at bounding box center [67, 166] width 15 height 15
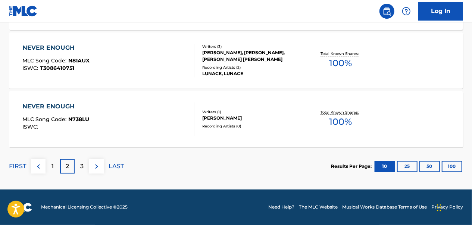
click at [84, 163] on div "3" at bounding box center [82, 166] width 15 height 15
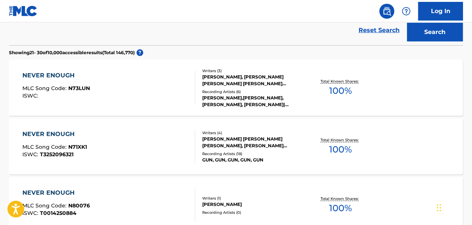
scroll to position [91, 0]
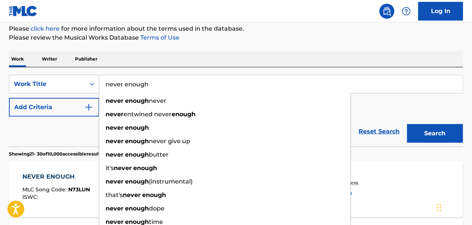
drag, startPoint x: 175, startPoint y: 86, endPoint x: 91, endPoint y: 94, distance: 84.4
click at [91, 94] on div "SearchWithCriteriaeab82454-377b-40df-85ae-bb6c1bed923d Work Title never enough …" at bounding box center [236, 96] width 454 height 42
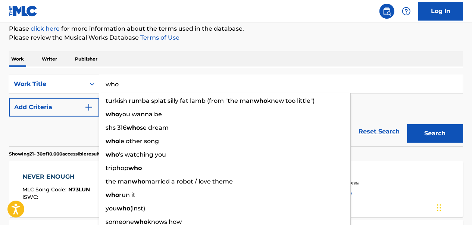
type input "who"
click at [407, 124] on button "Search" at bounding box center [435, 133] width 56 height 19
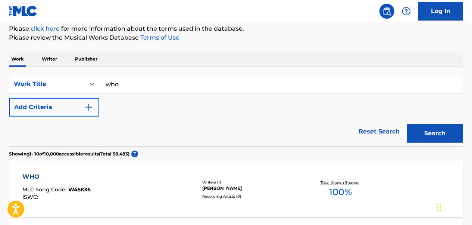
click at [85, 105] on img "Search Form" at bounding box center [88, 107] width 9 height 9
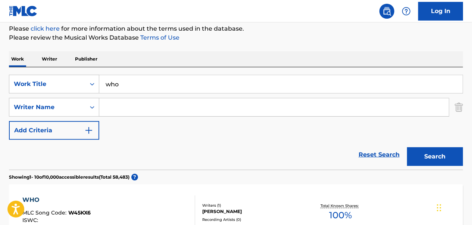
click at [116, 105] on input "Search Form" at bounding box center [274, 107] width 350 height 18
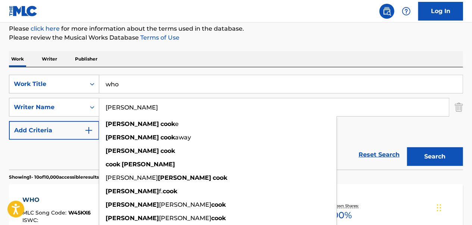
click at [407, 147] on button "Search" at bounding box center [435, 156] width 56 height 19
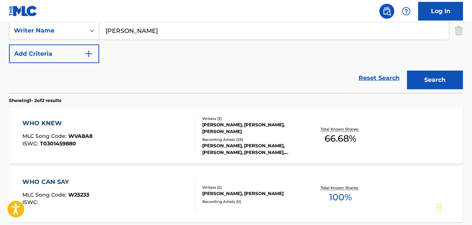
scroll to position [128, 0]
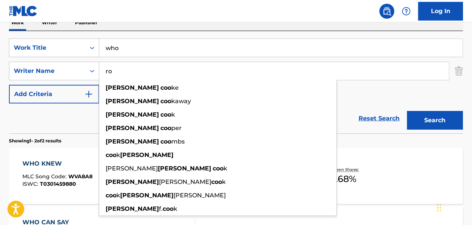
type input "r"
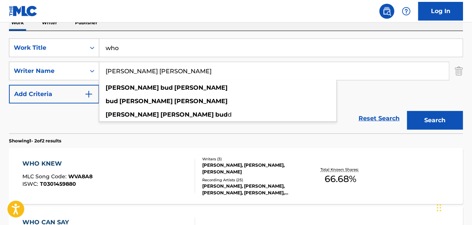
click at [407, 111] on button "Search" at bounding box center [435, 120] width 56 height 19
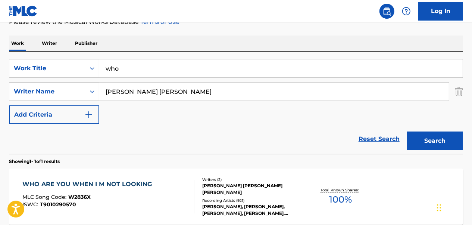
scroll to position [106, 0]
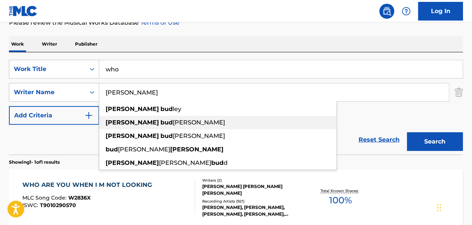
click at [149, 121] on div "[PERSON_NAME] [PERSON_NAME]" at bounding box center [217, 122] width 237 height 13
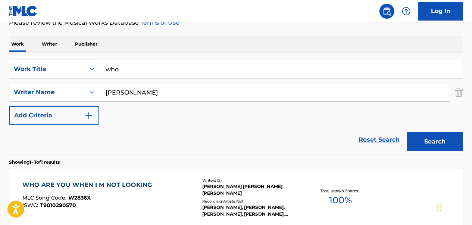
click at [443, 146] on button "Search" at bounding box center [435, 141] width 56 height 19
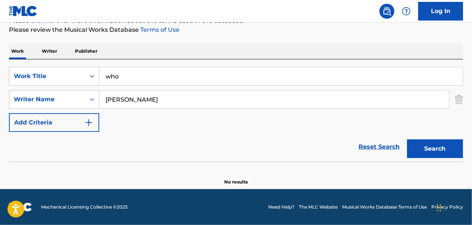
scroll to position [99, 0]
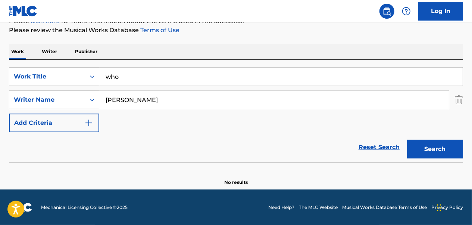
click at [168, 99] on input "[PERSON_NAME]" at bounding box center [274, 100] width 350 height 18
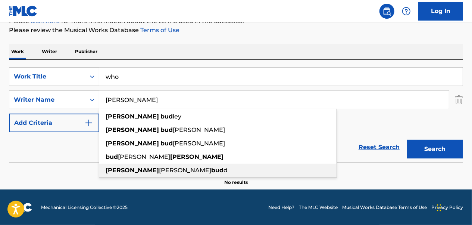
click at [169, 169] on div "[PERSON_NAME] [PERSON_NAME] d" at bounding box center [217, 169] width 237 height 13
type input "[PERSON_NAME]"
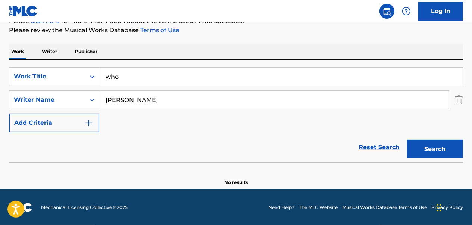
click at [460, 96] on img "Search Form" at bounding box center [459, 99] width 8 height 19
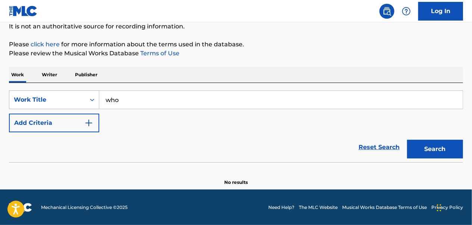
click at [81, 100] on div "Work Title" at bounding box center [47, 100] width 76 height 14
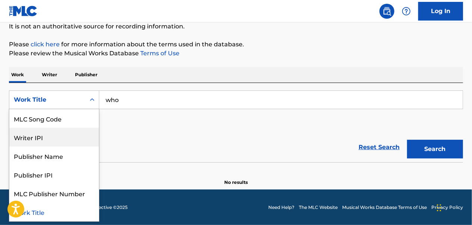
scroll to position [0, 0]
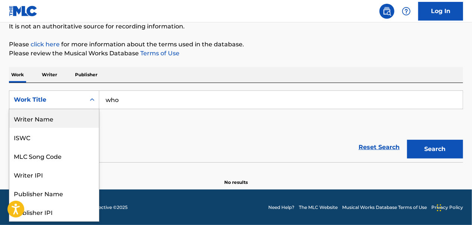
drag, startPoint x: 63, startPoint y: 121, endPoint x: 72, endPoint y: 121, distance: 8.6
click at [63, 121] on div "Writer Name" at bounding box center [54, 118] width 90 height 19
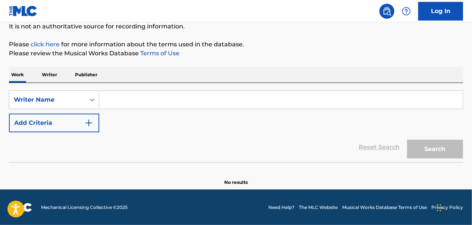
click at [131, 97] on input "Search Form" at bounding box center [281, 100] width 364 height 18
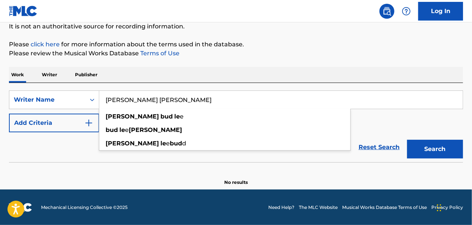
type input "[PERSON_NAME] [PERSON_NAME]"
click at [407, 140] on button "Search" at bounding box center [435, 149] width 56 height 19
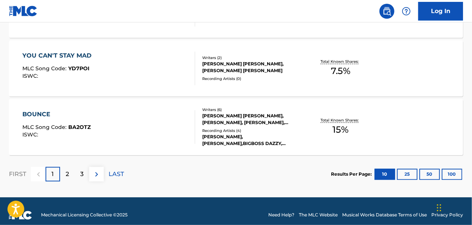
scroll to position [689, 0]
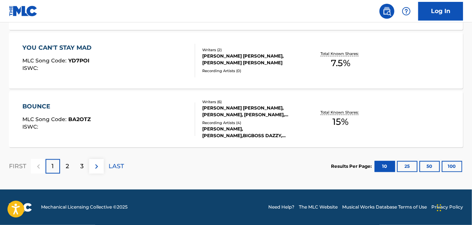
click at [65, 165] on div "2" at bounding box center [67, 166] width 15 height 15
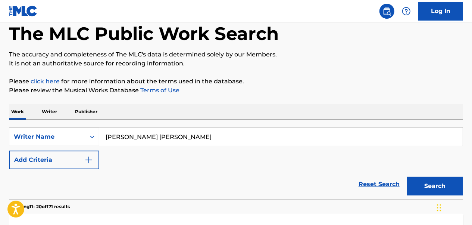
scroll to position [75, 0]
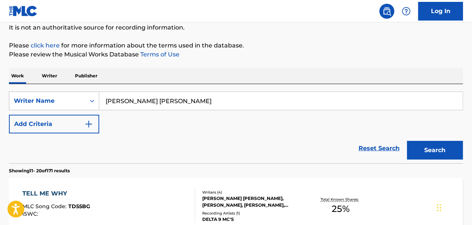
click at [83, 102] on div "Writer Name" at bounding box center [47, 101] width 76 height 14
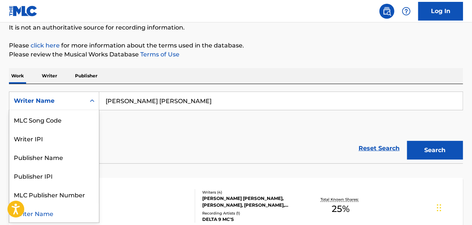
scroll to position [0, 0]
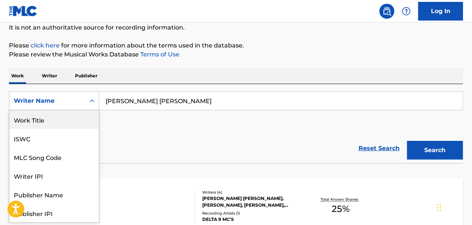
click at [65, 120] on div "Work Title" at bounding box center [54, 119] width 90 height 19
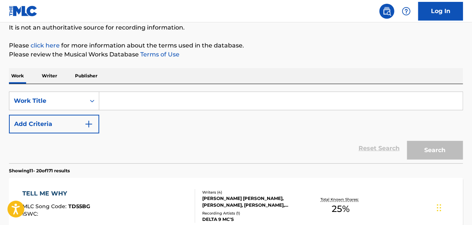
click at [155, 106] on input "Search Form" at bounding box center [281, 101] width 364 height 18
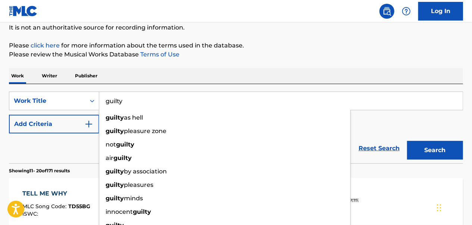
type input "guilty"
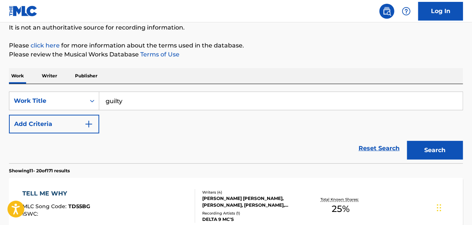
click at [72, 153] on div "Reset Search Search" at bounding box center [236, 148] width 454 height 30
click at [92, 125] on img "Search Form" at bounding box center [88, 123] width 9 height 9
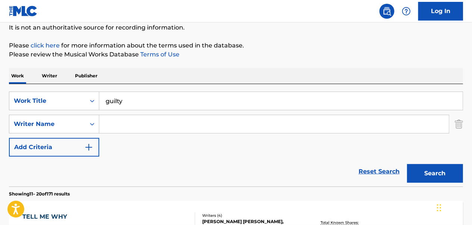
click at [129, 121] on input "Search Form" at bounding box center [274, 124] width 350 height 18
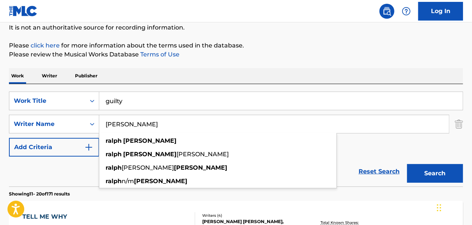
click at [407, 164] on button "Search" at bounding box center [435, 173] width 56 height 19
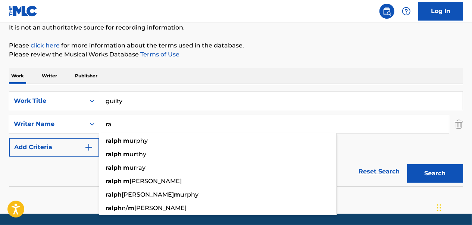
type input "r"
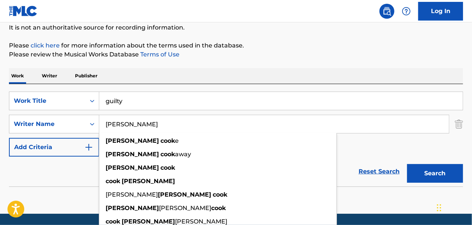
click at [407, 164] on button "Search" at bounding box center [435, 173] width 56 height 19
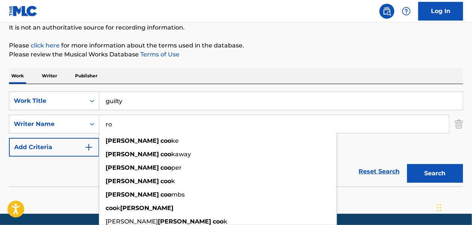
type input "r"
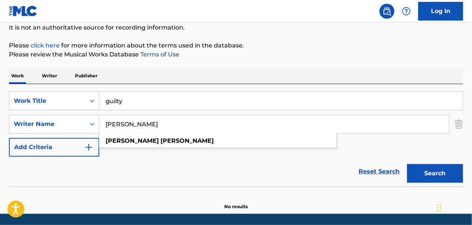
type input "[PERSON_NAME]"
click at [407, 164] on button "Search" at bounding box center [435, 173] width 56 height 19
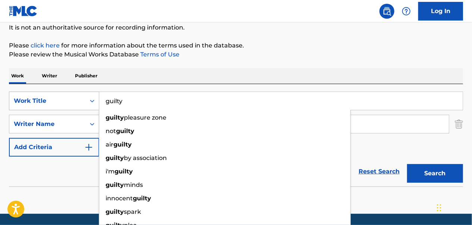
drag, startPoint x: 185, startPoint y: 105, endPoint x: 90, endPoint y: 106, distance: 95.2
click at [90, 106] on div "SearchWithCriteria2aea22fe-4ad2-436c-b3c5-4b65221e3cf8 Work Title guilty guilty…" at bounding box center [236, 100] width 454 height 19
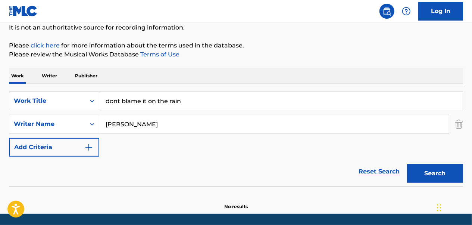
type input "dont blame it on the rain"
click at [461, 125] on img "Search Form" at bounding box center [459, 124] width 8 height 19
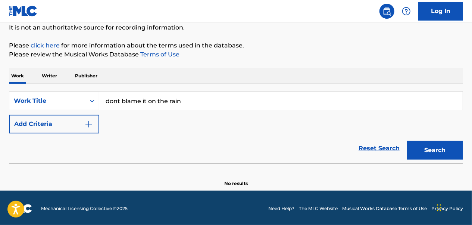
click at [442, 151] on button "Search" at bounding box center [435, 150] width 56 height 19
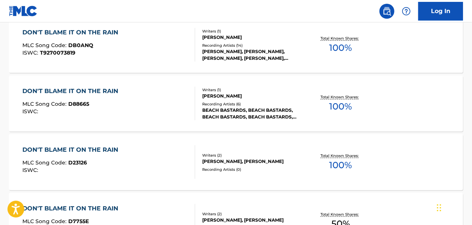
scroll to position [224, 0]
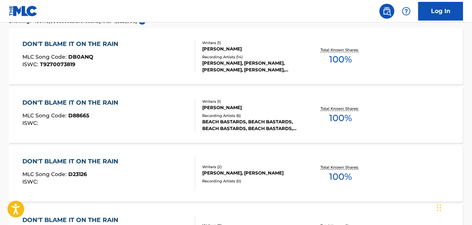
click at [158, 57] on div "DON'T BLAME IT ON THE RAIN MLC Song Code : DB0ANQ ISWC : T9270073819" at bounding box center [109, 57] width 172 height 34
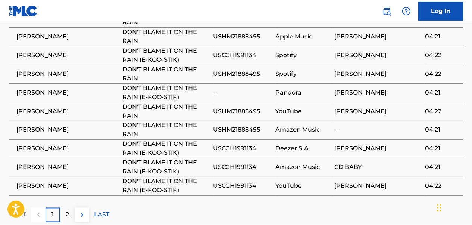
scroll to position [597, 0]
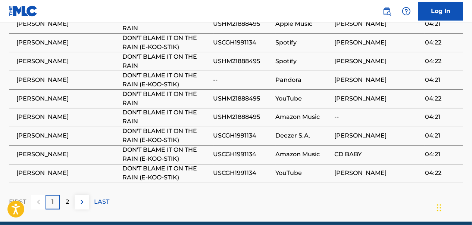
click at [84, 197] on img at bounding box center [82, 201] width 9 height 9
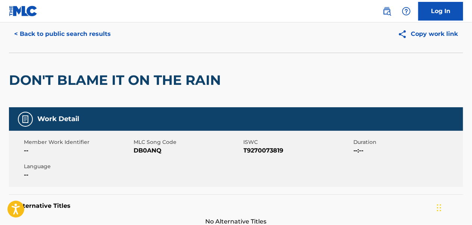
scroll to position [0, 0]
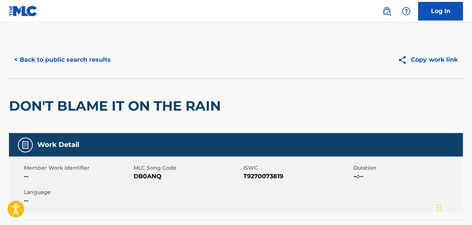
click at [49, 58] on button "< Back to public search results" at bounding box center [62, 59] width 107 height 19
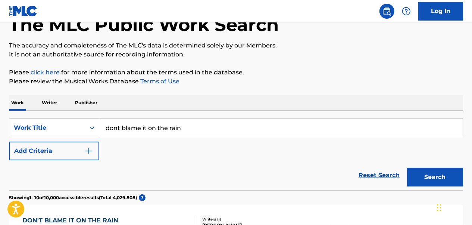
scroll to position [75, 0]
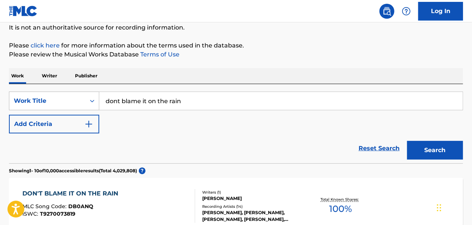
drag, startPoint x: 199, startPoint y: 101, endPoint x: 84, endPoint y: 105, distance: 114.7
click at [84, 105] on div "SearchWithCriteria2aea22fe-4ad2-436c-b3c5-4b65221e3cf8 Work Title dont blame it…" at bounding box center [236, 100] width 454 height 19
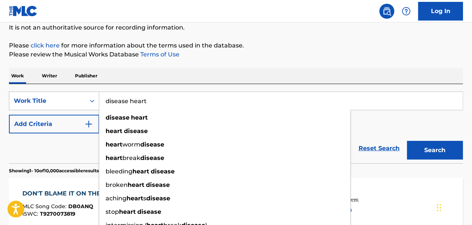
type input "disease heart"
click at [407, 141] on button "Search" at bounding box center [435, 150] width 56 height 19
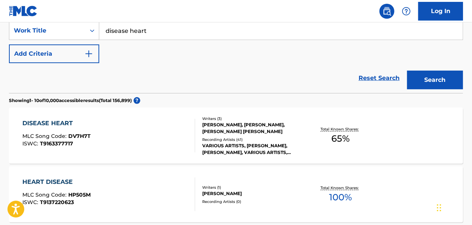
scroll to position [187, 0]
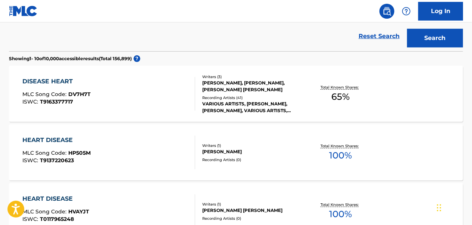
click at [119, 85] on div "DISEASE HEART MLC Song Code : DV7H7T ISWC : T9163377717" at bounding box center [109, 94] width 172 height 34
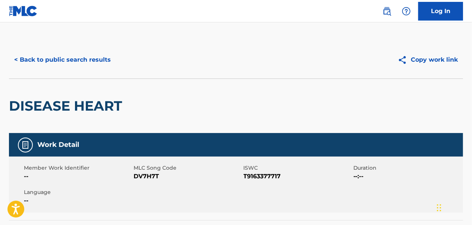
click at [67, 59] on button "< Back to public search results" at bounding box center [62, 59] width 107 height 19
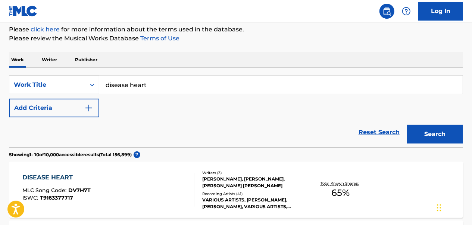
scroll to position [57, 0]
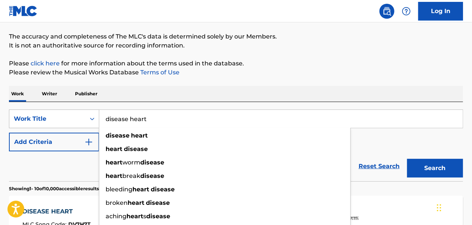
drag, startPoint x: 188, startPoint y: 117, endPoint x: 87, endPoint y: 119, distance: 101.5
click at [87, 119] on div "SearchWithCriteria2aea22fe-4ad2-436c-b3c5-4b65221e3cf8 Work Title disease heart…" at bounding box center [236, 118] width 454 height 19
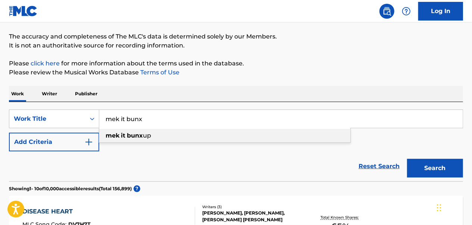
click at [131, 139] on div "mek it bunx up" at bounding box center [224, 135] width 251 height 13
type input "mek it bunx up"
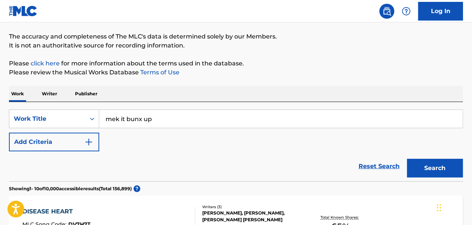
click at [434, 170] on button "Search" at bounding box center [435, 168] width 56 height 19
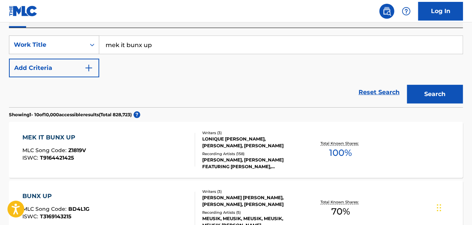
scroll to position [131, 0]
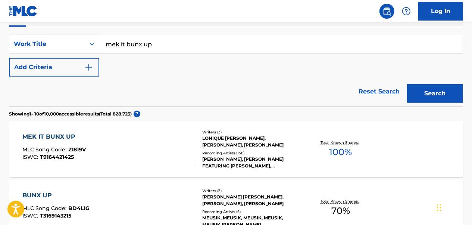
click at [128, 143] on div "MEK IT BUNX UP MLC Song Code : Z1819V ISWC : T9164421425" at bounding box center [109, 149] width 172 height 34
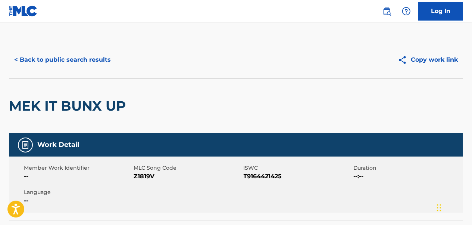
click at [93, 65] on button "< Back to public search results" at bounding box center [62, 59] width 107 height 19
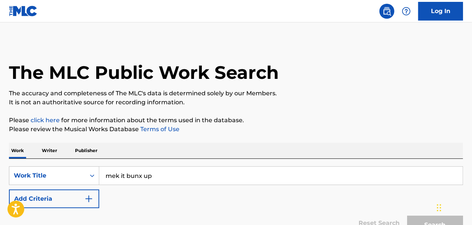
scroll to position [131, 0]
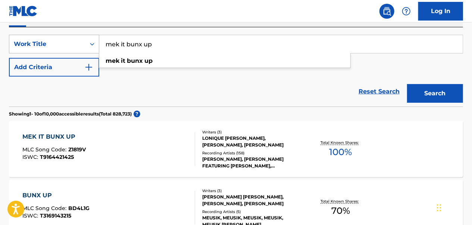
drag, startPoint x: 193, startPoint y: 48, endPoint x: 87, endPoint y: 48, distance: 105.3
click at [87, 48] on div "SearchWithCriteria2aea22fe-4ad2-436c-b3c5-4b65221e3cf8 Work Title mek it bunx u…" at bounding box center [236, 44] width 454 height 19
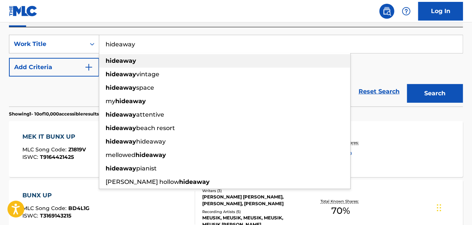
type input "hideaway"
click at [126, 63] on strong "hideaway" at bounding box center [121, 60] width 31 height 7
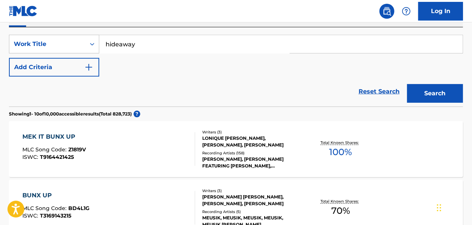
click at [85, 71] on img "Search Form" at bounding box center [88, 67] width 9 height 9
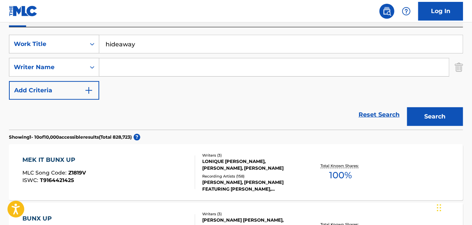
click at [141, 72] on input "Search Form" at bounding box center [274, 67] width 350 height 18
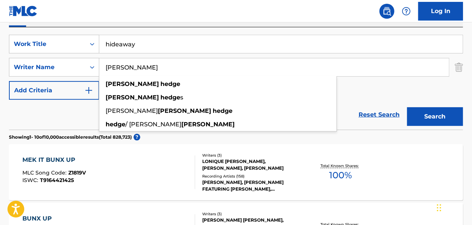
type input "[PERSON_NAME]"
click at [407, 107] on button "Search" at bounding box center [435, 116] width 56 height 19
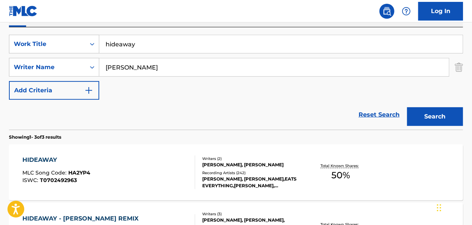
click at [127, 165] on div "HIDEAWAY MLC Song Code : HA2YP4 ISWC : T0702492963" at bounding box center [109, 172] width 172 height 34
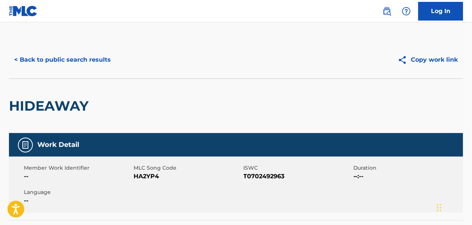
click at [75, 54] on button "< Back to public search results" at bounding box center [62, 59] width 107 height 19
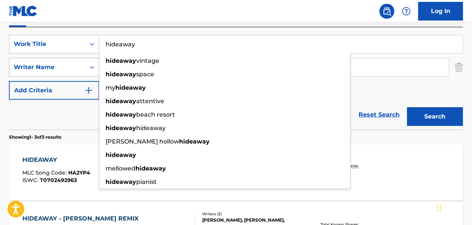
drag, startPoint x: 164, startPoint y: 49, endPoint x: 85, endPoint y: 59, distance: 79.5
click at [85, 59] on div "SearchWithCriteria2aea22fe-4ad2-436c-b3c5-4b65221e3cf8 Work Title hideaway hide…" at bounding box center [236, 67] width 454 height 65
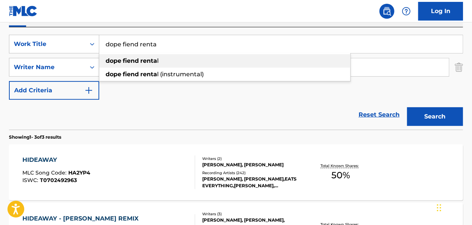
click at [138, 56] on div "dope fiend renta l" at bounding box center [224, 60] width 251 height 13
type input "dope fiend rental"
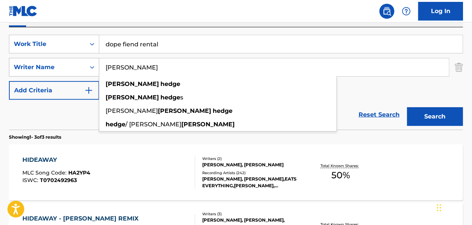
drag, startPoint x: 324, startPoint y: 74, endPoint x: 90, endPoint y: 73, distance: 234.0
click at [90, 73] on div "SearchWithCriteria54a66e81-c9f0-4478-8845-f13fb87e56f2 Writer Name [PERSON_NAME…" at bounding box center [236, 67] width 454 height 19
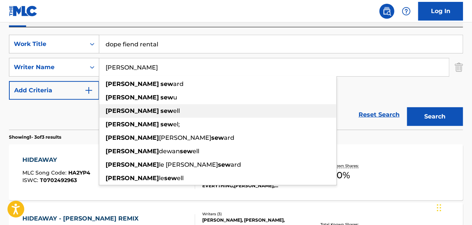
click at [121, 113] on strong "[PERSON_NAME]" at bounding box center [132, 110] width 53 height 7
type input "[PERSON_NAME]"
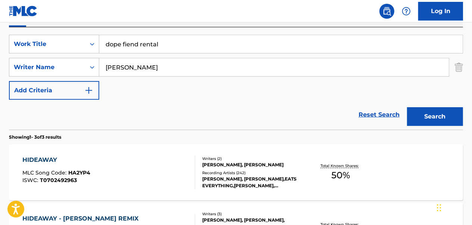
click at [430, 119] on button "Search" at bounding box center [435, 116] width 56 height 19
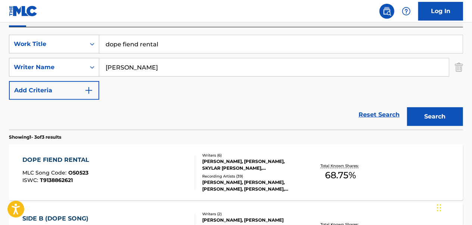
scroll to position [206, 0]
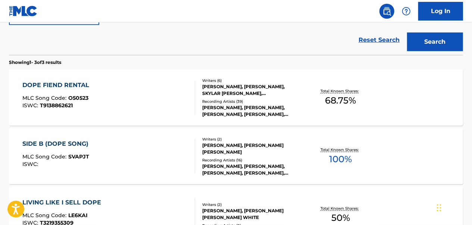
click at [71, 96] on span "O50523" at bounding box center [79, 97] width 20 height 7
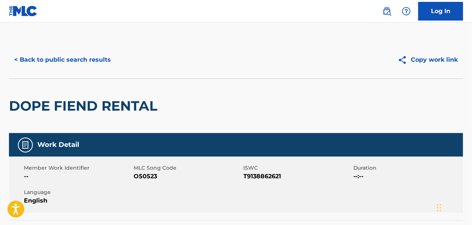
click at [81, 50] on button "< Back to public search results" at bounding box center [62, 59] width 107 height 19
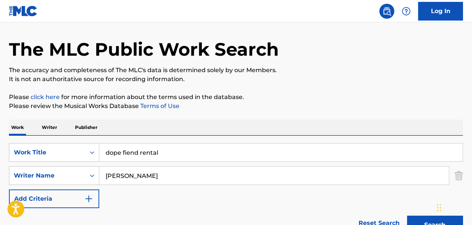
scroll to position [75, 0]
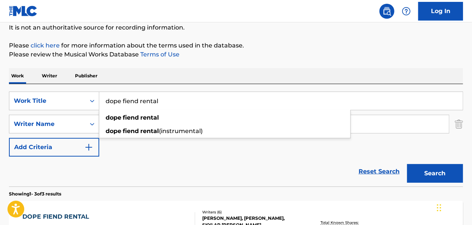
drag, startPoint x: 183, startPoint y: 96, endPoint x: 78, endPoint y: 110, distance: 106.7
click at [78, 110] on div "SearchWithCriteria2aea22fe-4ad2-436c-b3c5-4b65221e3cf8 Work Title dope fiend re…" at bounding box center [236, 123] width 454 height 65
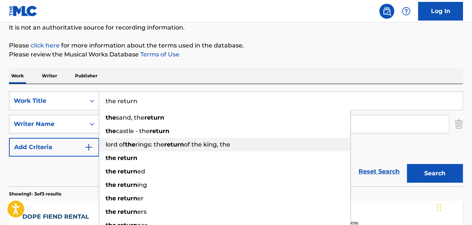
type input "the return"
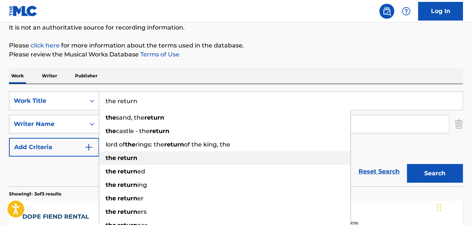
drag, startPoint x: 118, startPoint y: 160, endPoint x: 134, endPoint y: 152, distance: 18.5
click at [119, 160] on strong "return" at bounding box center [128, 157] width 20 height 7
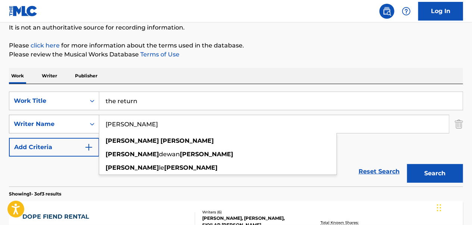
drag, startPoint x: 151, startPoint y: 125, endPoint x: 87, endPoint y: 131, distance: 64.5
click at [87, 131] on div "SearchWithCriteria54a66e81-c9f0-4478-8845-f13fb87e56f2 Writer Name [PERSON_NAME…" at bounding box center [236, 124] width 454 height 19
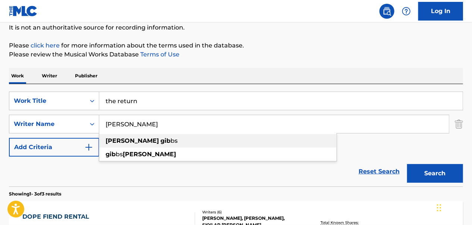
click at [137, 135] on div "[PERSON_NAME] bs" at bounding box center [217, 140] width 237 height 13
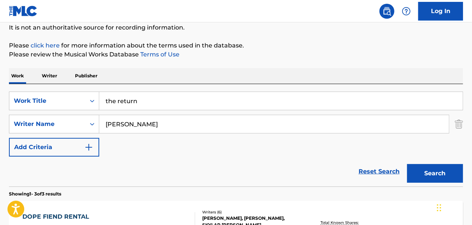
click at [433, 166] on button "Search" at bounding box center [435, 173] width 56 height 19
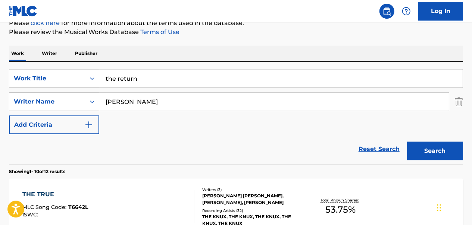
scroll to position [37, 0]
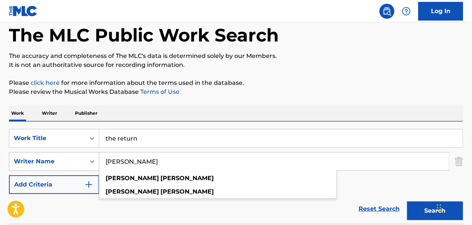
drag, startPoint x: 160, startPoint y: 161, endPoint x: 85, endPoint y: 165, distance: 75.5
click at [85, 165] on div "SearchWithCriteria54a66e81-c9f0-4478-8845-f13fb87e56f2 Writer Name [PERSON_NAME…" at bounding box center [236, 161] width 454 height 19
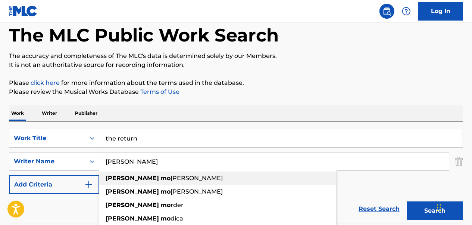
click at [137, 183] on div "[PERSON_NAME]" at bounding box center [217, 177] width 237 height 13
type input "[PERSON_NAME]"
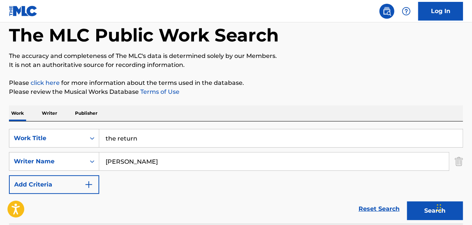
click at [420, 206] on button "Search" at bounding box center [435, 210] width 56 height 19
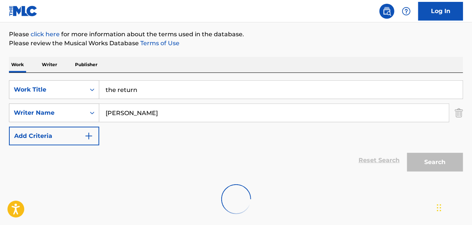
scroll to position [112, 0]
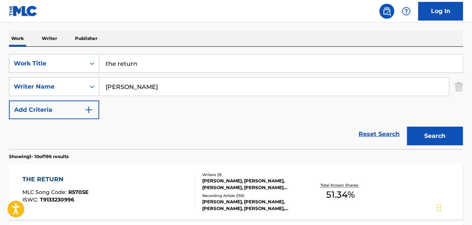
click at [152, 196] on div "THE RETURN MLC Song Code : R5705E ISWC : T9133230996" at bounding box center [109, 192] width 172 height 34
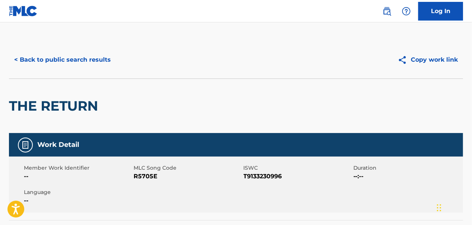
click at [93, 58] on button "< Back to public search results" at bounding box center [62, 59] width 107 height 19
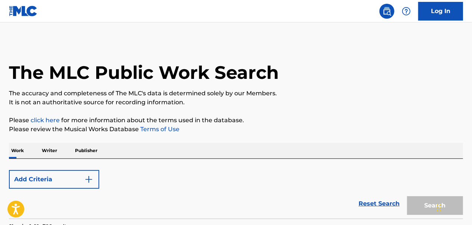
scroll to position [112, 0]
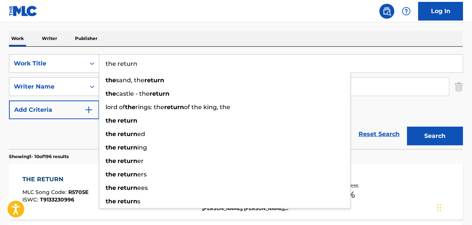
drag, startPoint x: 200, startPoint y: 70, endPoint x: 66, endPoint y: 75, distance: 133.7
click at [66, 75] on div "SearchWithCriteria2aea22fe-4ad2-436c-b3c5-4b65221e3cf8 Work Title the return th…" at bounding box center [236, 86] width 454 height 65
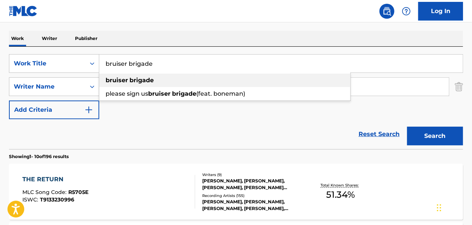
type input "bruiser brigade"
click at [190, 78] on div "bruiser brigade" at bounding box center [224, 80] width 251 height 13
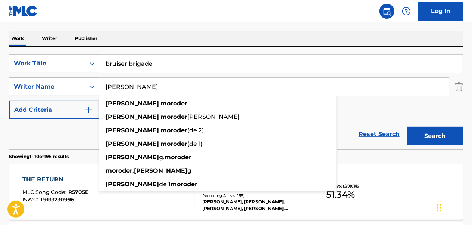
drag, startPoint x: 139, startPoint y: 85, endPoint x: 95, endPoint y: 90, distance: 43.9
click at [95, 90] on div "SearchWithCriteria54a66e81-c9f0-4478-8845-f13fb87e56f2 Writer Name [PERSON_NAME…" at bounding box center [236, 86] width 454 height 19
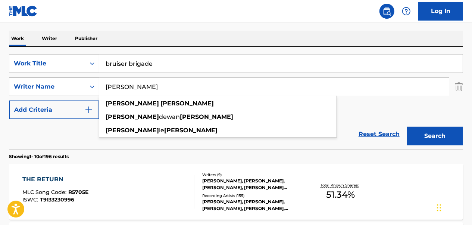
type input "[PERSON_NAME]"
click at [407, 127] on button "Search" at bounding box center [435, 136] width 56 height 19
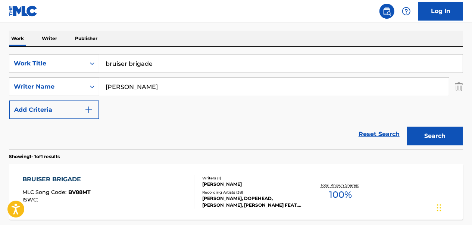
click at [122, 184] on div "BRUISER BRIGADE MLC Song Code : BV88MT ISWC :" at bounding box center [109, 192] width 172 height 34
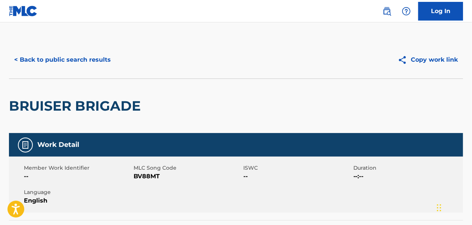
click at [70, 60] on button "< Back to public search results" at bounding box center [62, 59] width 107 height 19
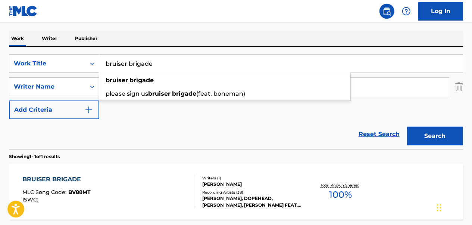
drag, startPoint x: 151, startPoint y: 64, endPoint x: 93, endPoint y: 71, distance: 58.3
click at [93, 71] on div "SearchWithCriteria2aea22fe-4ad2-436c-b3c5-4b65221e3cf8 Work Title bruiser briga…" at bounding box center [236, 63] width 454 height 19
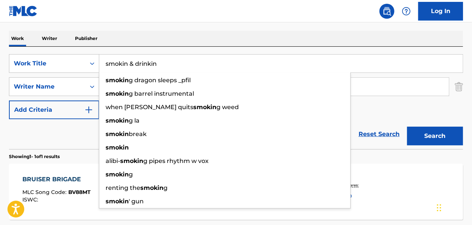
type input "smokin & drinkin"
click at [407, 127] on button "Search" at bounding box center [435, 136] width 56 height 19
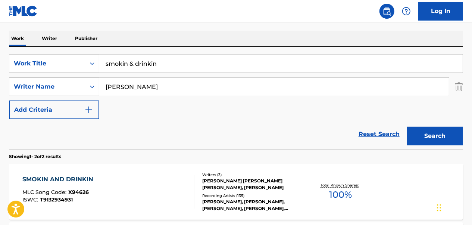
click at [123, 188] on div "SMOKIN AND DRINKIN MLC Song Code : X94626 ISWC : T9132934931" at bounding box center [109, 192] width 172 height 34
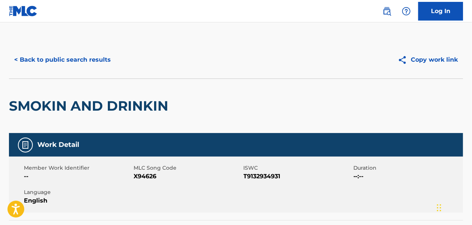
click at [74, 57] on button "< Back to public search results" at bounding box center [62, 59] width 107 height 19
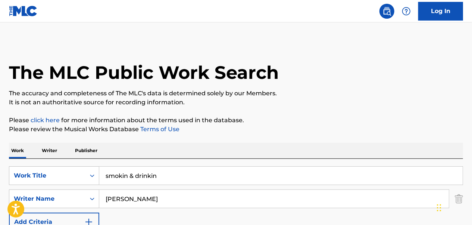
scroll to position [112, 0]
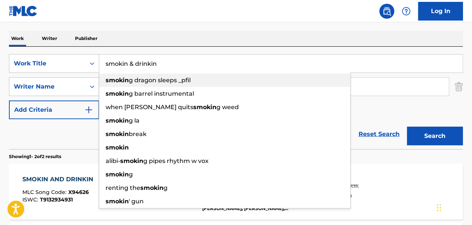
drag, startPoint x: 171, startPoint y: 67, endPoint x: 98, endPoint y: 74, distance: 73.5
click at [98, 74] on div "SearchWithCriteria2aea22fe-4ad2-436c-b3c5-4b65221e3cf8 Work Title smokin & drin…" at bounding box center [236, 86] width 454 height 65
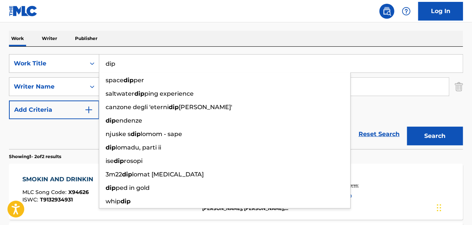
type input "dip"
click at [407, 127] on button "Search" at bounding box center [435, 136] width 56 height 19
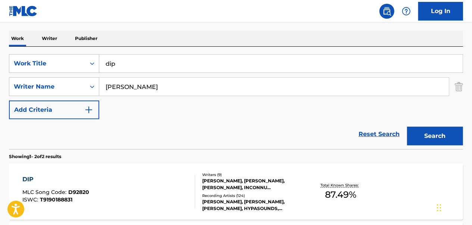
click at [97, 180] on div "DIP MLC Song Code : D92820 ISWC : T9190188831" at bounding box center [109, 192] width 172 height 34
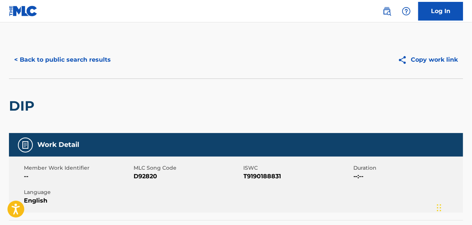
click at [44, 52] on button "< Back to public search results" at bounding box center [62, 59] width 107 height 19
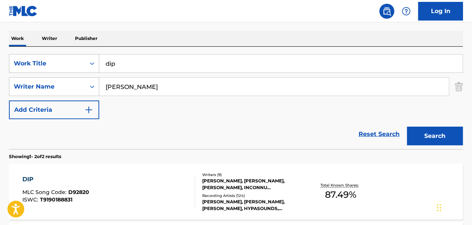
scroll to position [224, 0]
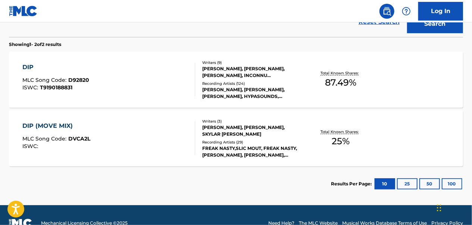
click at [151, 75] on div "DIP MLC Song Code : D92820 ISWC : T9190188831" at bounding box center [109, 80] width 172 height 34
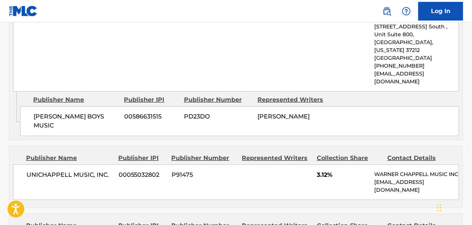
scroll to position [1418, 0]
